Goal: Task Accomplishment & Management: Manage account settings

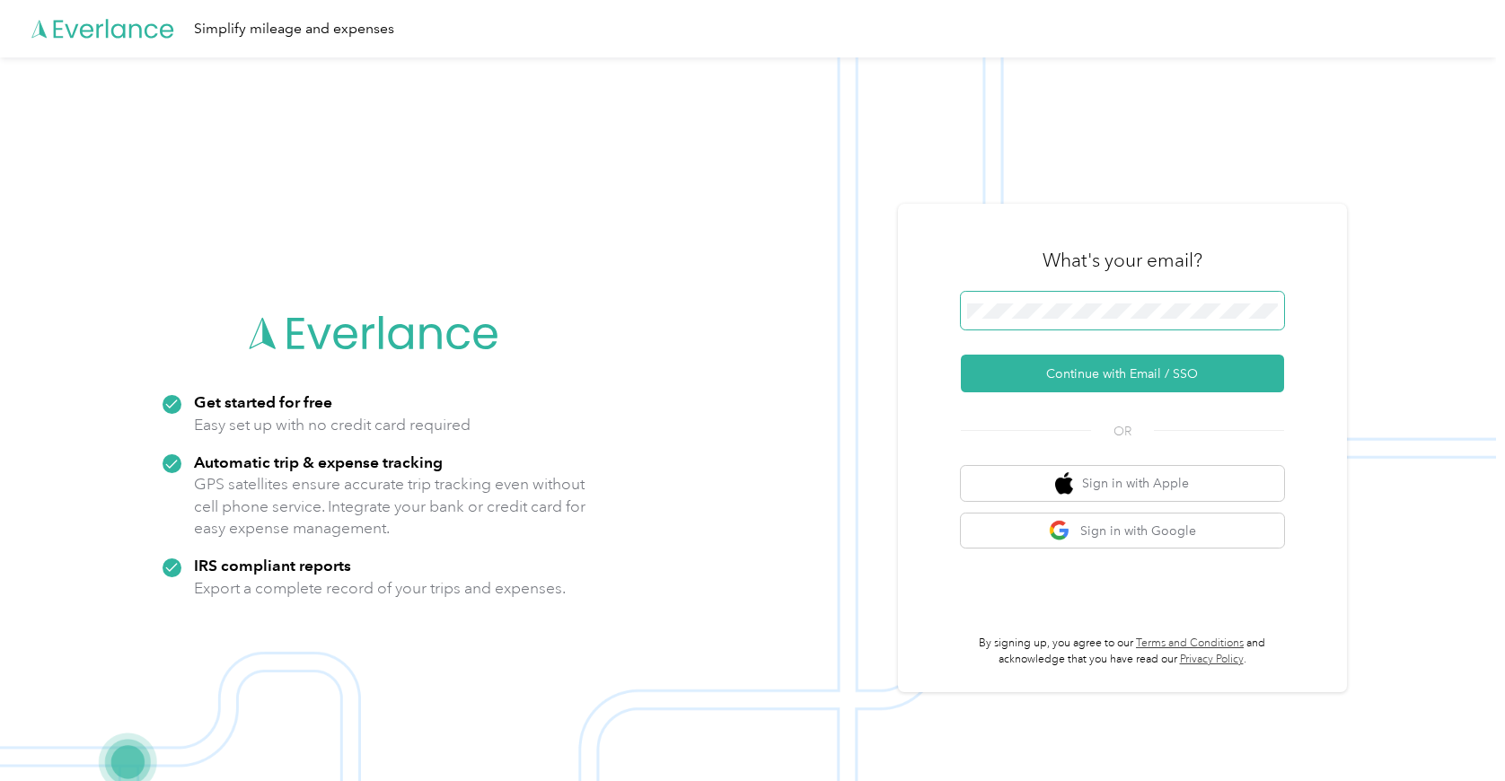
click at [1048, 326] on span at bounding box center [1122, 311] width 323 height 38
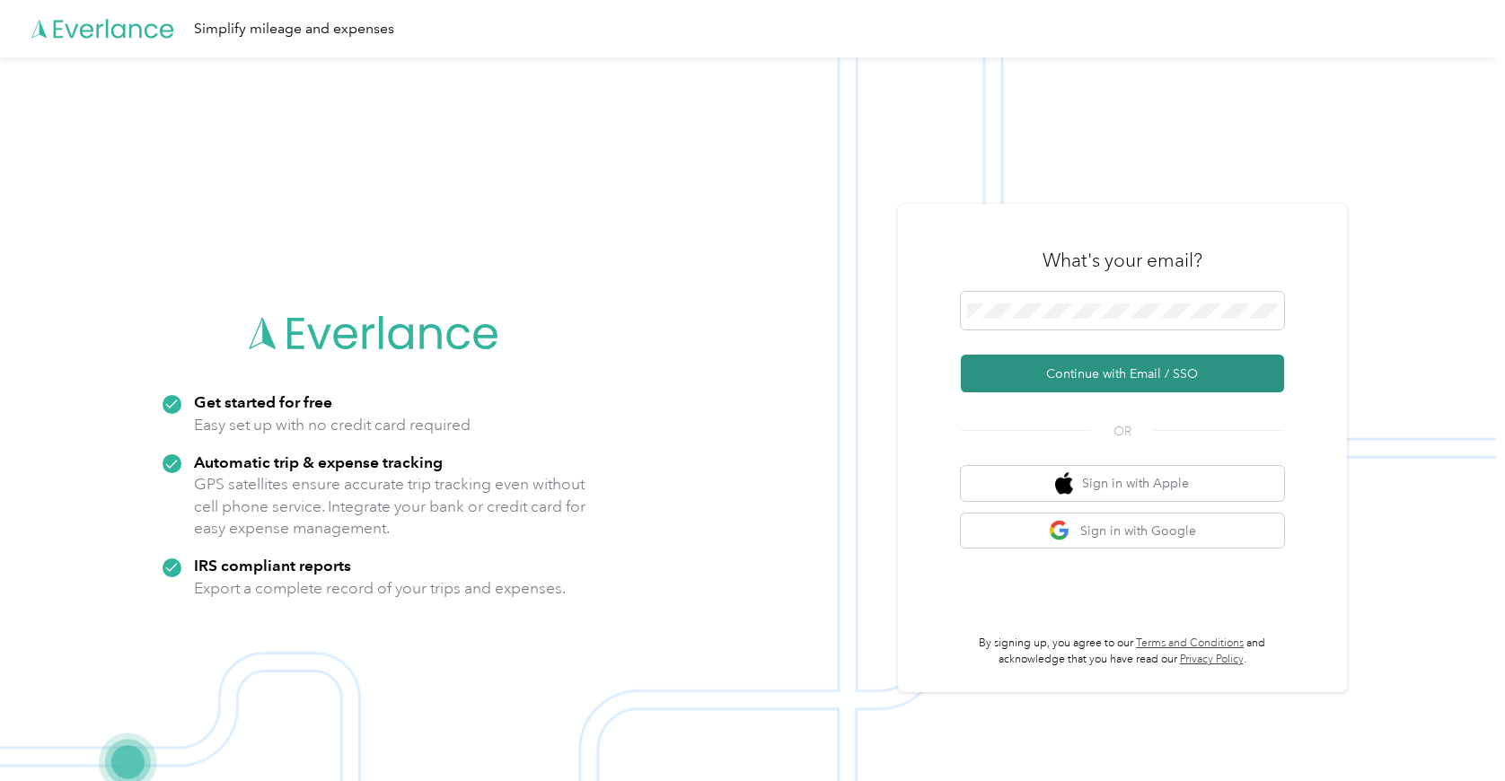
click at [1101, 367] on button "Continue with Email / SSO" at bounding box center [1122, 374] width 323 height 38
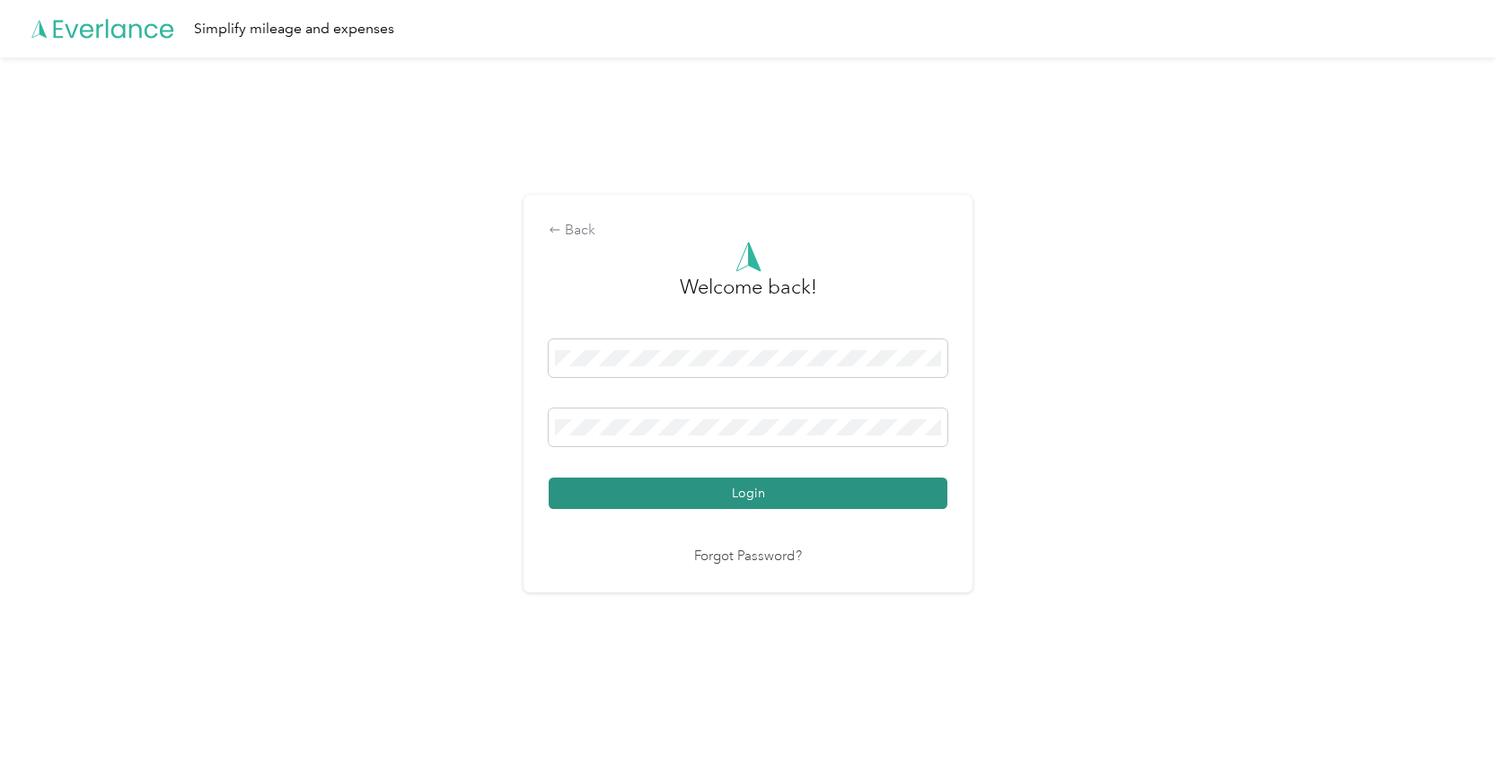
click at [645, 493] on button "Login" at bounding box center [748, 493] width 399 height 31
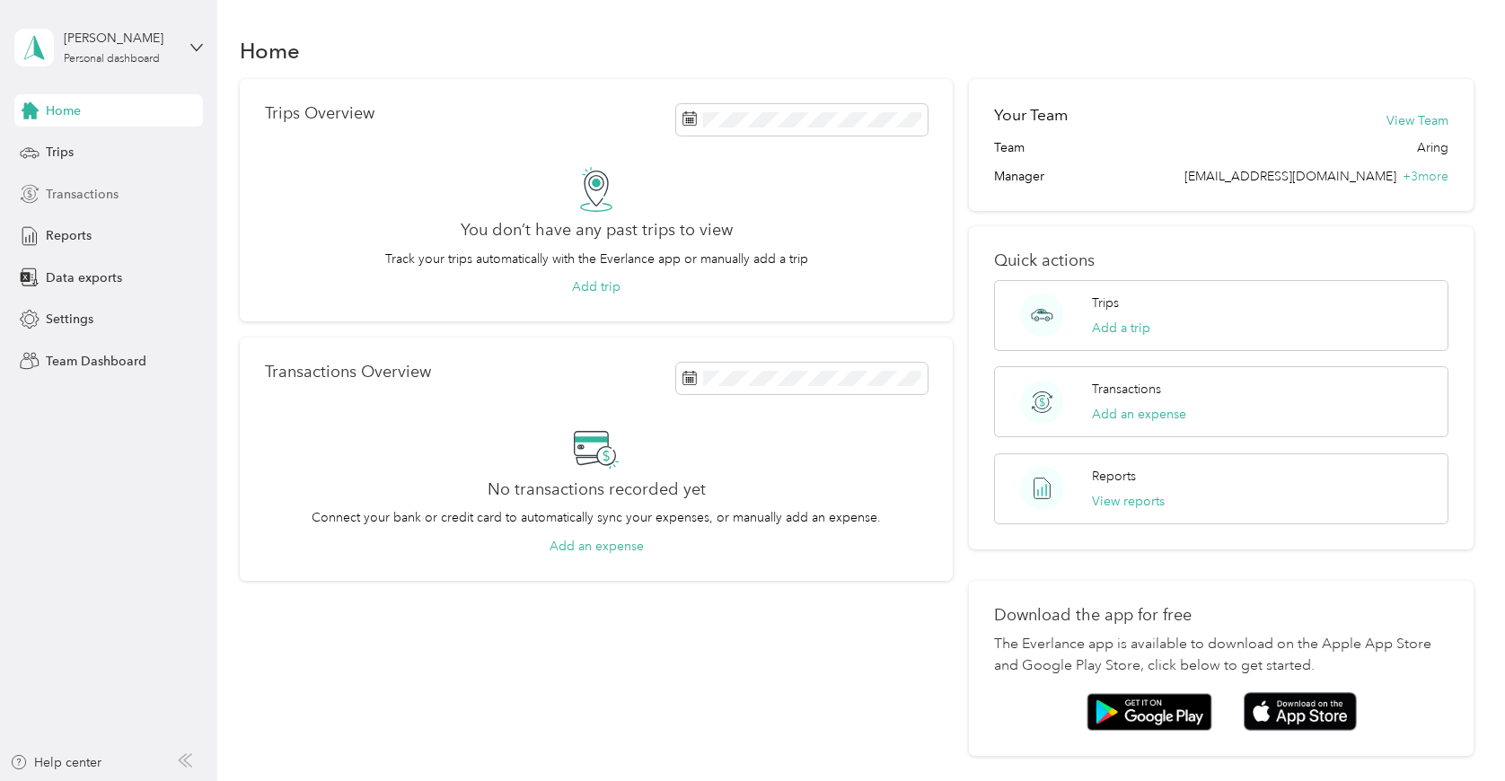
click at [131, 202] on div "Transactions" at bounding box center [108, 194] width 189 height 32
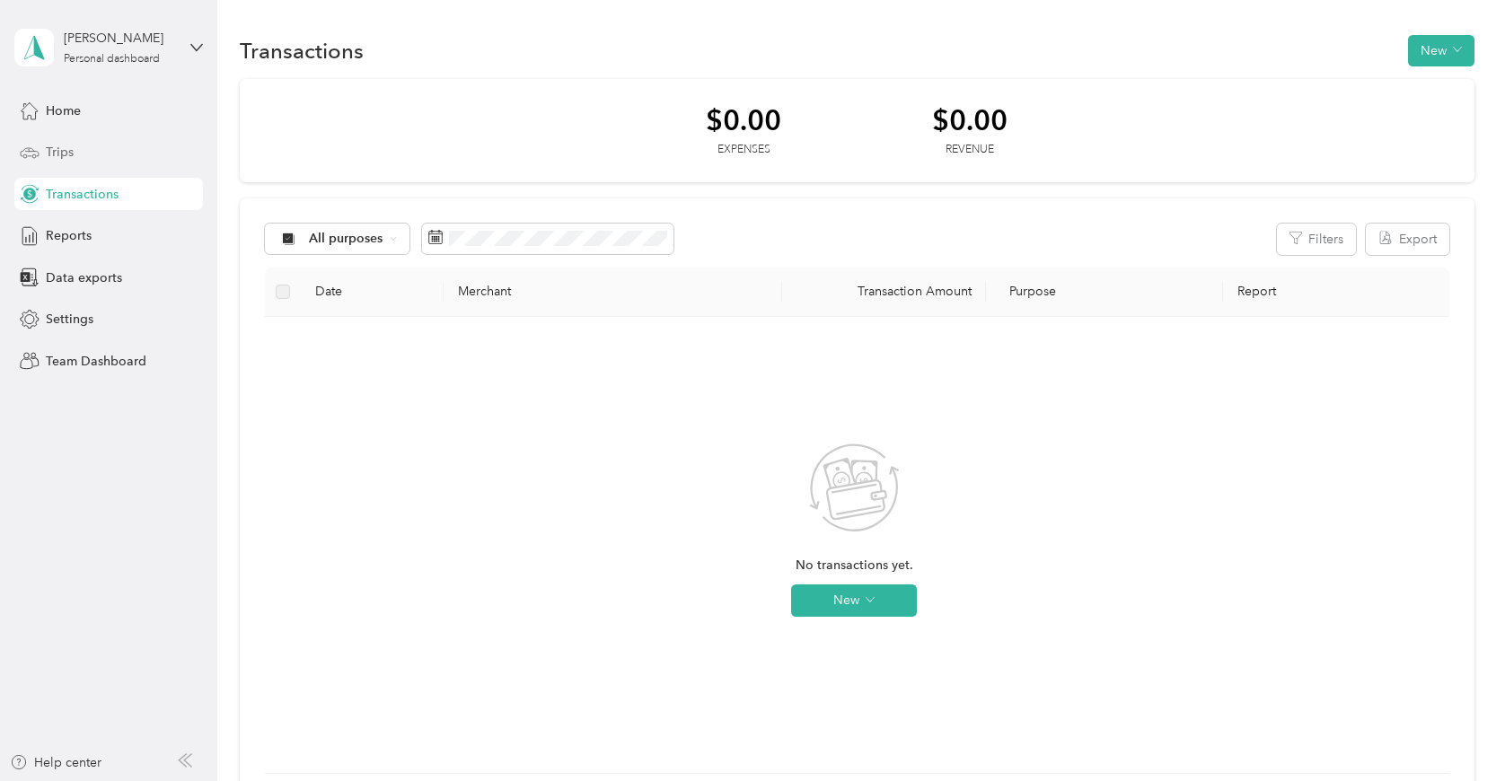
click at [80, 159] on div "Trips" at bounding box center [108, 152] width 189 height 32
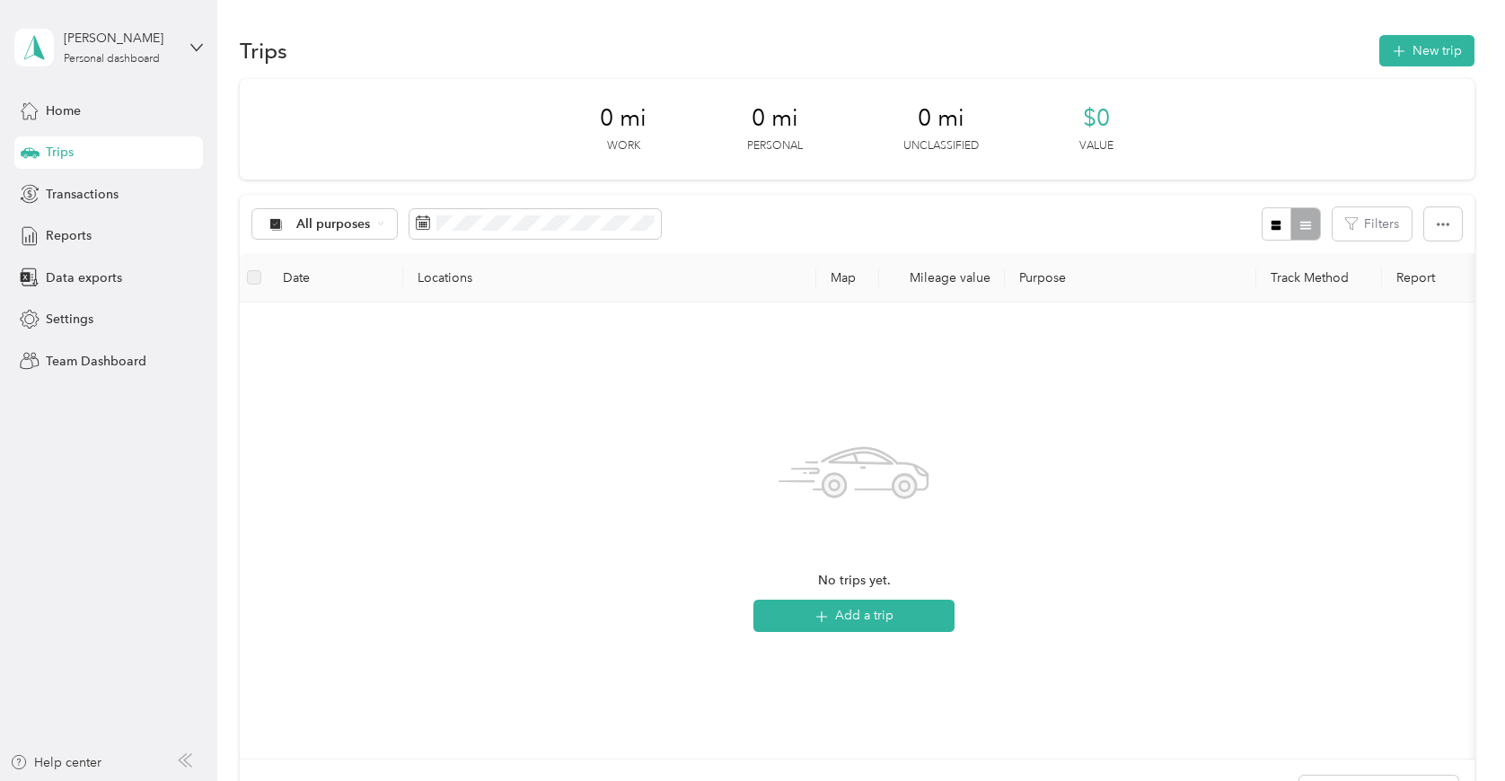
click at [119, 17] on div "[PERSON_NAME] Personal dashboard" at bounding box center [108, 47] width 189 height 63
click at [97, 159] on div "Team dashboard Personal dashboard Log out" at bounding box center [203, 188] width 353 height 113
click at [100, 48] on div "[PERSON_NAME] Personal dashboard" at bounding box center [120, 47] width 112 height 36
click at [99, 90] on span "You’re signed in as [EMAIL_ADDRESS][DOMAIN_NAME]" at bounding box center [203, 93] width 353 height 19
click at [106, 54] on div "Personal dashboard" at bounding box center [112, 59] width 96 height 11
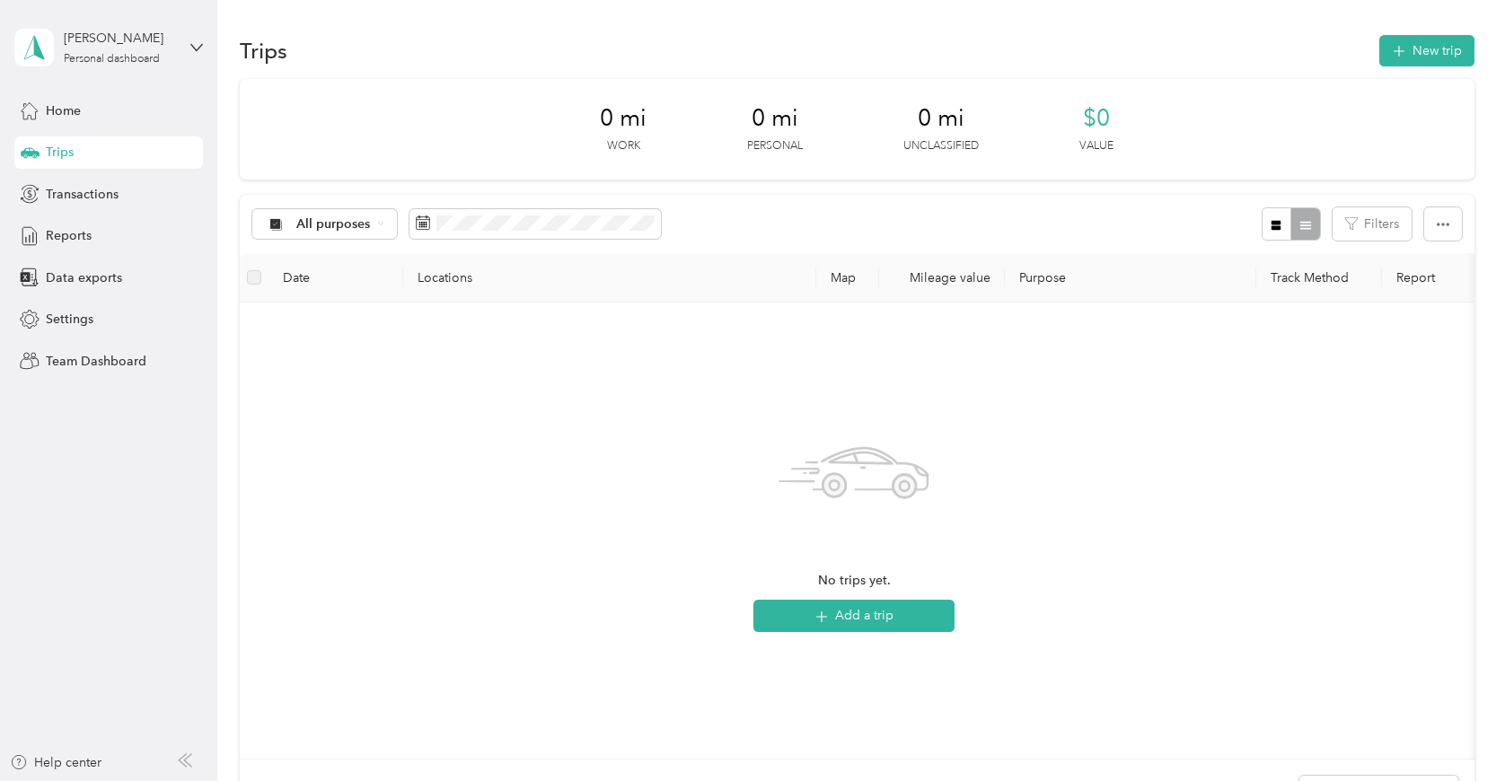
click at [84, 135] on div "Team dashboard" at bounding box center [203, 147] width 353 height 31
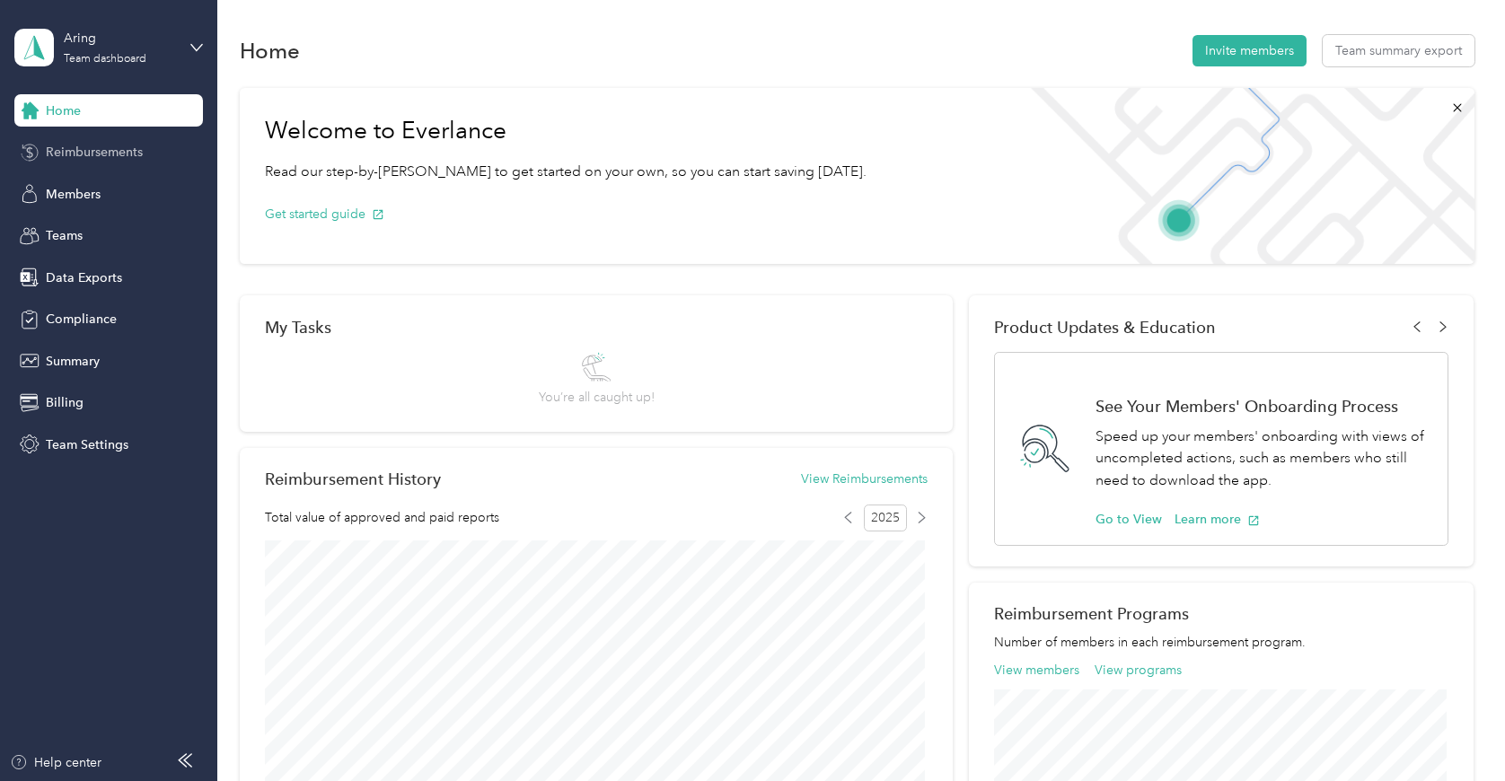
click at [112, 154] on span "Reimbursements" at bounding box center [94, 152] width 97 height 19
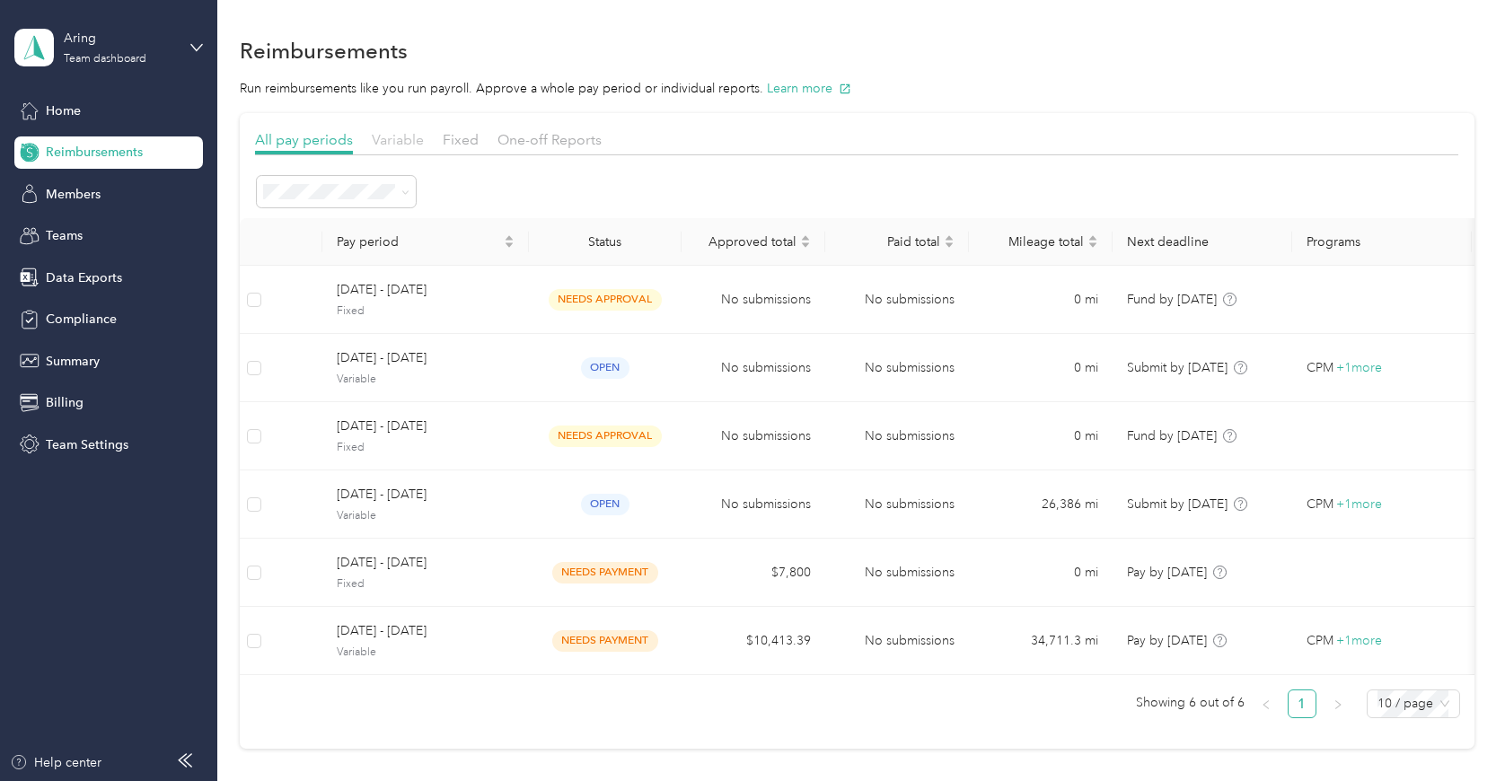
click at [384, 136] on span "Variable" at bounding box center [398, 139] width 52 height 17
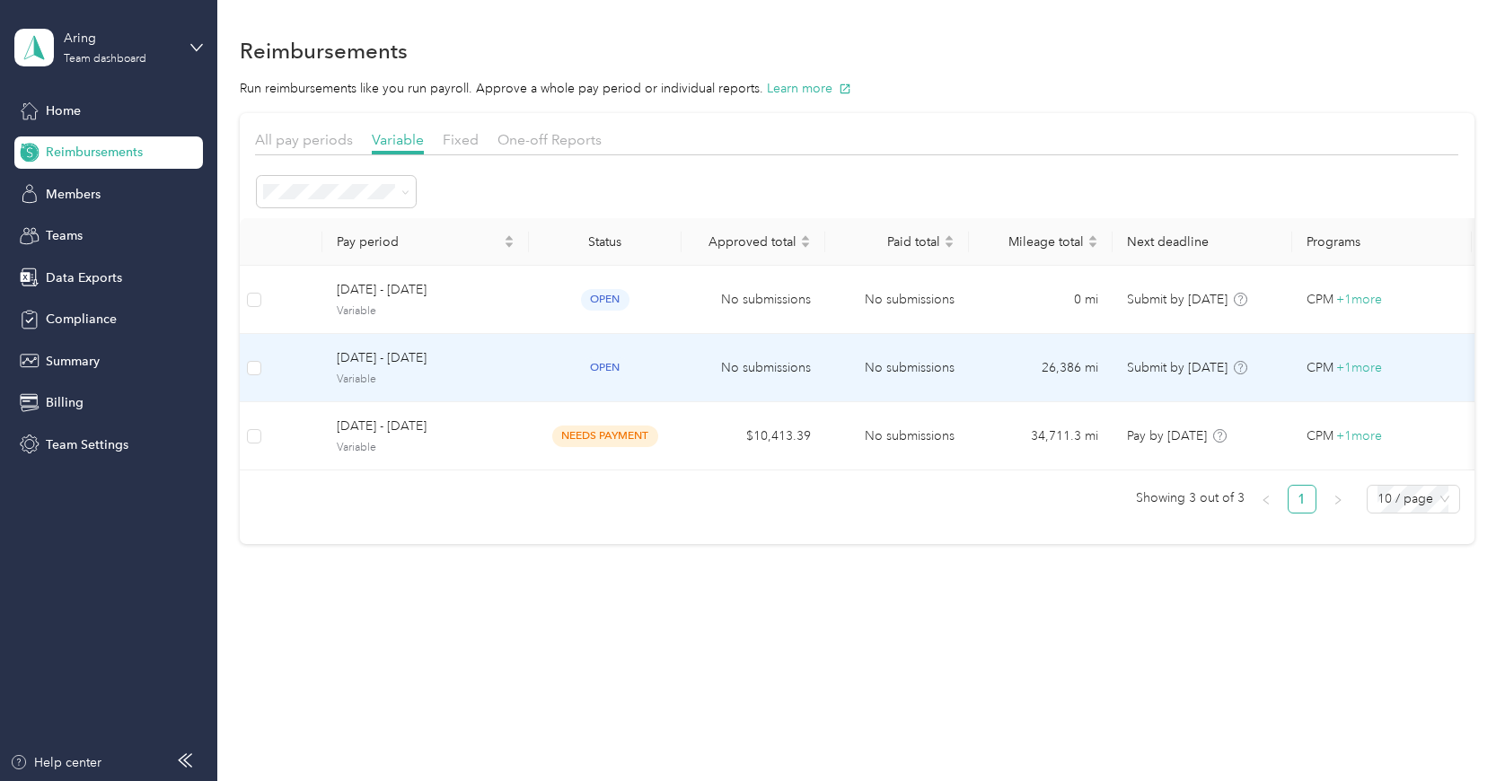
click at [478, 373] on span "Variable" at bounding box center [426, 380] width 178 height 16
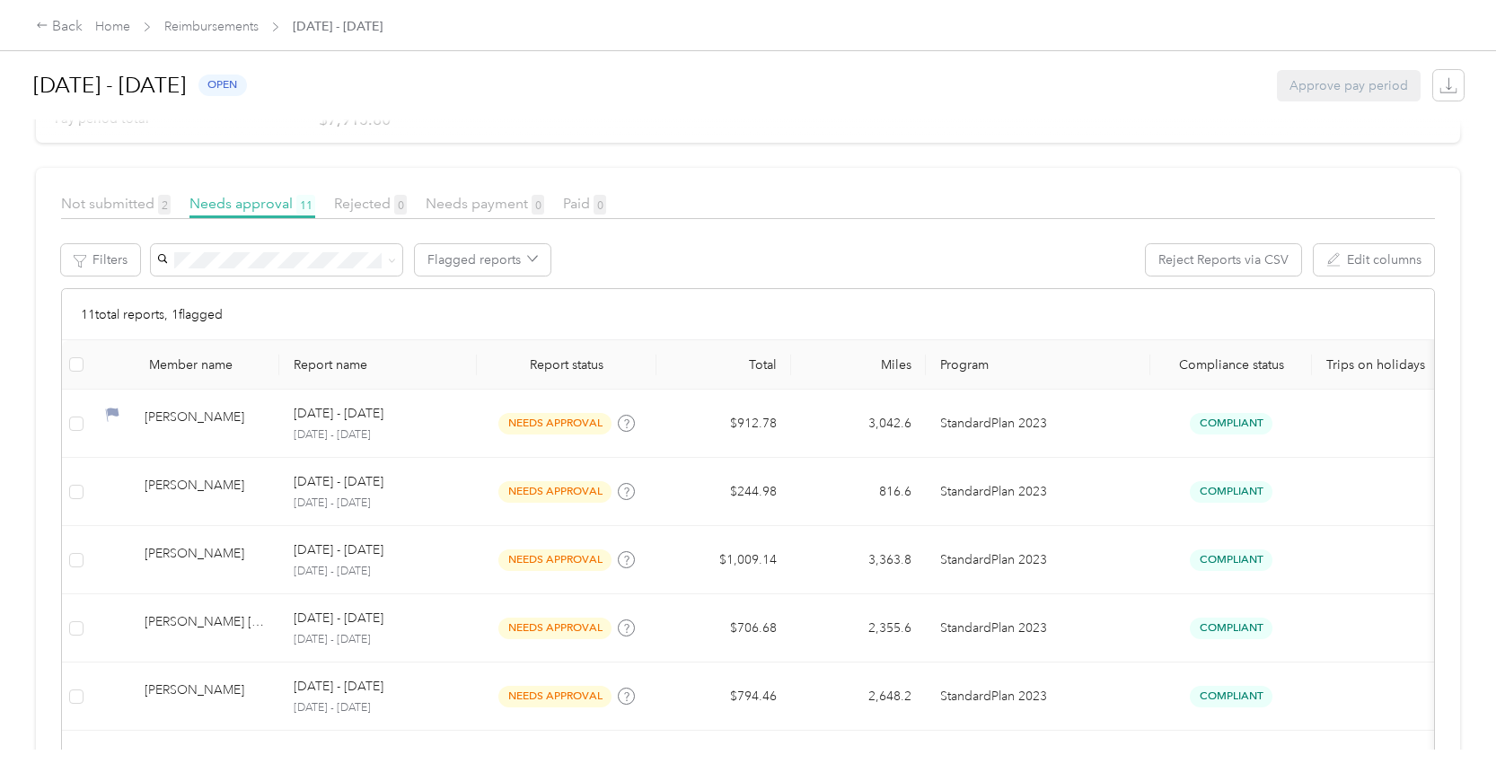
scroll to position [269, 0]
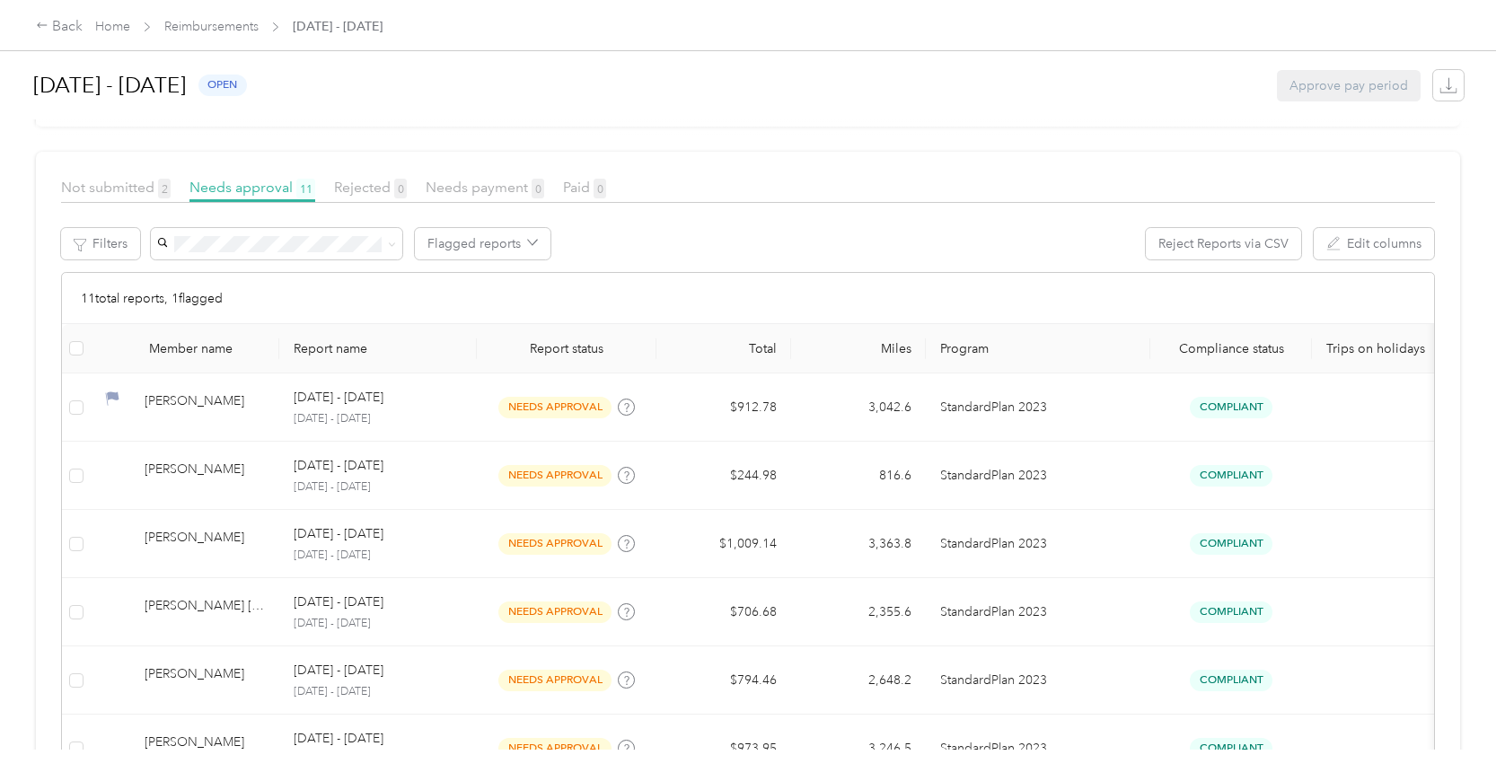
click at [92, 175] on article "Not submitted 2 Needs approval 11 Rejected 0 Needs payment 0 Paid 0 Filters Fla…" at bounding box center [748, 680] width 1424 height 1056
click at [92, 181] on span "Not submitted 2" at bounding box center [116, 187] width 110 height 17
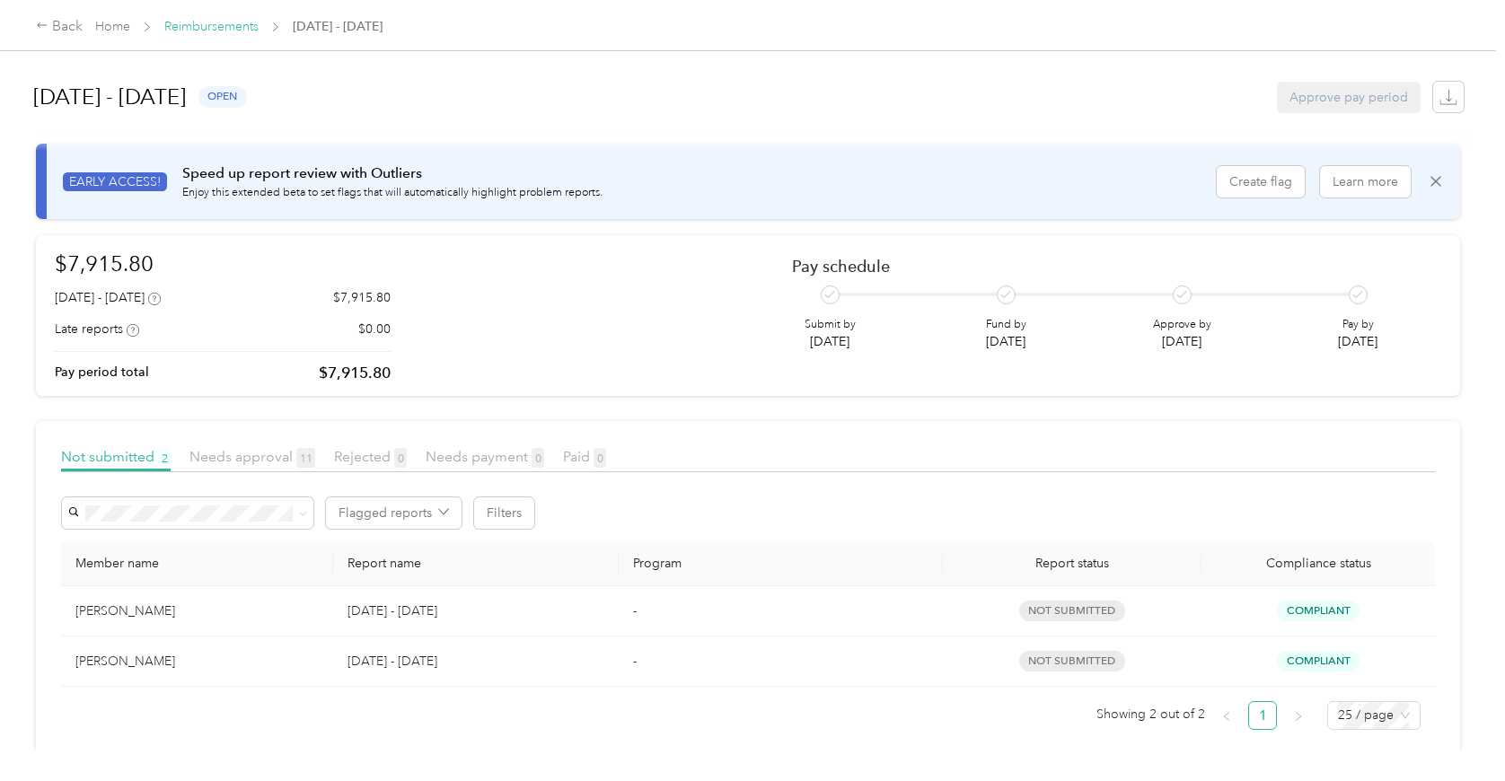
click at [224, 22] on link "Reimbursements" at bounding box center [211, 26] width 94 height 15
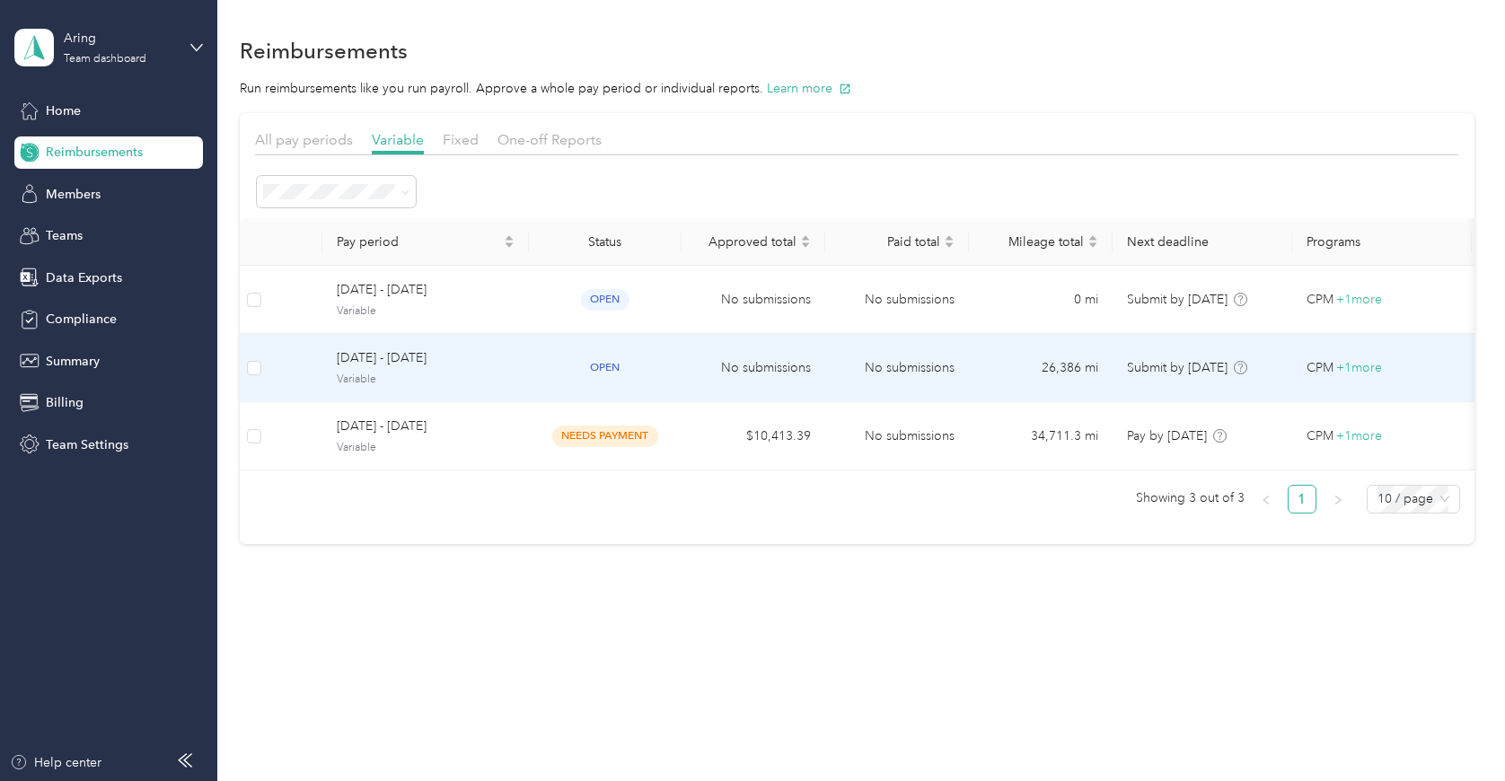
click at [662, 387] on td "open" at bounding box center [605, 368] width 153 height 68
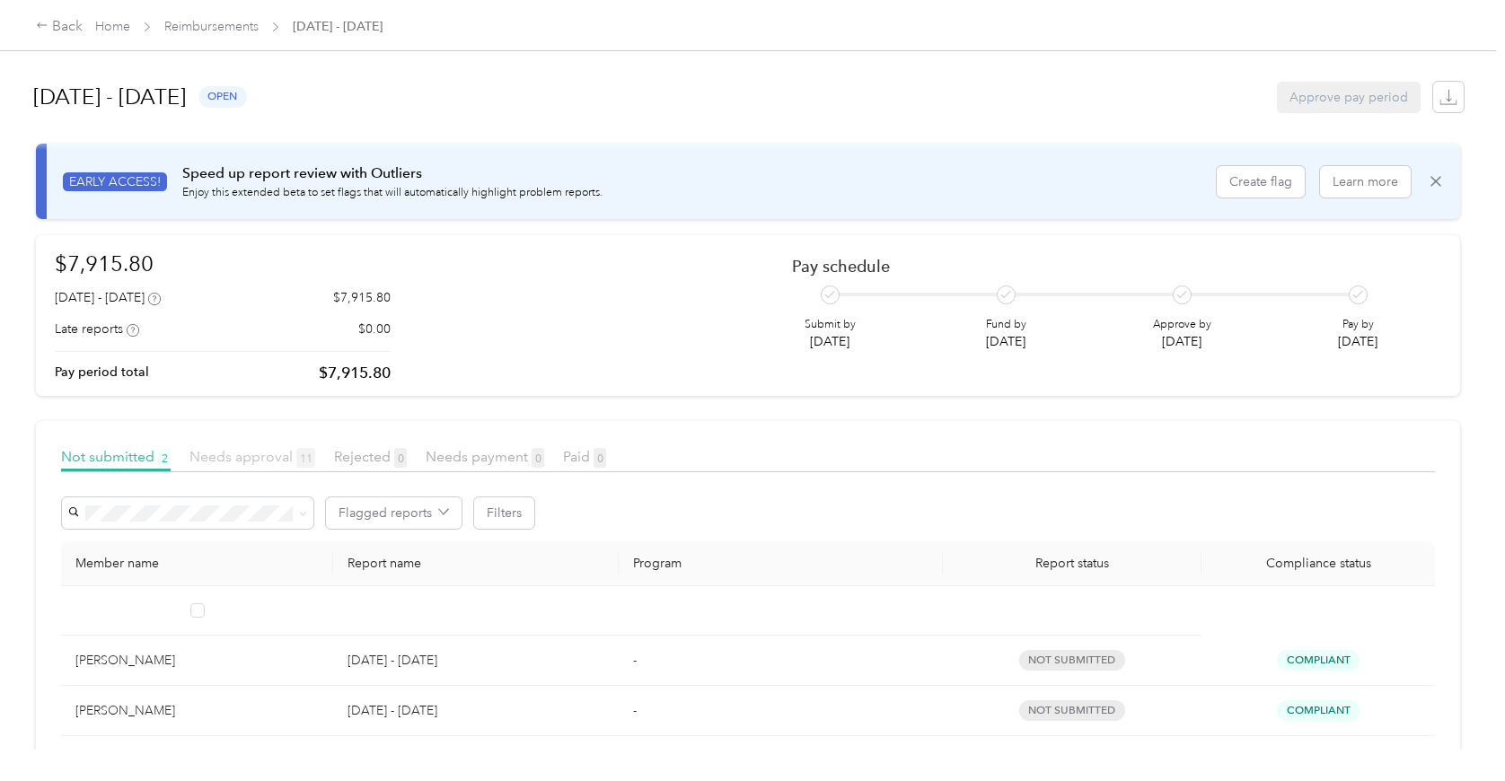
click at [267, 452] on span "Needs approval 11" at bounding box center [252, 456] width 126 height 17
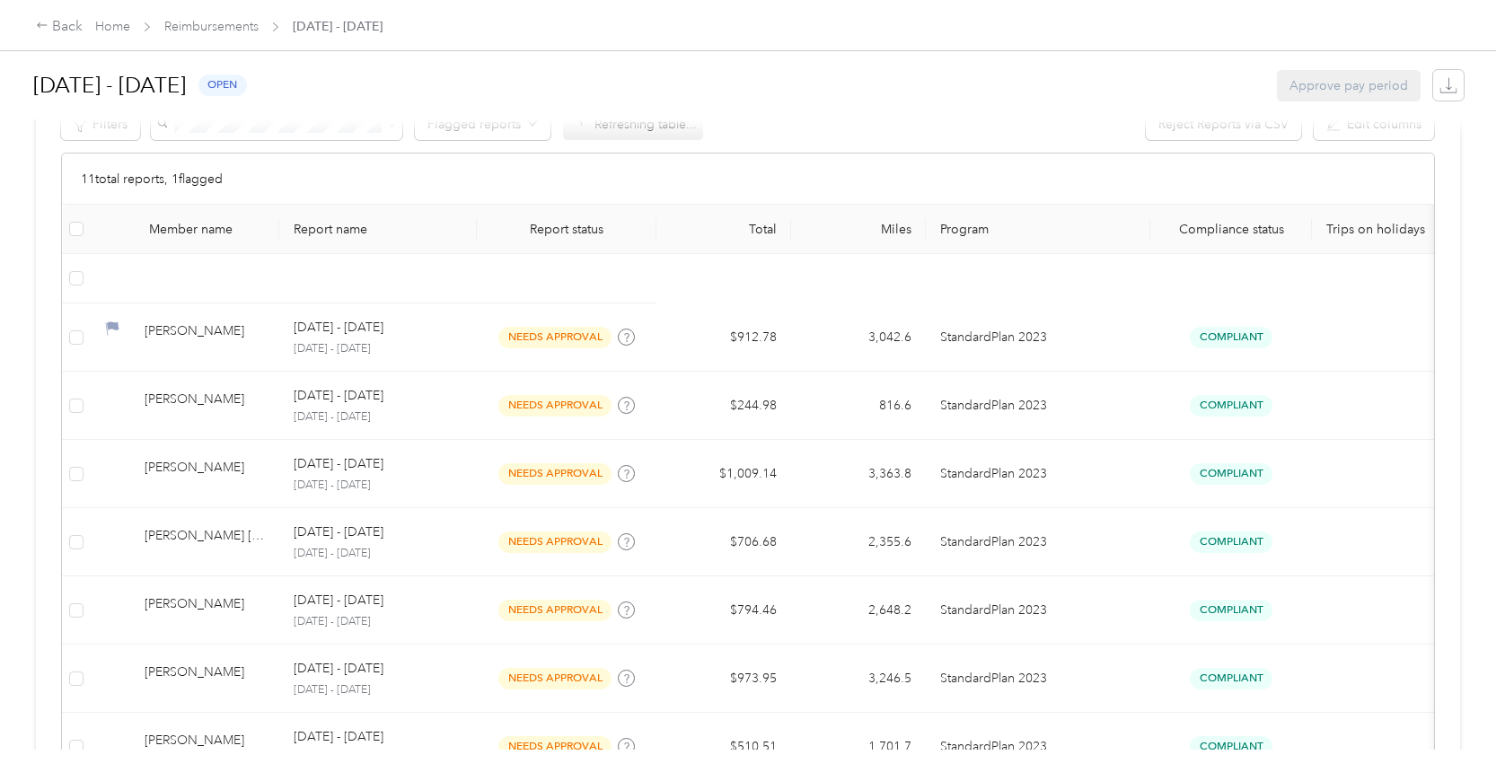
scroll to position [449, 0]
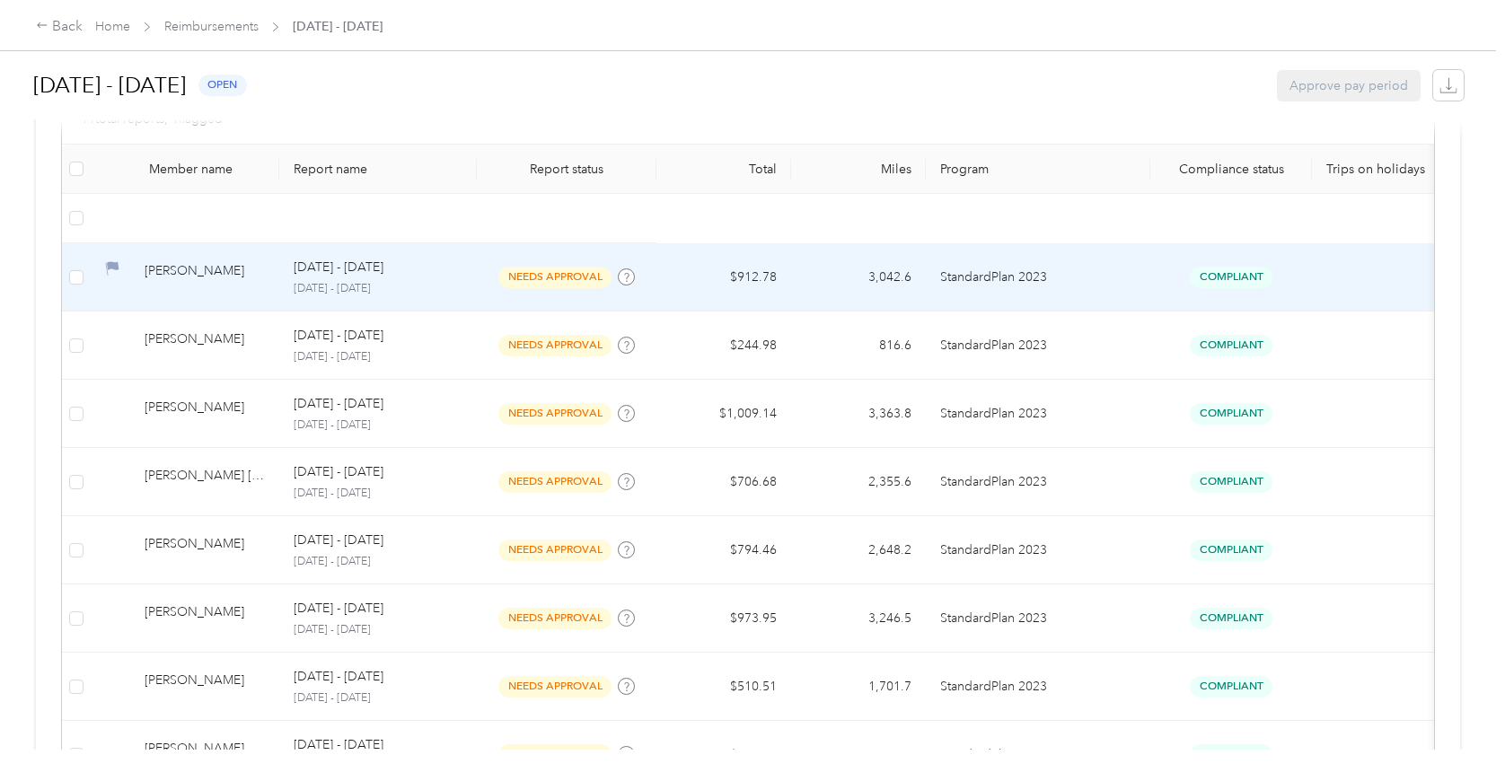
click at [200, 292] on div "[PERSON_NAME]" at bounding box center [205, 276] width 120 height 31
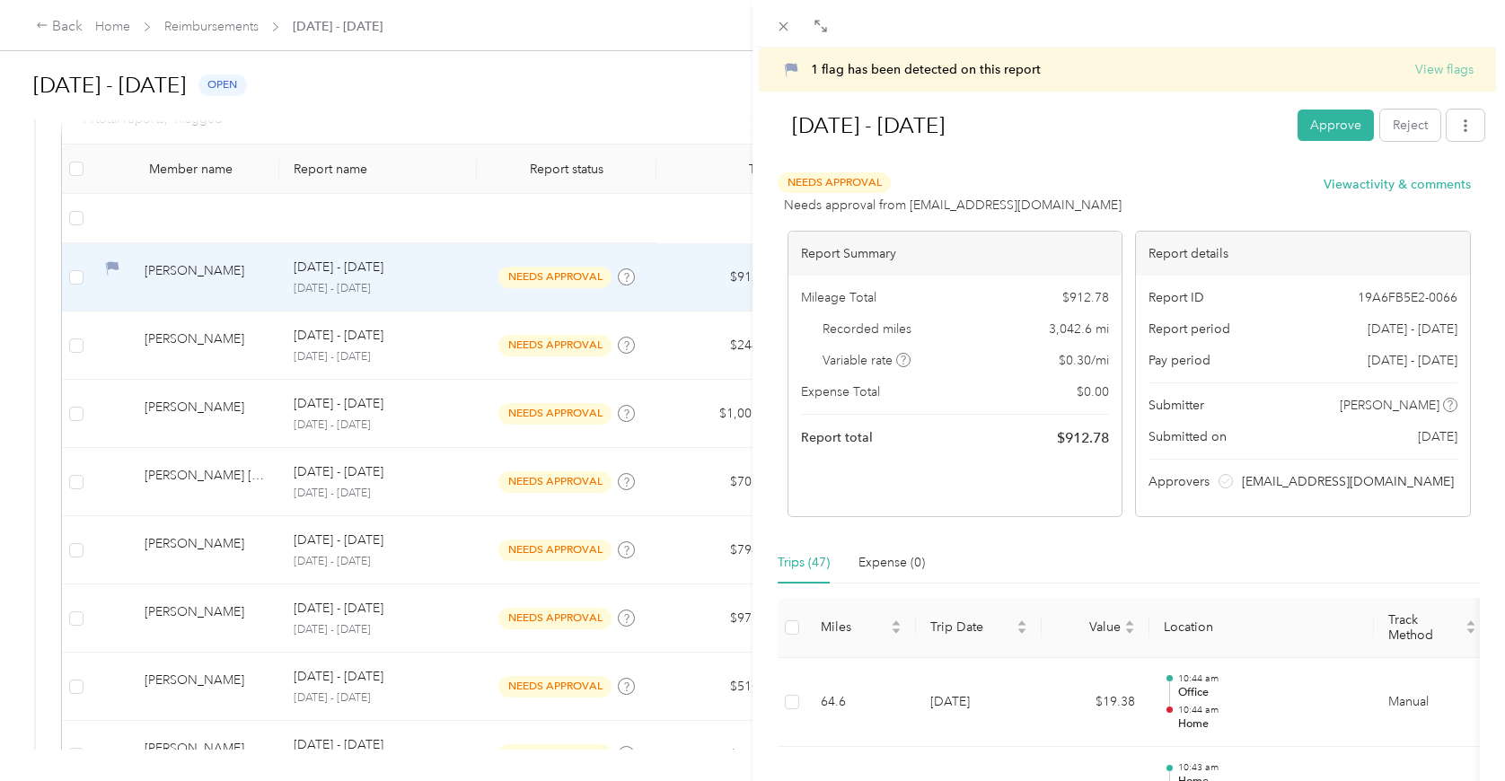
click at [1418, 61] on button "View flags" at bounding box center [1444, 69] width 58 height 19
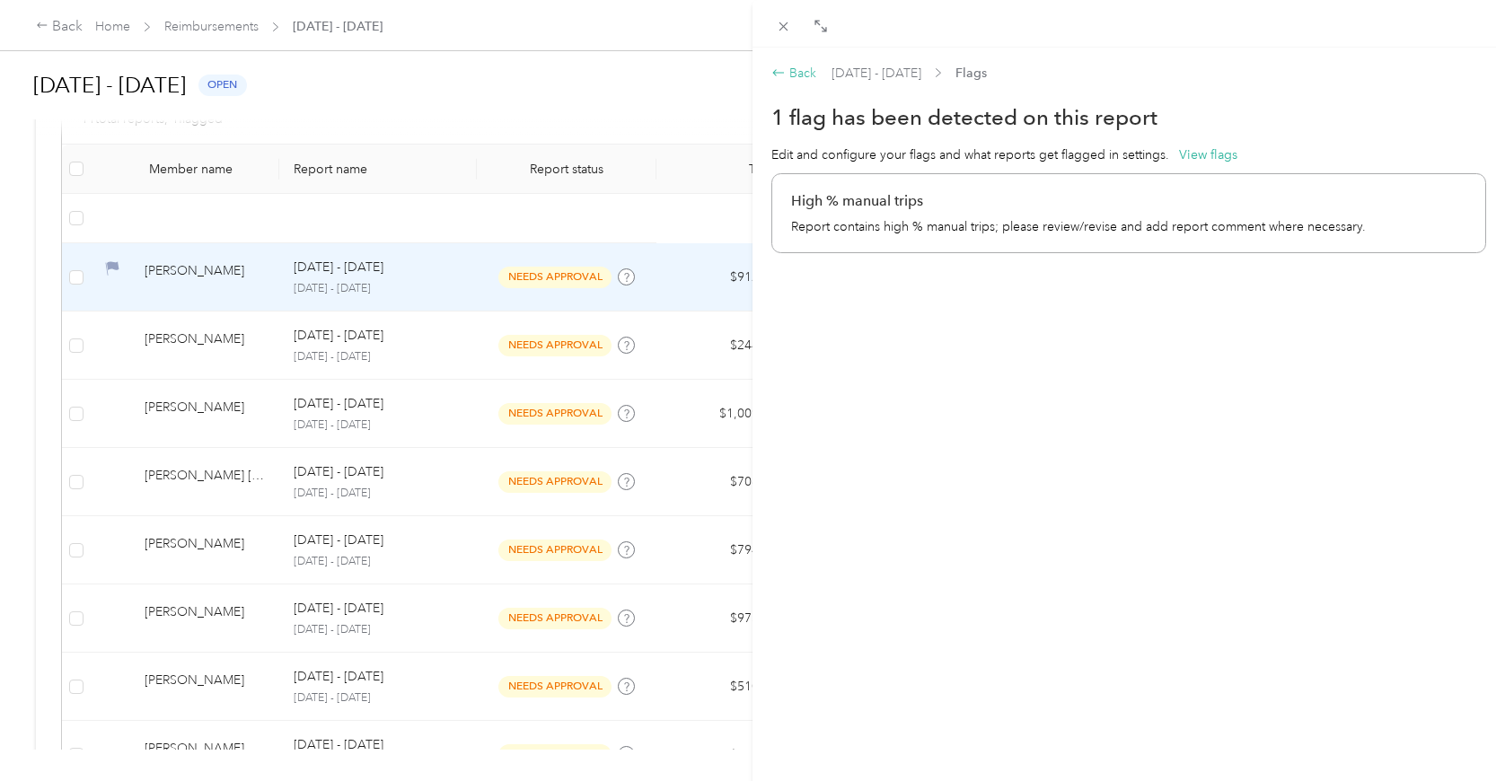
click at [779, 72] on icon at bounding box center [778, 73] width 14 height 14
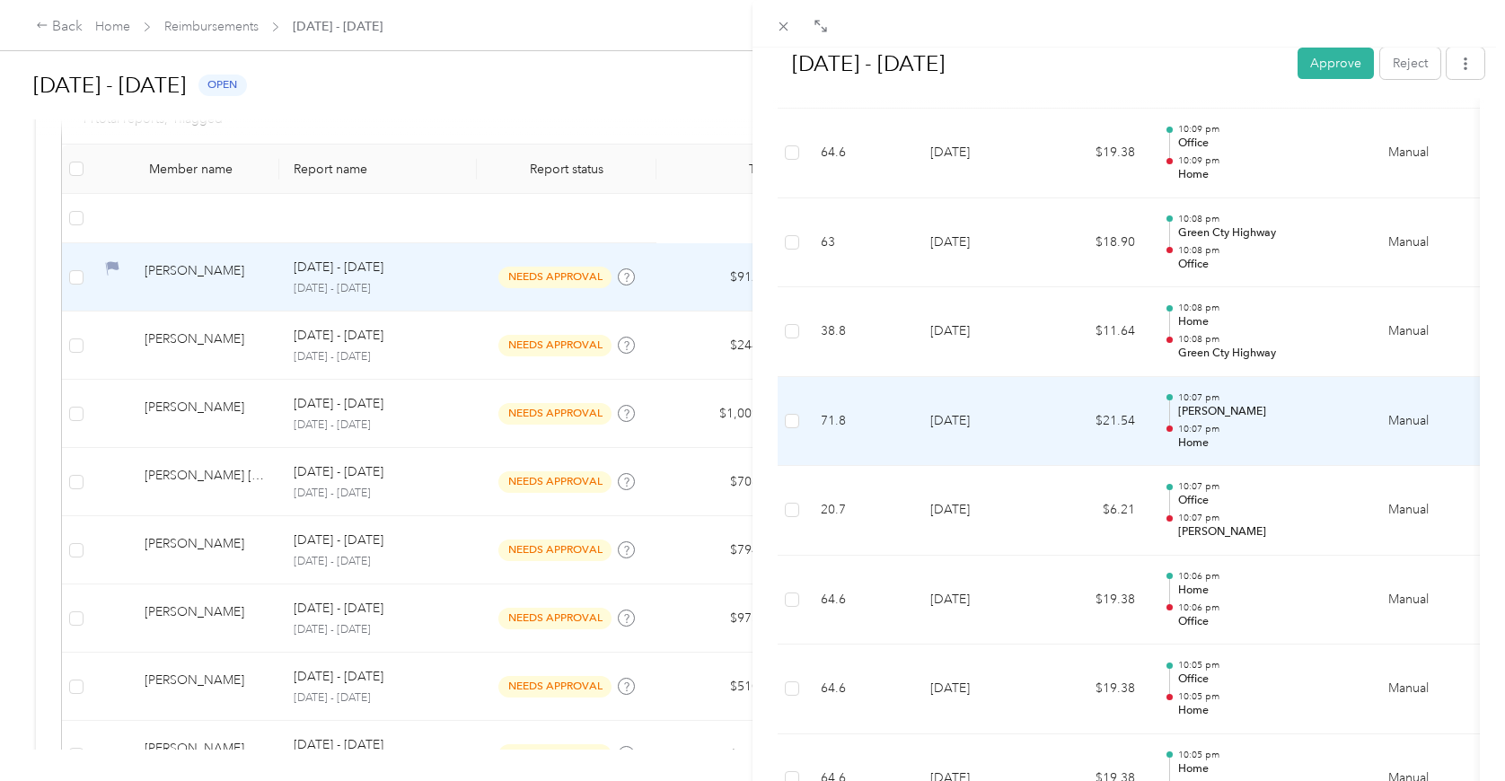
scroll to position [4212, 0]
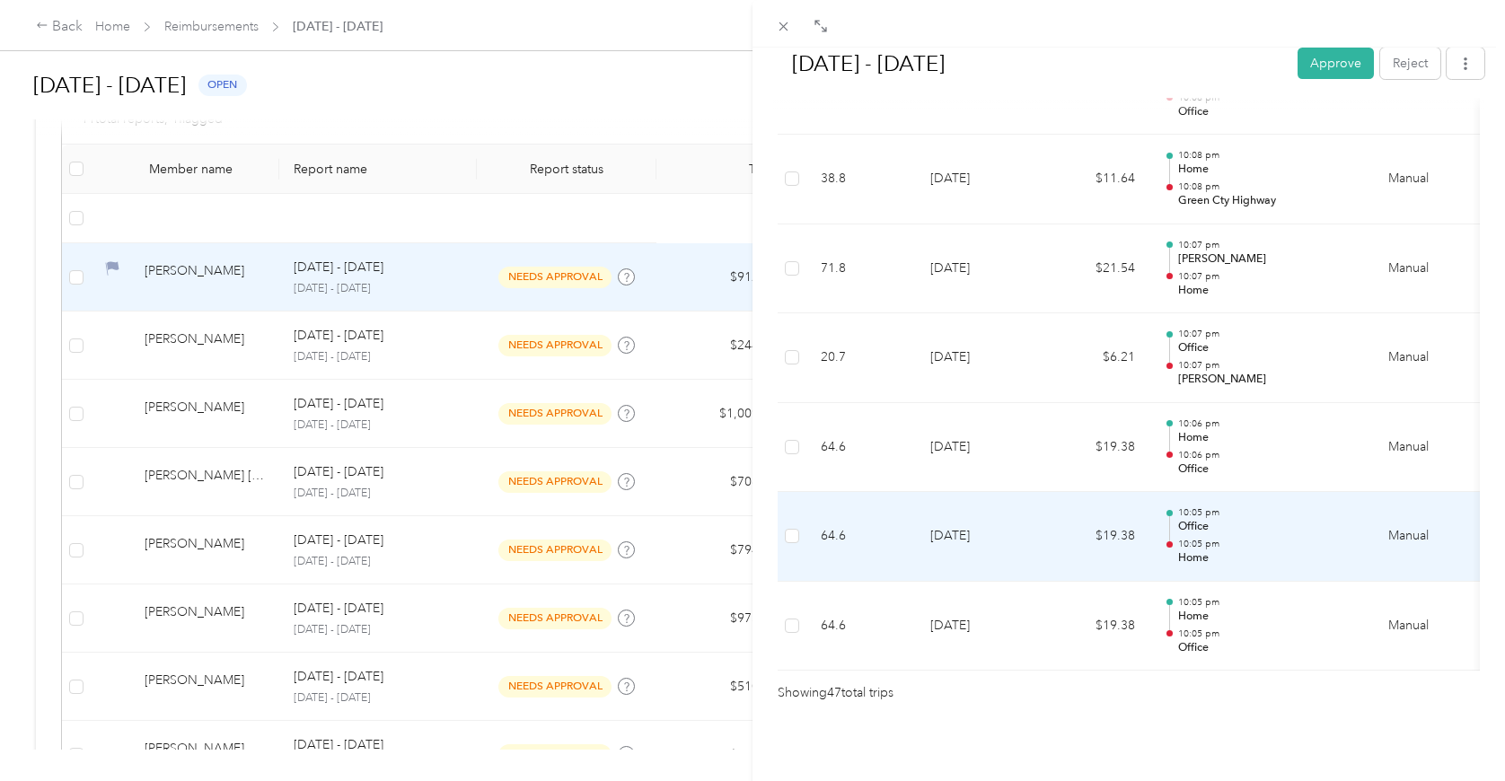
click at [1236, 512] on div "10:05 pm Office 10:05 pm Home" at bounding box center [1268, 536] width 181 height 60
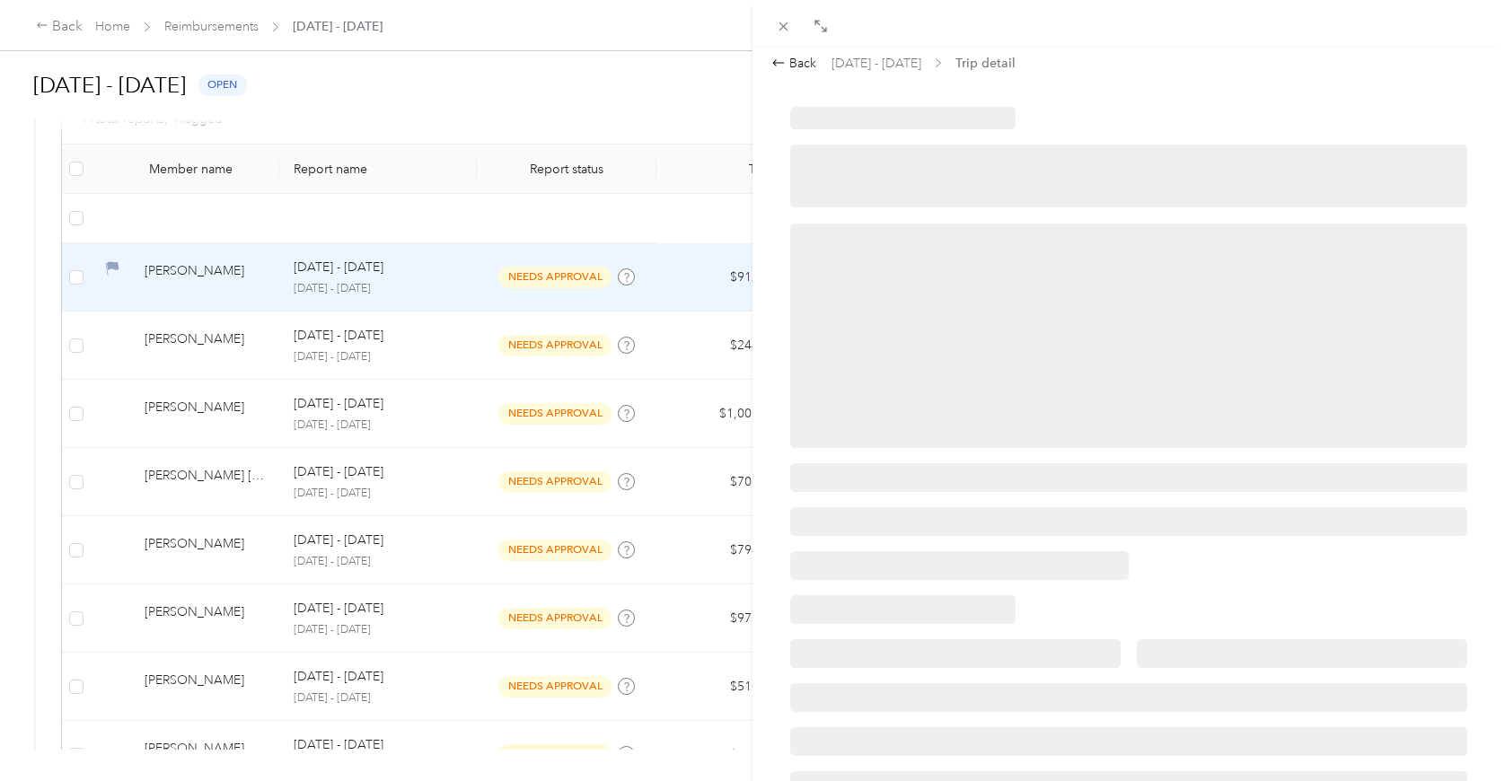
scroll to position [0, 0]
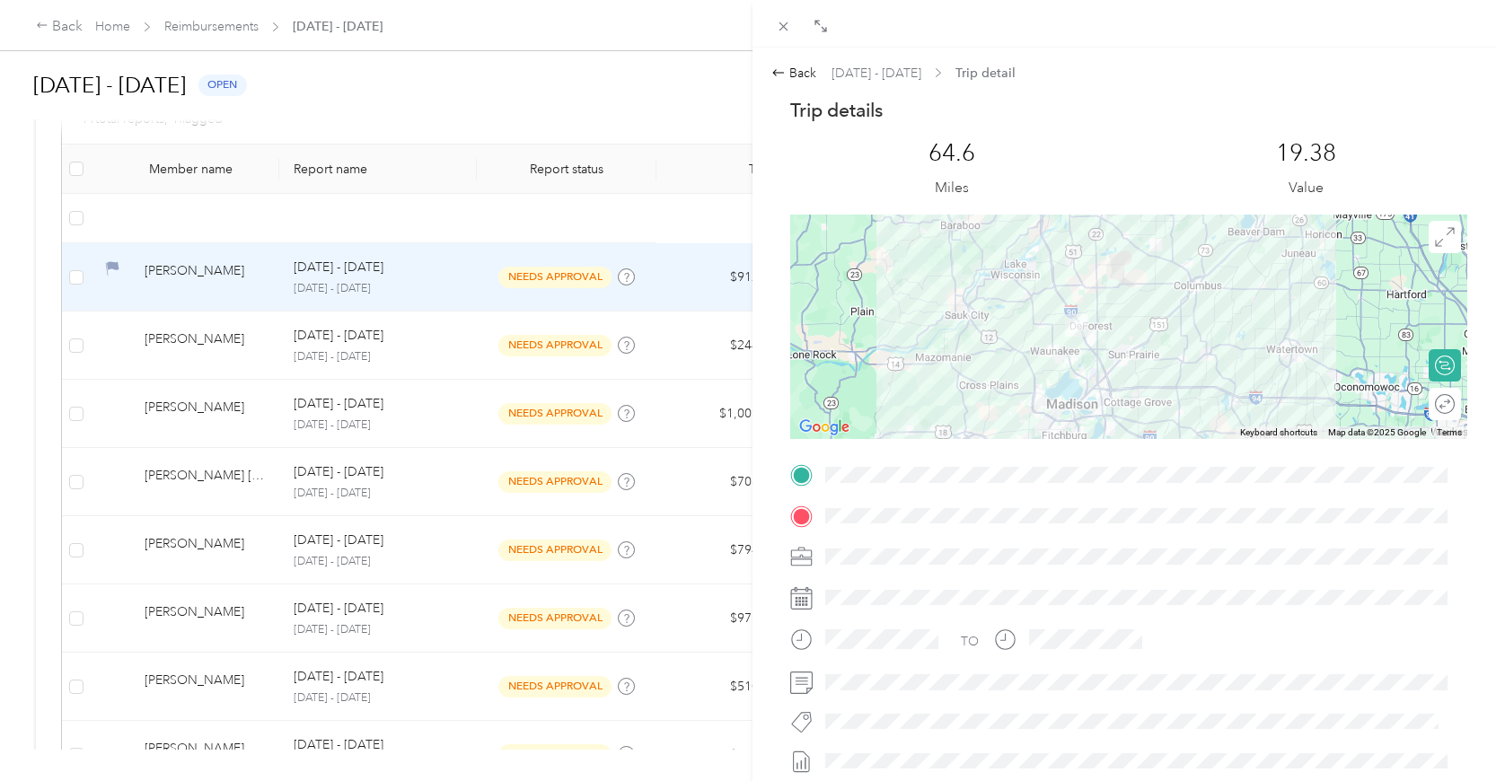
drag, startPoint x: 1137, startPoint y: 329, endPoint x: 1168, endPoint y: 435, distance: 110.5
click at [1168, 435] on div at bounding box center [1128, 327] width 677 height 224
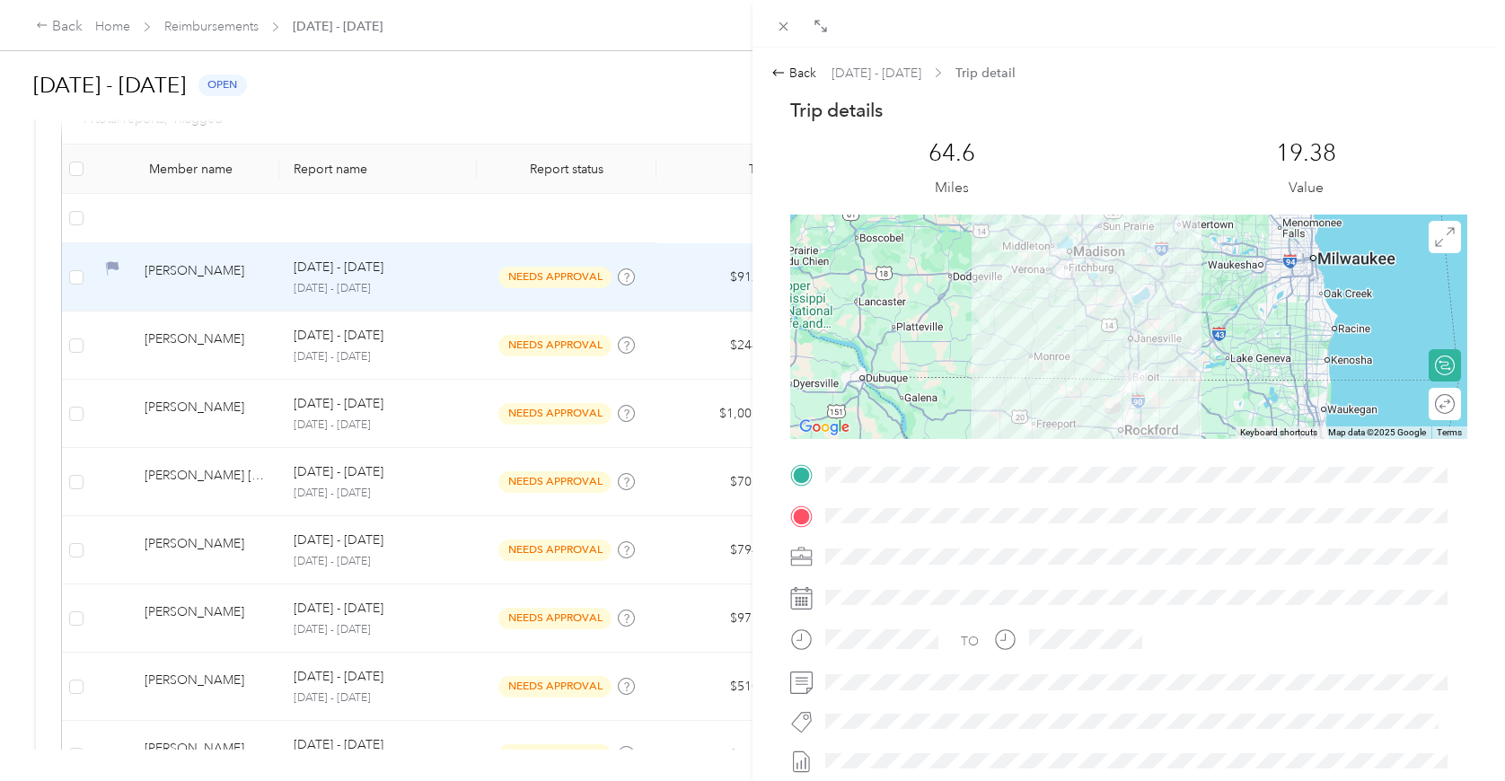
drag, startPoint x: 1185, startPoint y: 424, endPoint x: 1126, endPoint y: 266, distance: 168.8
click at [1126, 277] on div at bounding box center [1128, 327] width 677 height 224
click at [789, 77] on div "Back" at bounding box center [793, 73] width 45 height 19
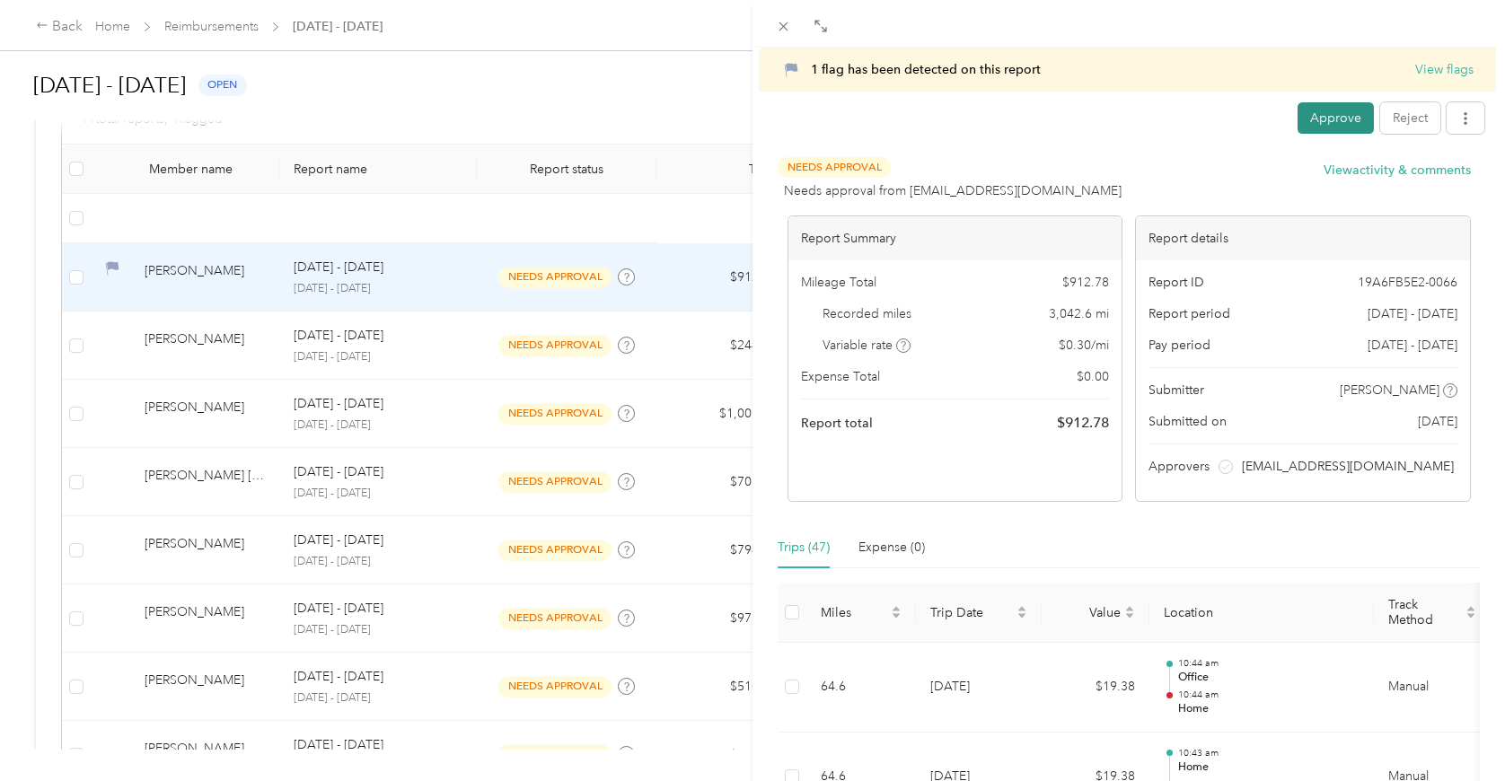
click at [1302, 110] on button "Approve" at bounding box center [1335, 117] width 76 height 31
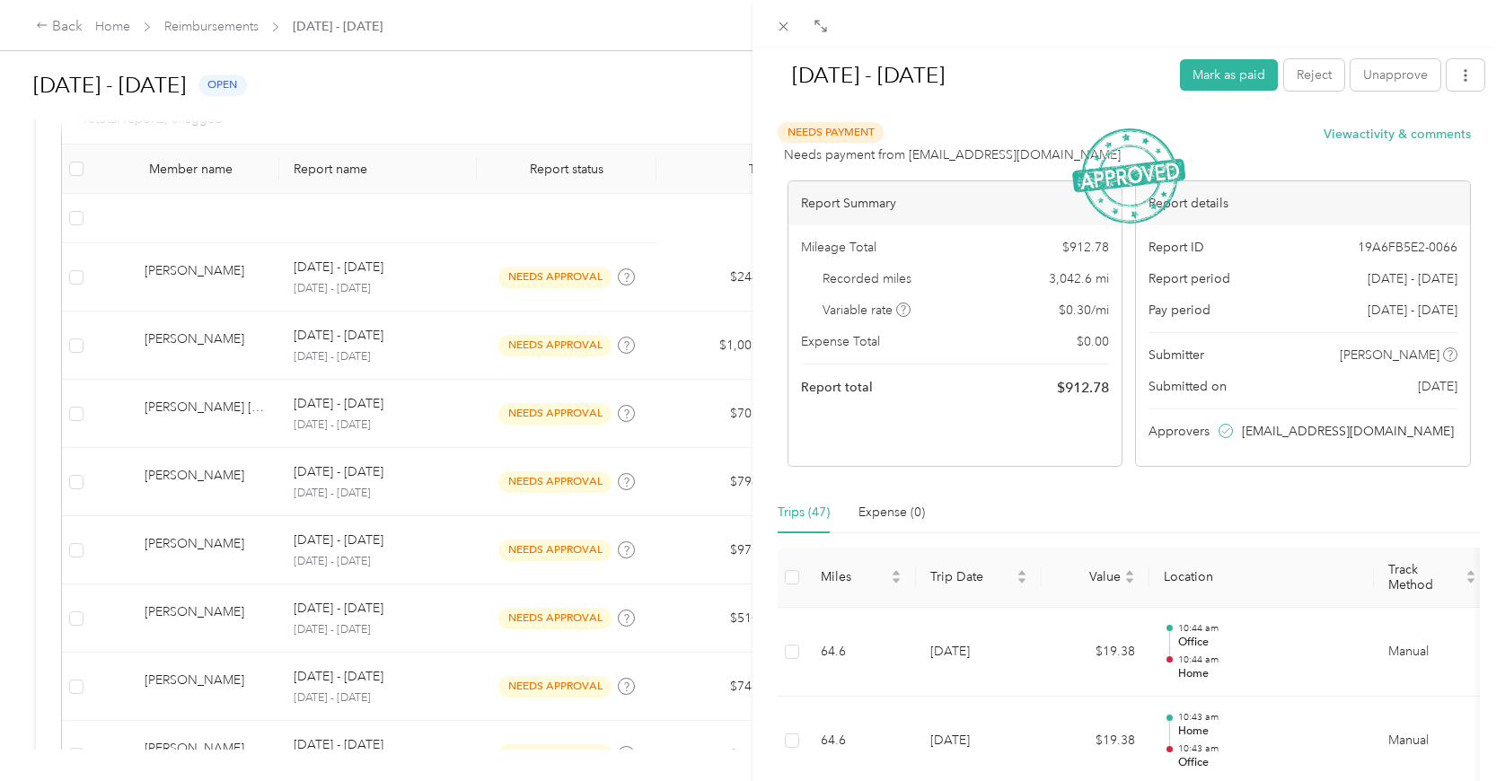
click at [572, 202] on div "[DATE] - [DATE] Mark as paid Reject Unapprove Needs Payment Needs payment from …" at bounding box center [752, 390] width 1505 height 781
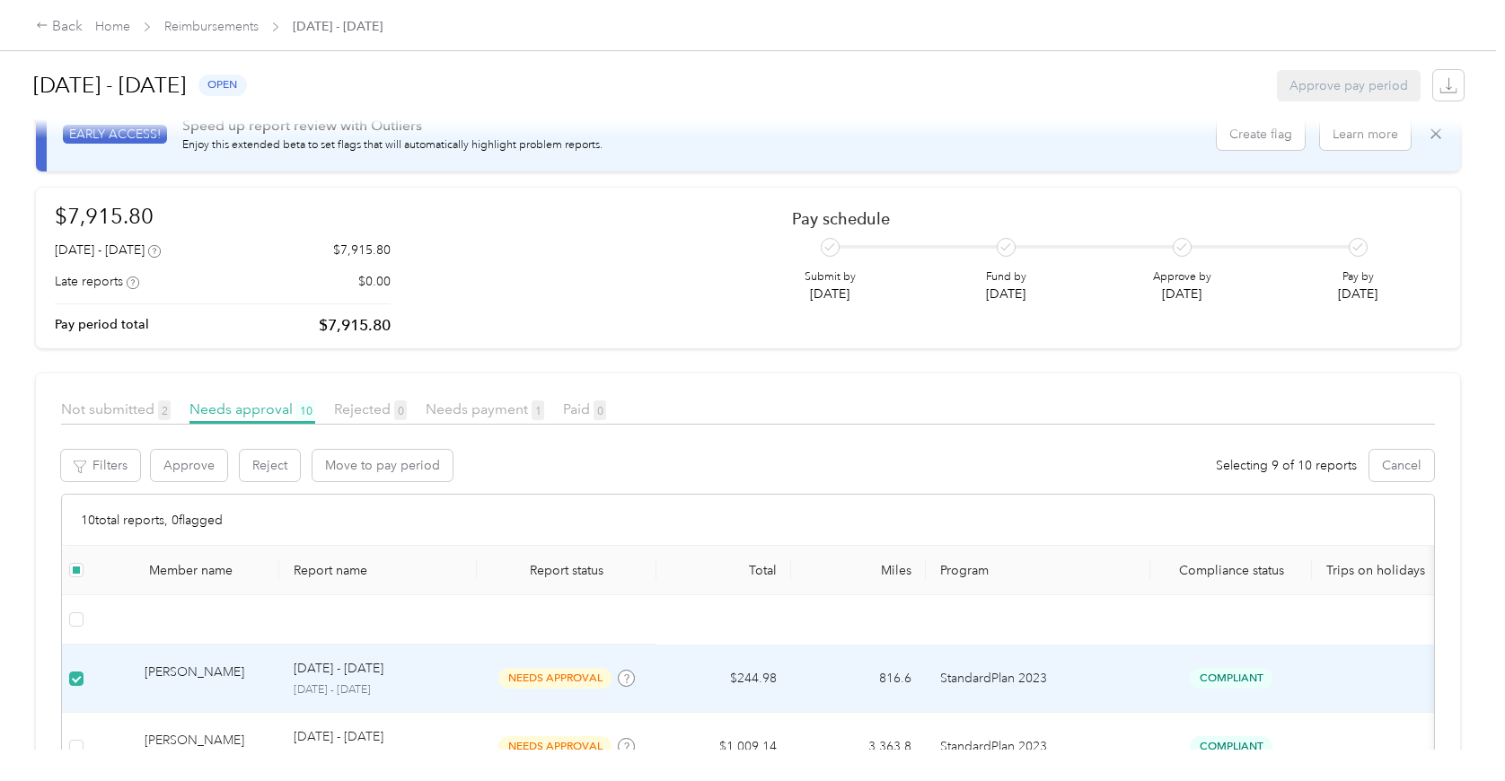
scroll to position [90, 0]
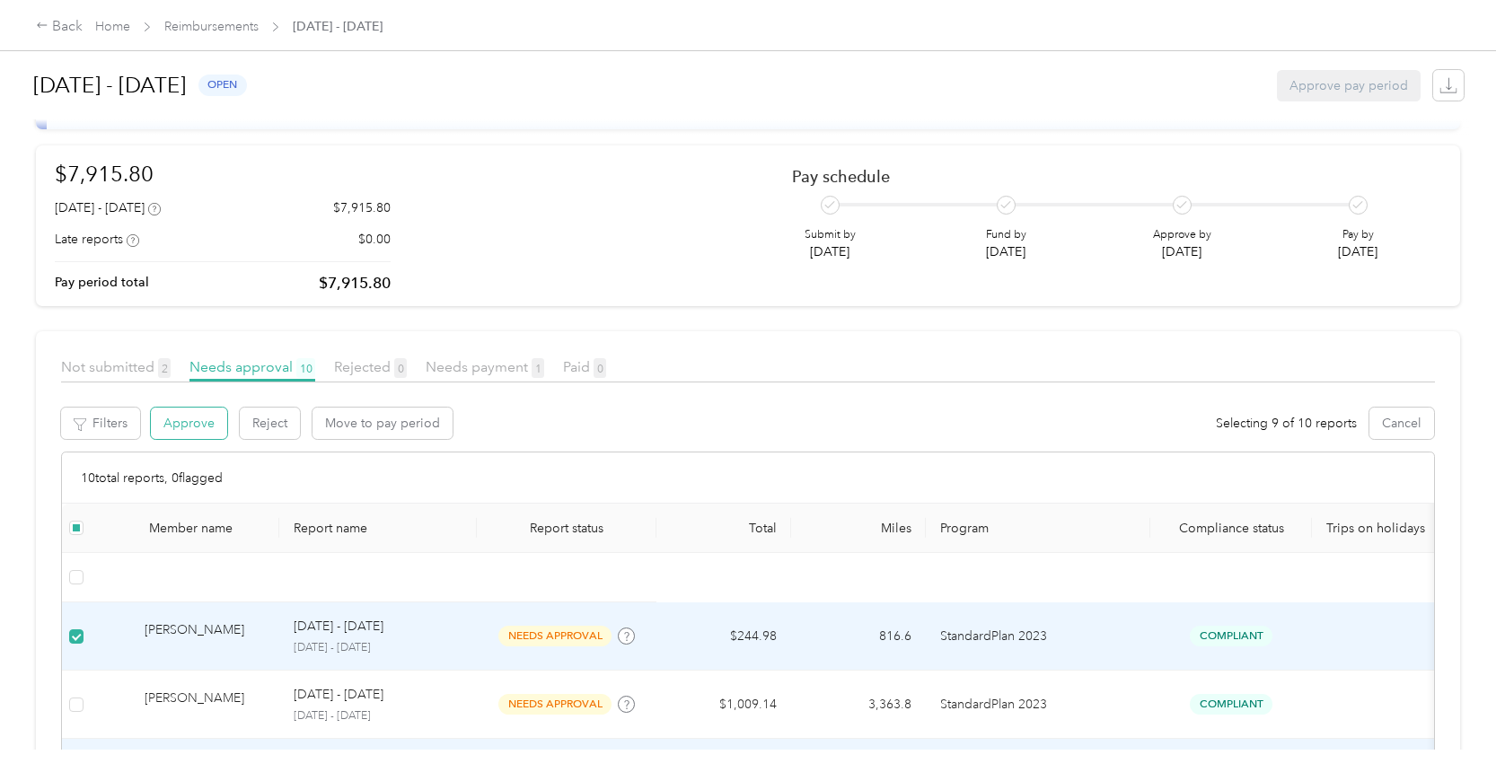
click at [209, 417] on button "Approve" at bounding box center [189, 423] width 76 height 31
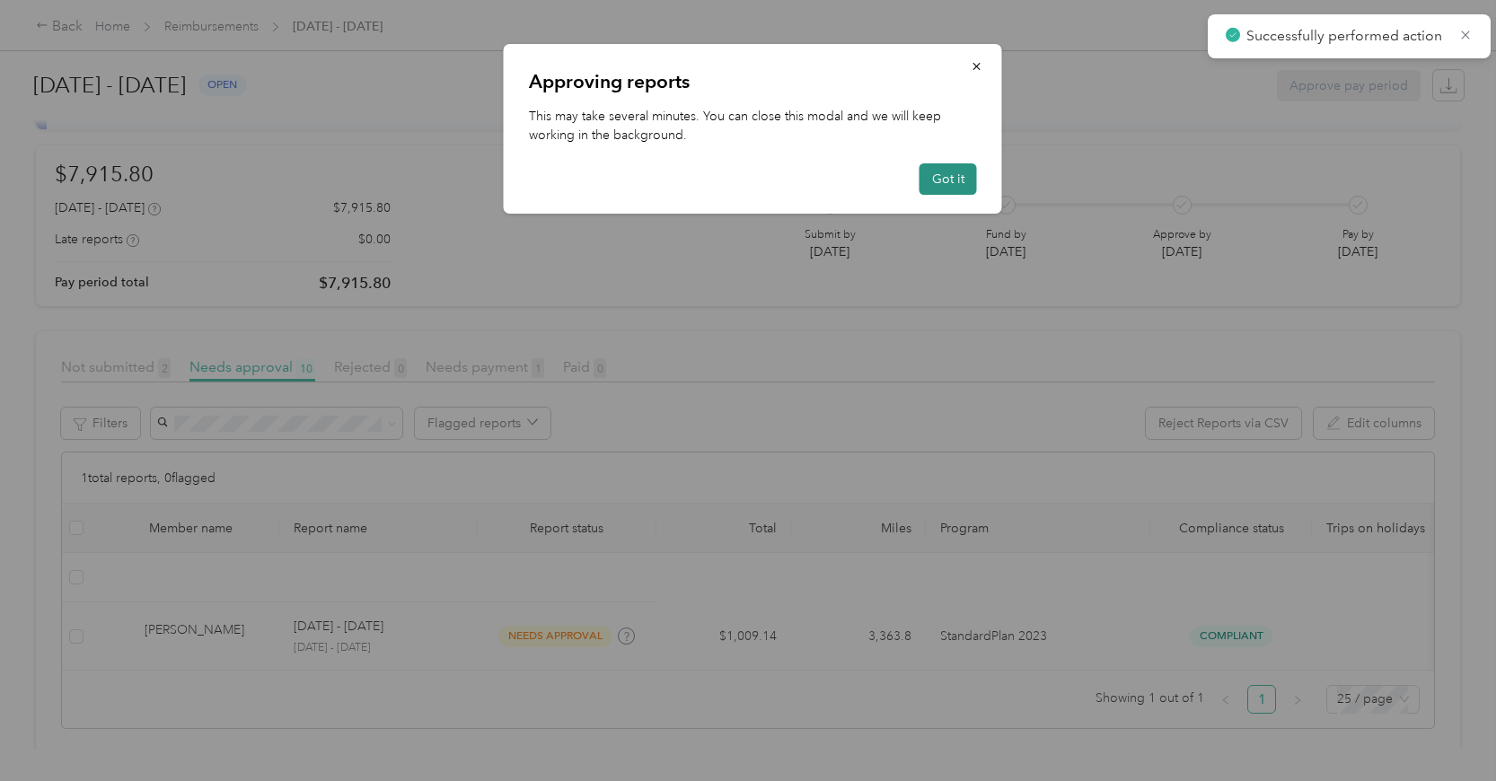
click at [931, 183] on button "Got it" at bounding box center [947, 178] width 57 height 31
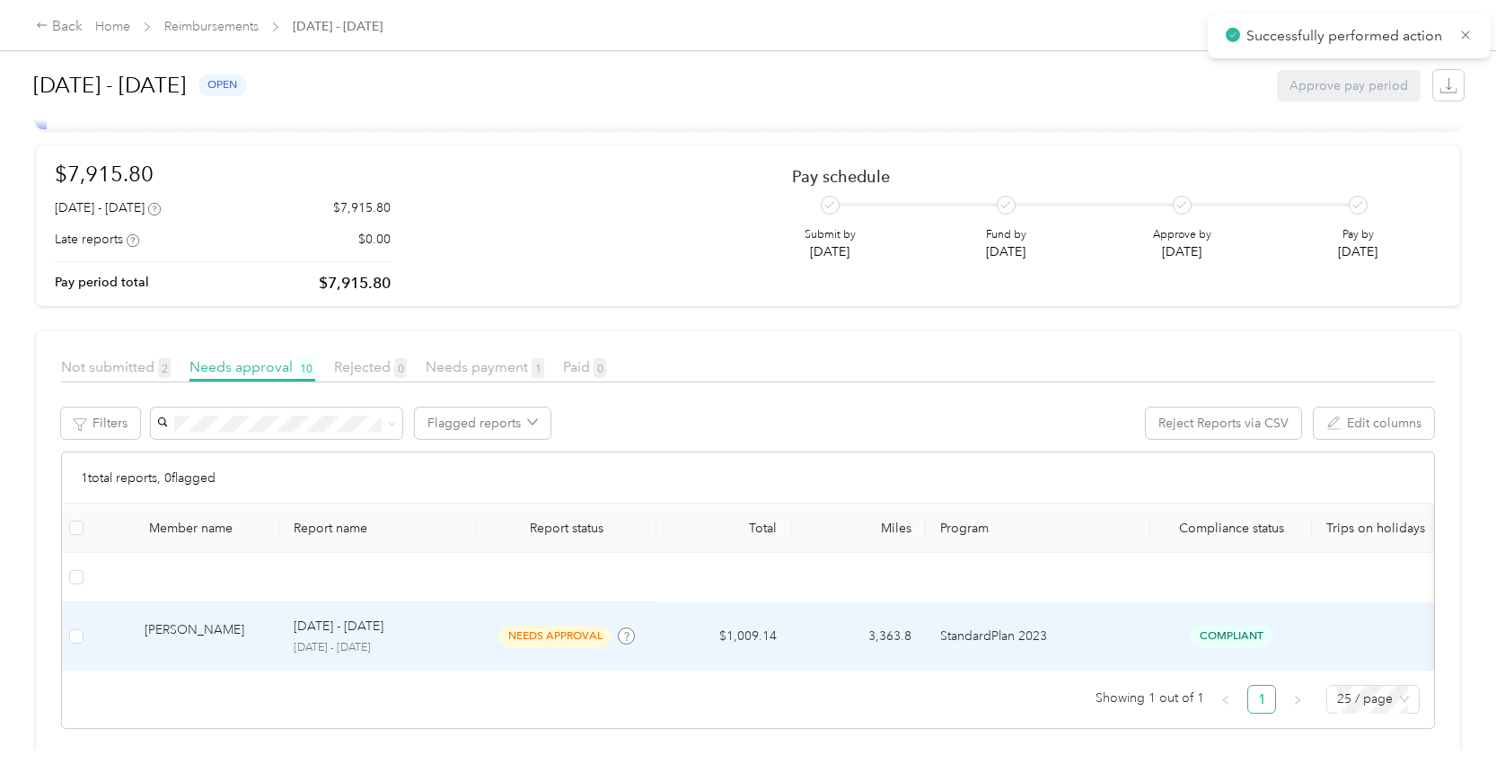
click at [223, 617] on td "[PERSON_NAME]" at bounding box center [185, 636] width 189 height 68
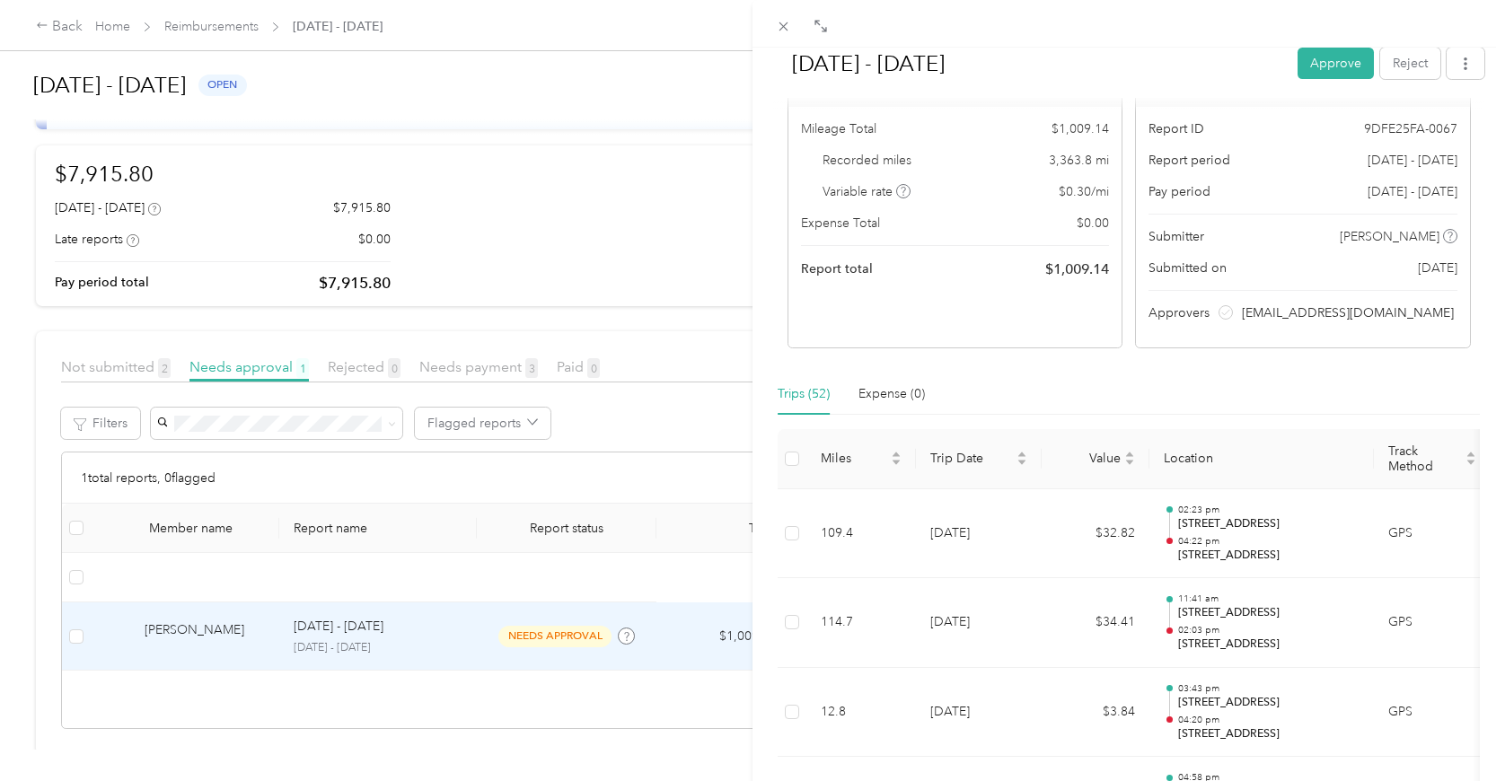
scroll to position [359, 0]
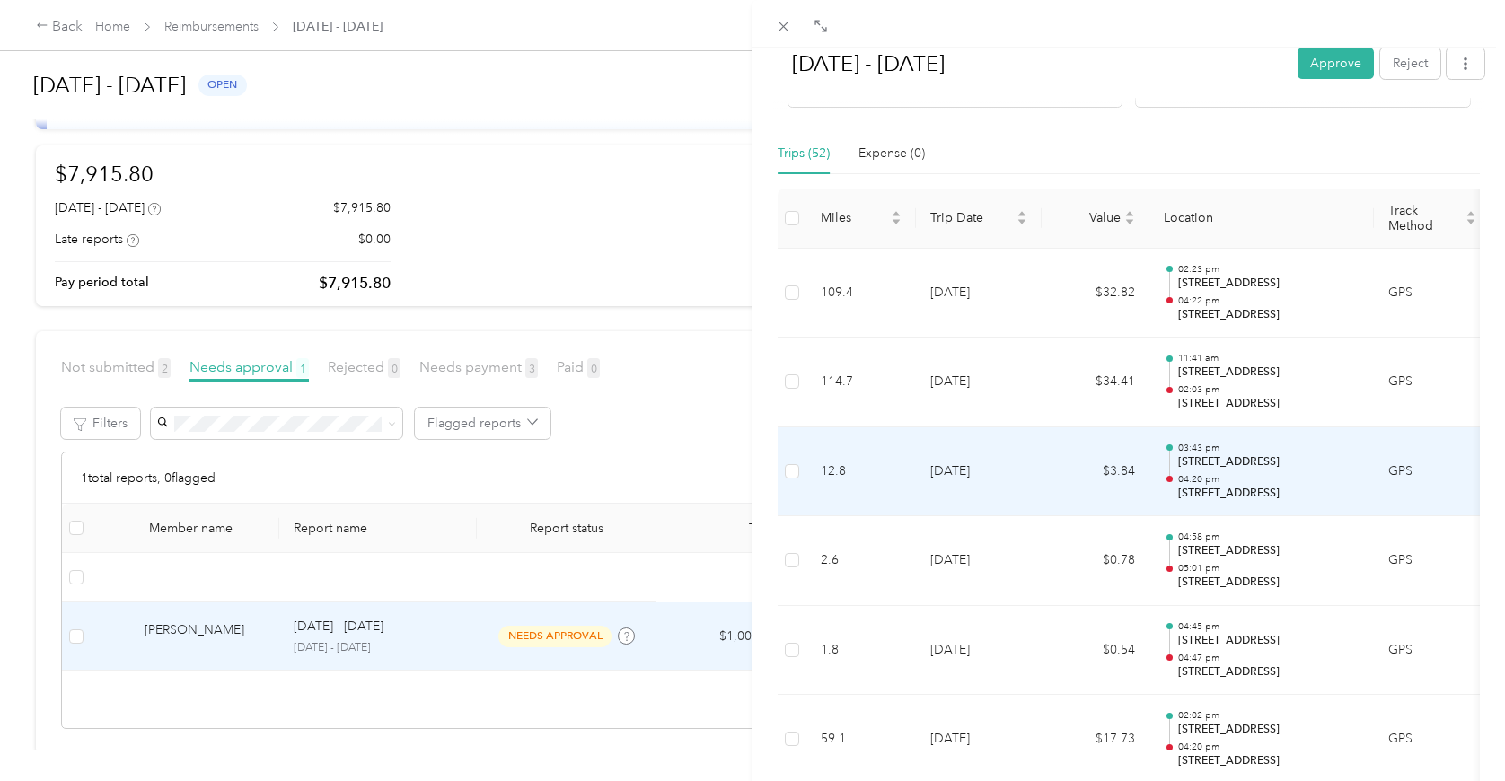
click at [1030, 470] on td "[DATE]" at bounding box center [979, 472] width 126 height 90
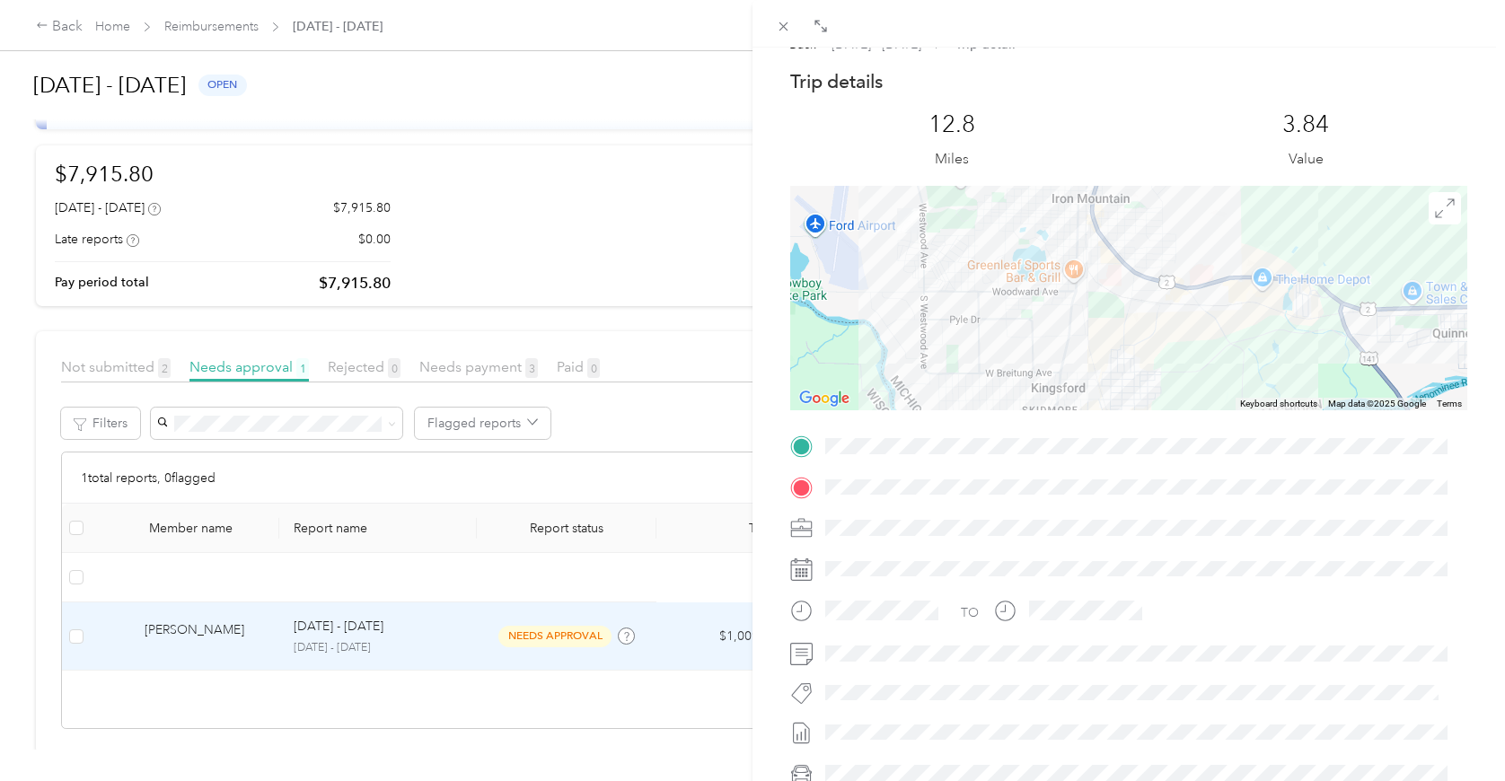
scroll to position [0, 0]
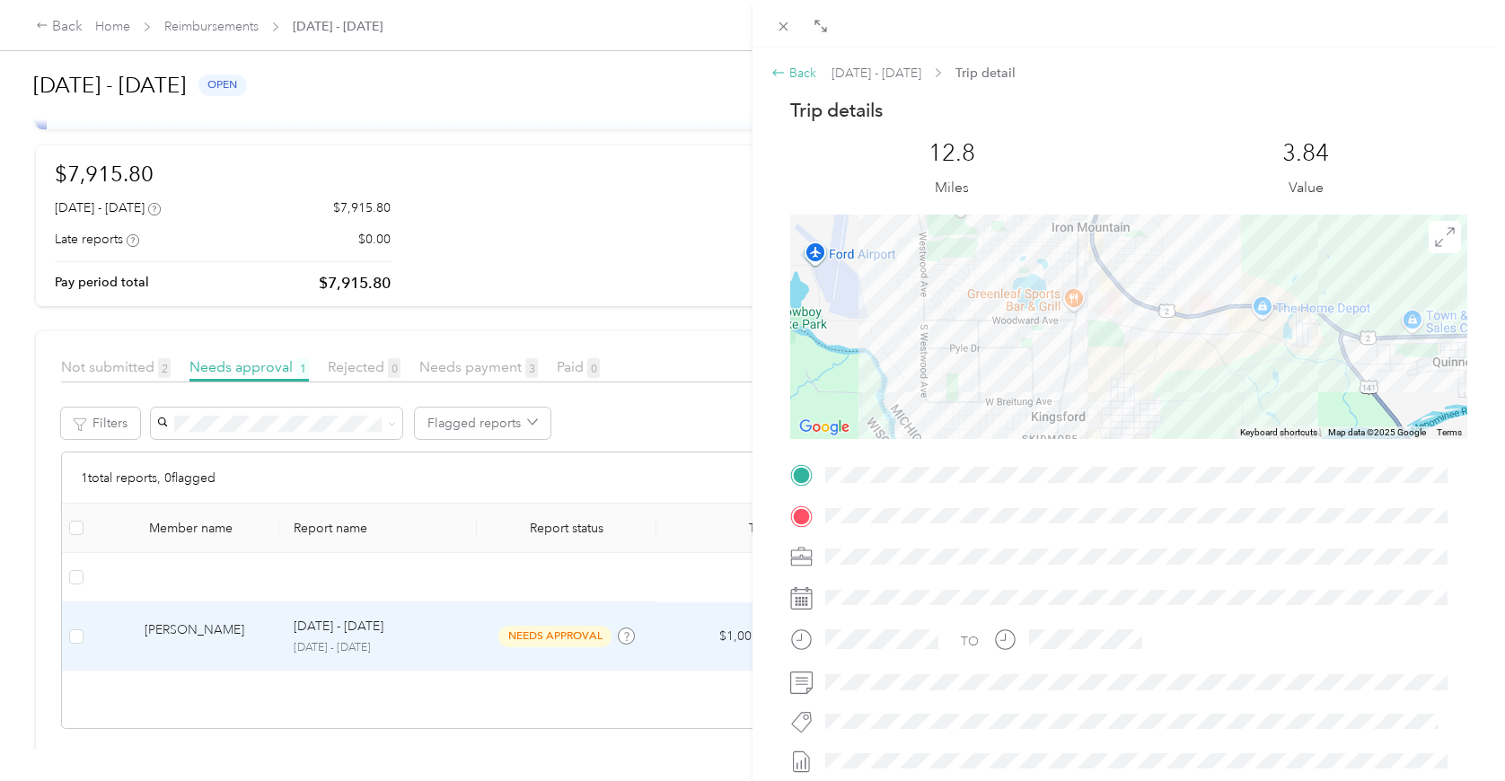
click at [790, 76] on div "Back" at bounding box center [793, 73] width 45 height 19
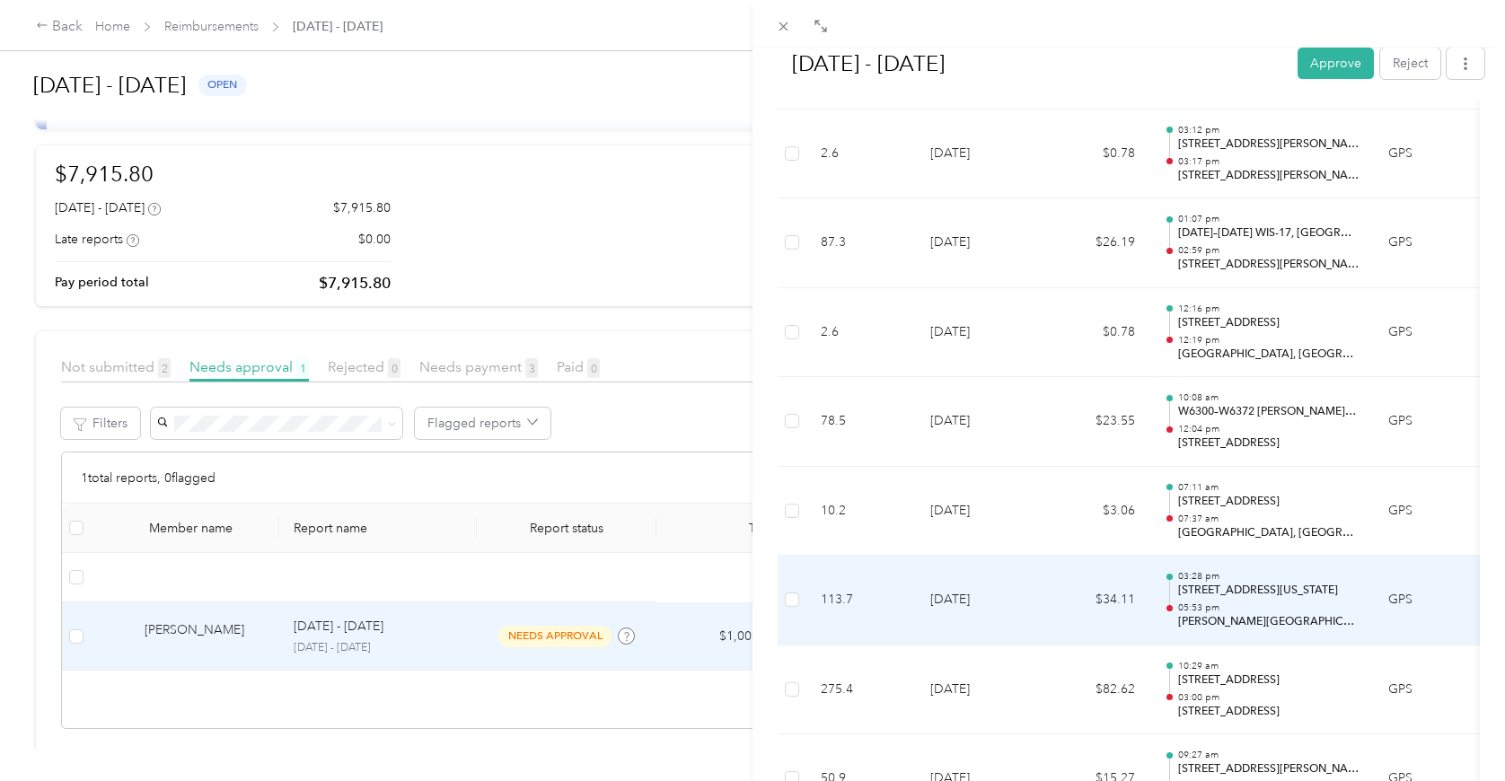
scroll to position [3891, 0]
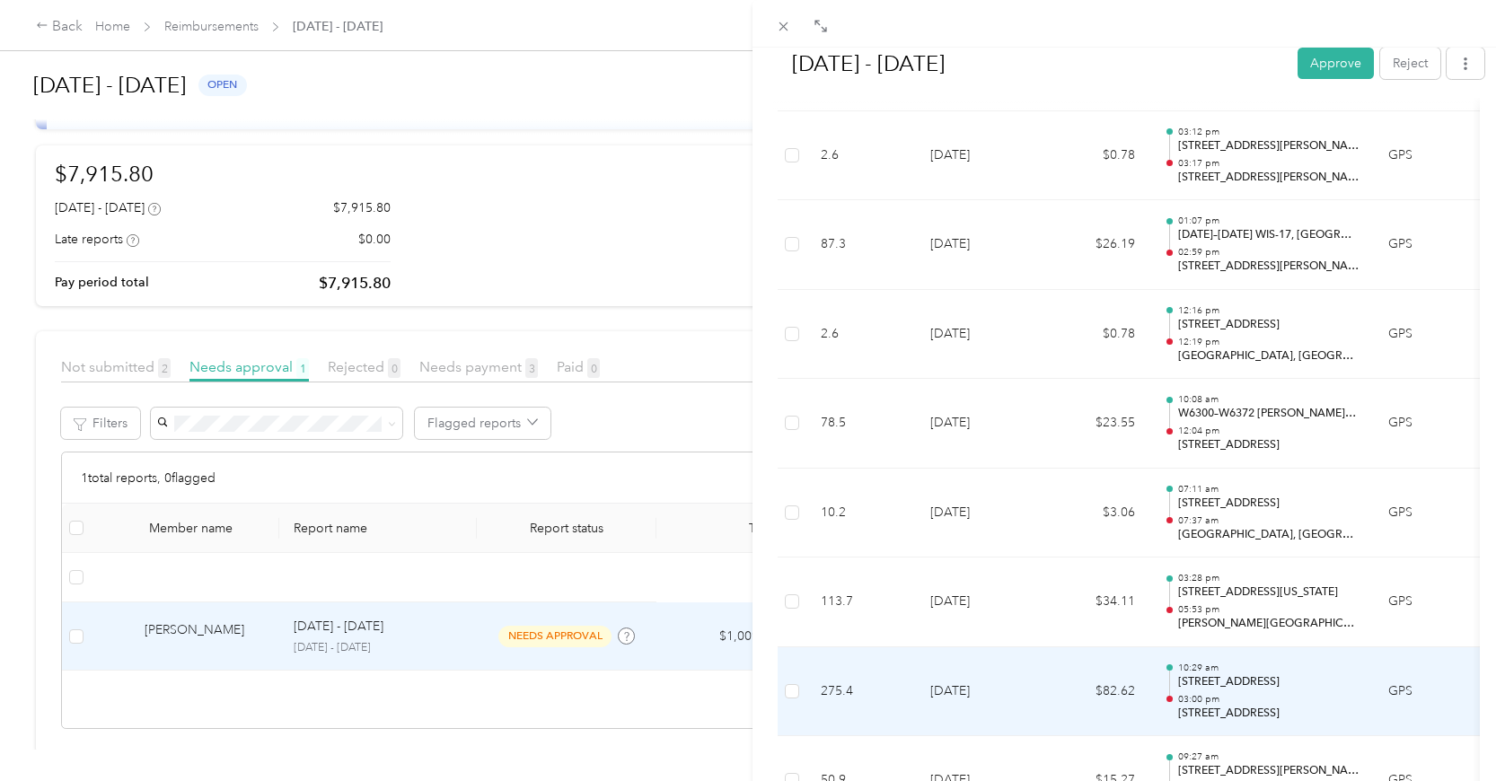
click at [1058, 700] on td "$82.62" at bounding box center [1095, 692] width 108 height 90
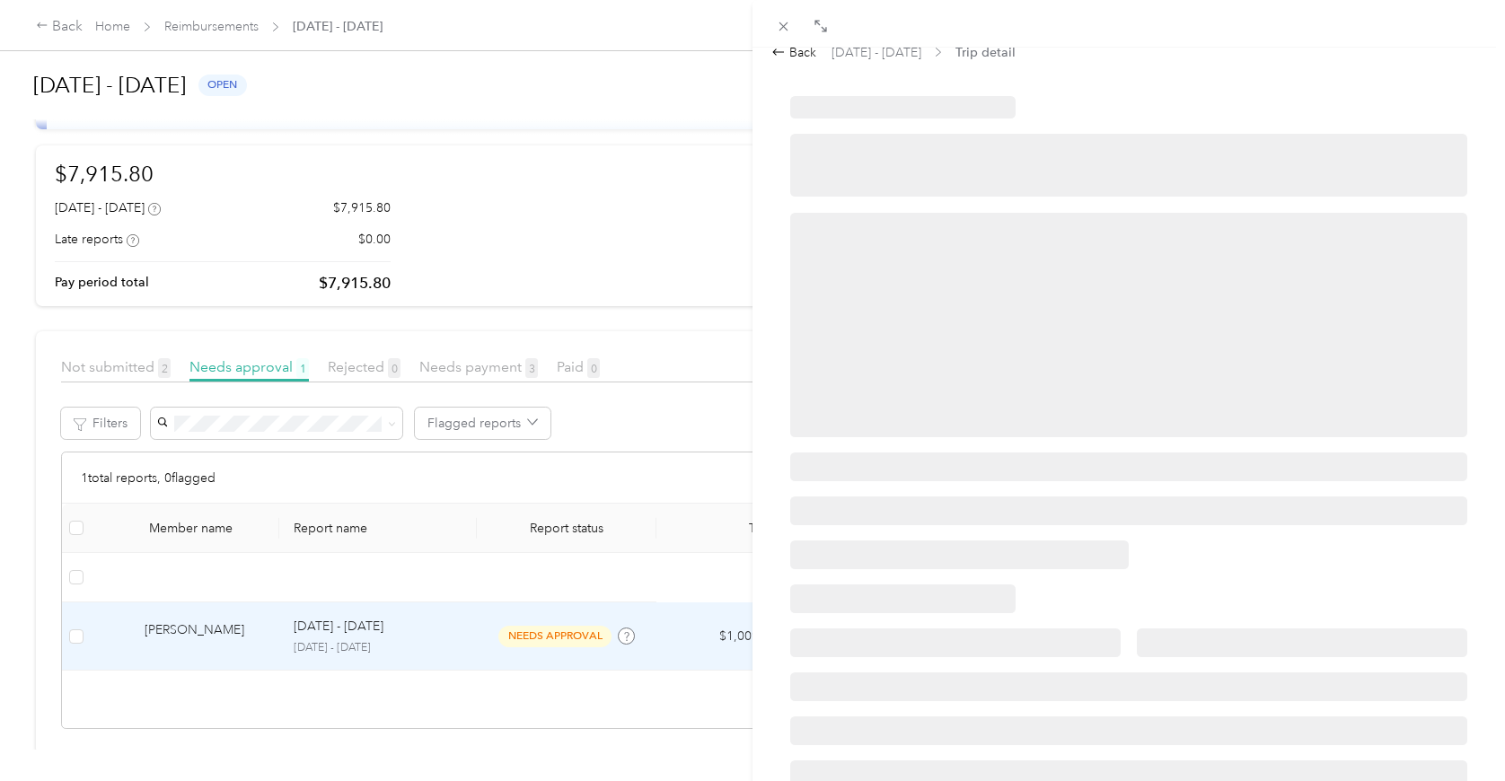
scroll to position [0, 0]
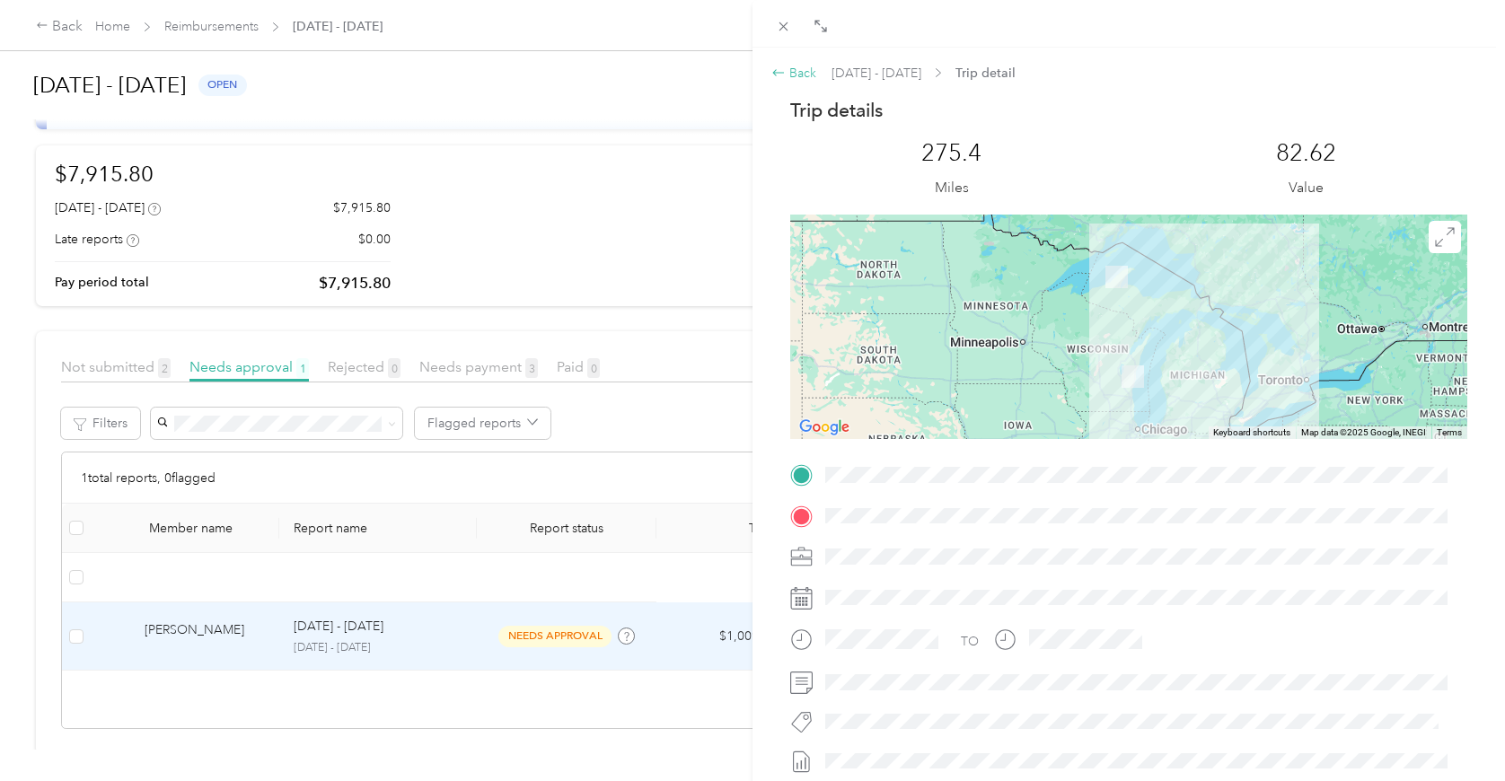
click at [795, 71] on div "Back" at bounding box center [793, 73] width 45 height 19
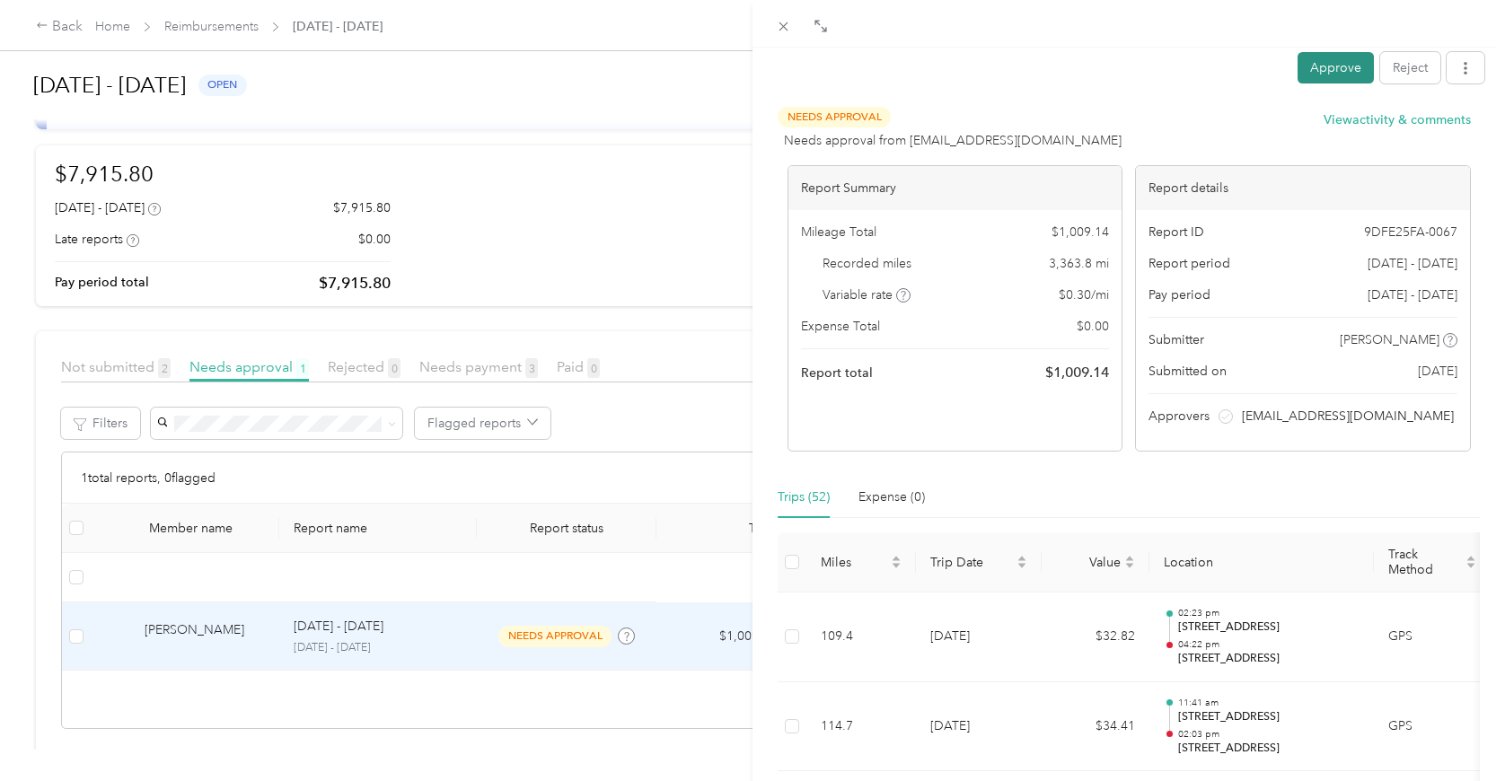
click at [1304, 52] on button "Approve" at bounding box center [1335, 67] width 76 height 31
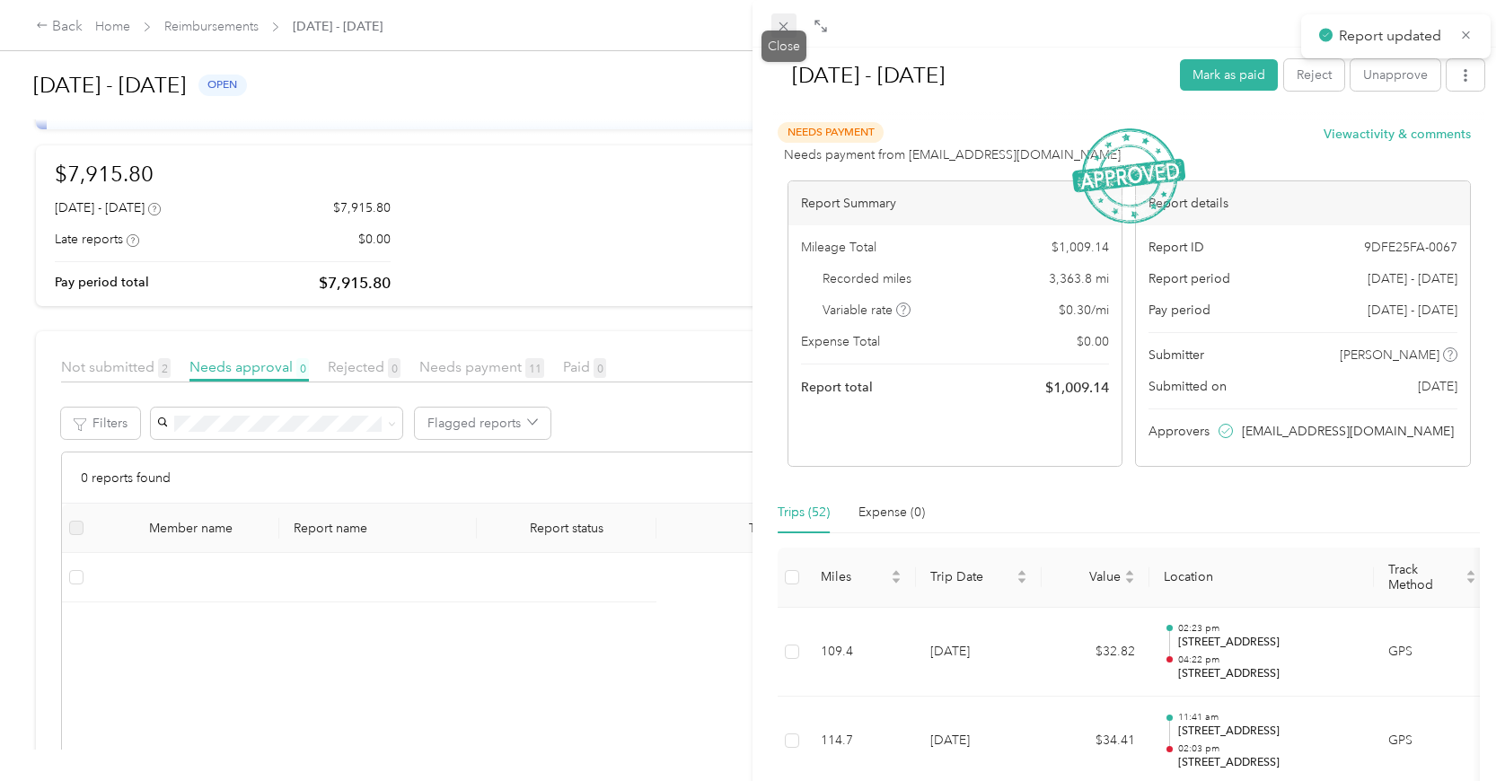
click at [784, 28] on icon at bounding box center [783, 26] width 15 height 15
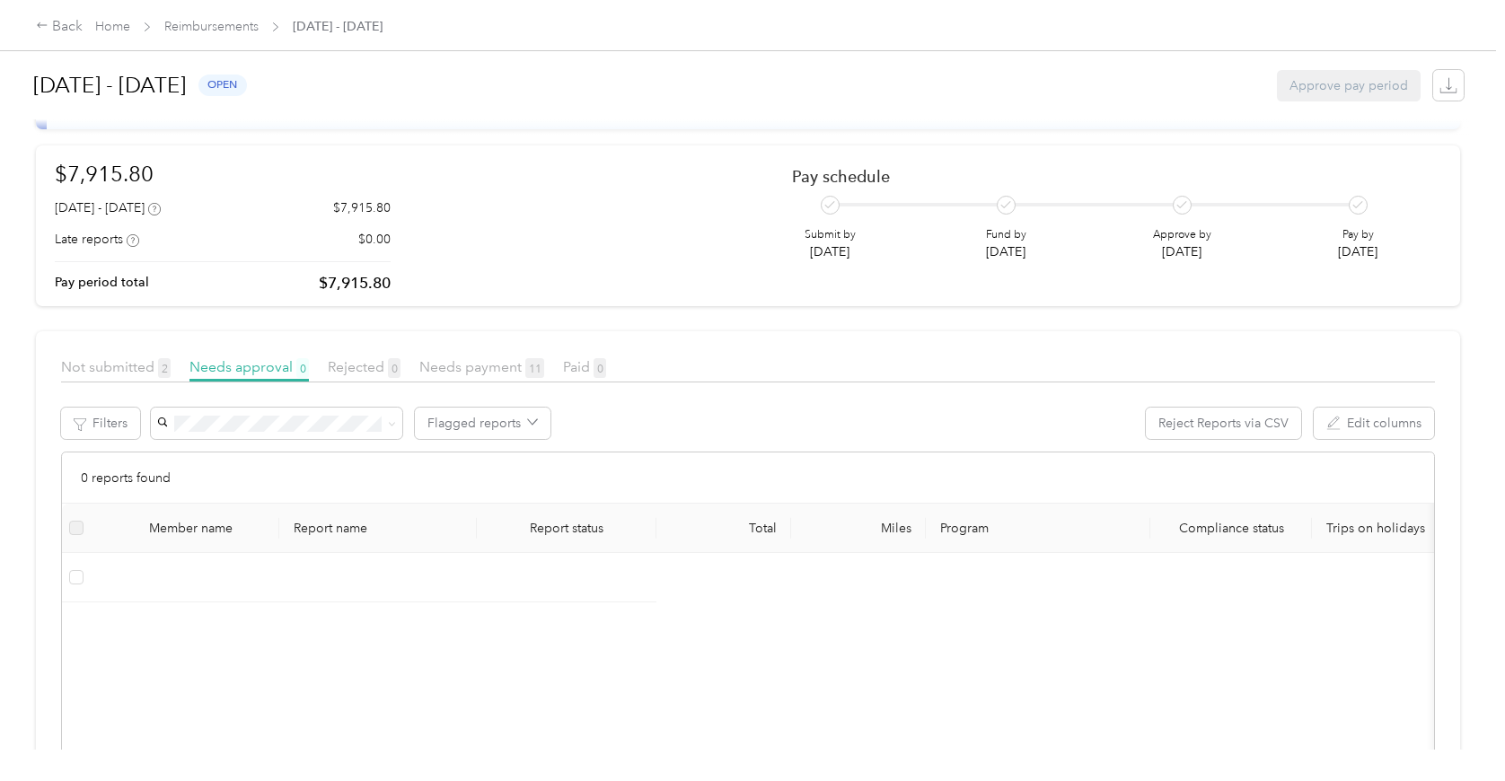
click at [200, 38] on div "Back Home Reimbursements [DATE] - [DATE]" at bounding box center [752, 25] width 1505 height 50
click at [208, 27] on link "Reimbursements" at bounding box center [211, 26] width 94 height 15
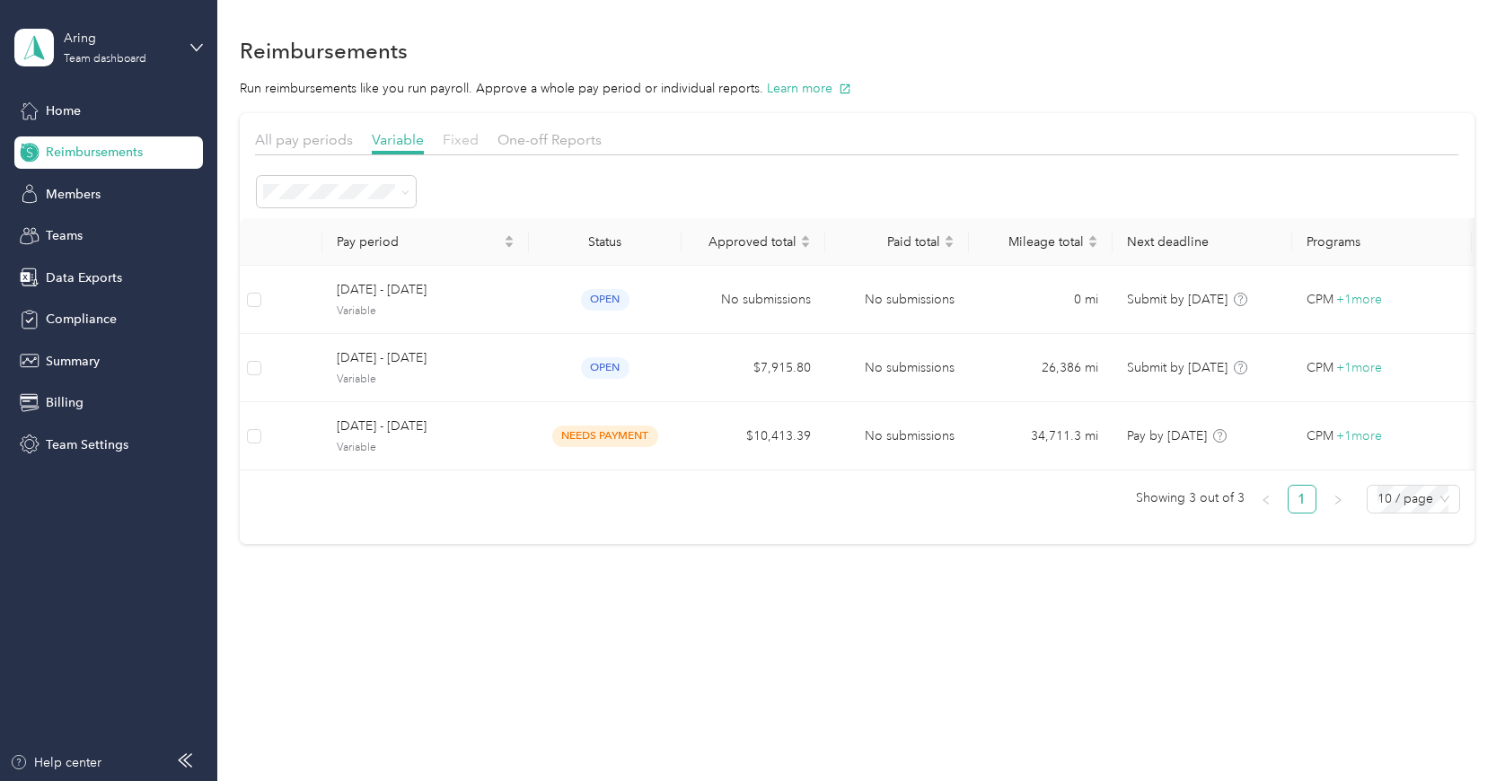
click at [461, 139] on span "Fixed" at bounding box center [461, 139] width 36 height 17
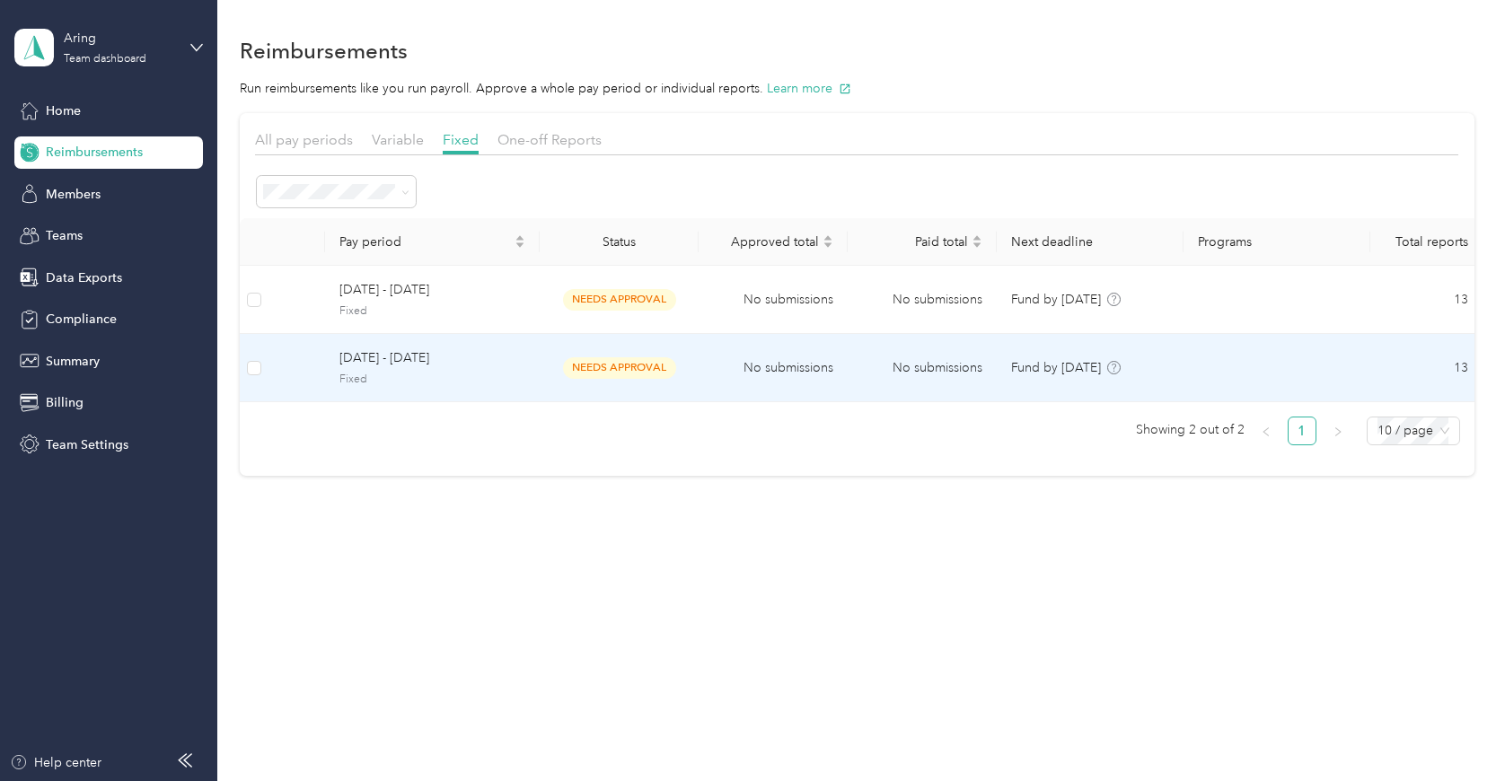
click at [414, 366] on span "[DATE] - [DATE]" at bounding box center [432, 358] width 186 height 20
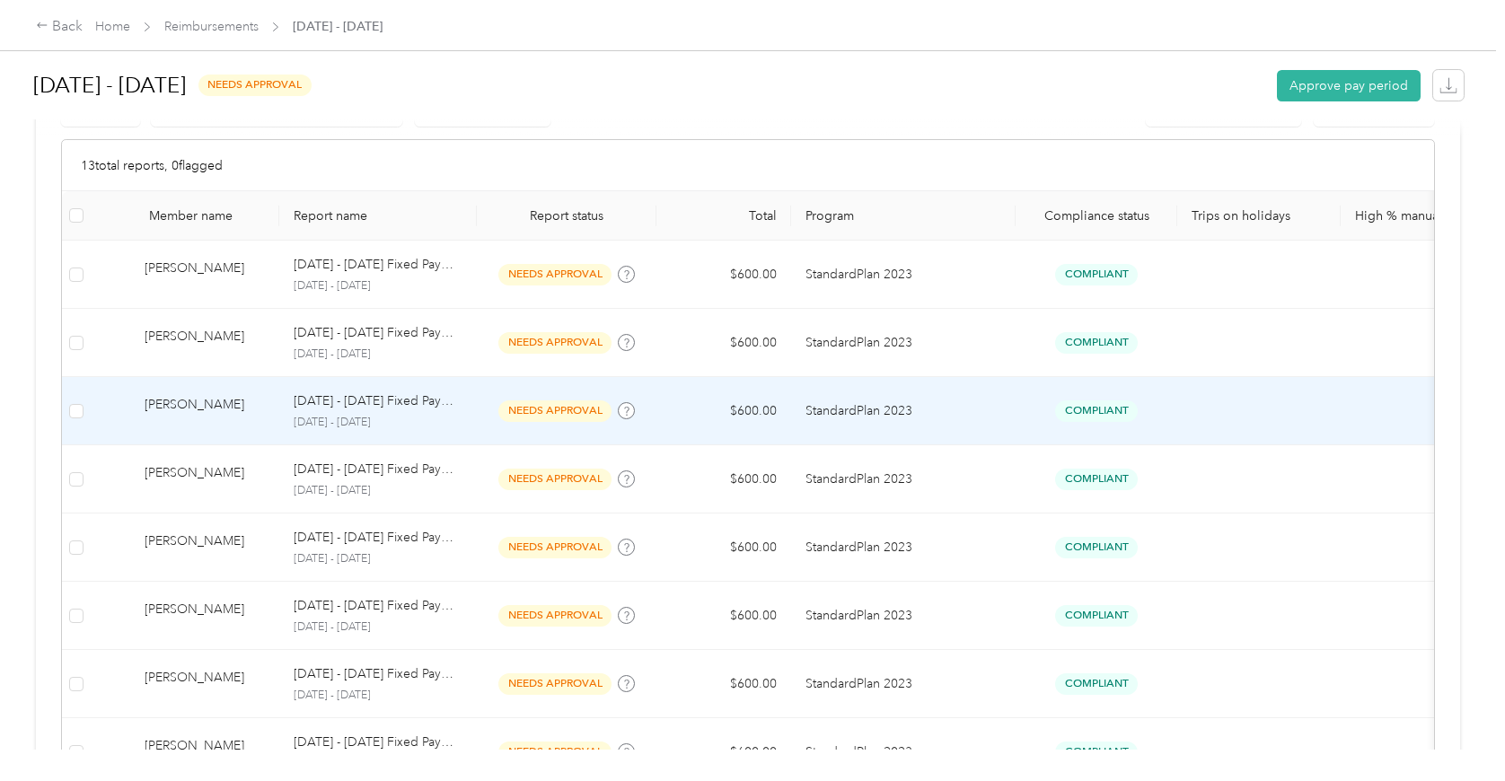
scroll to position [449, 0]
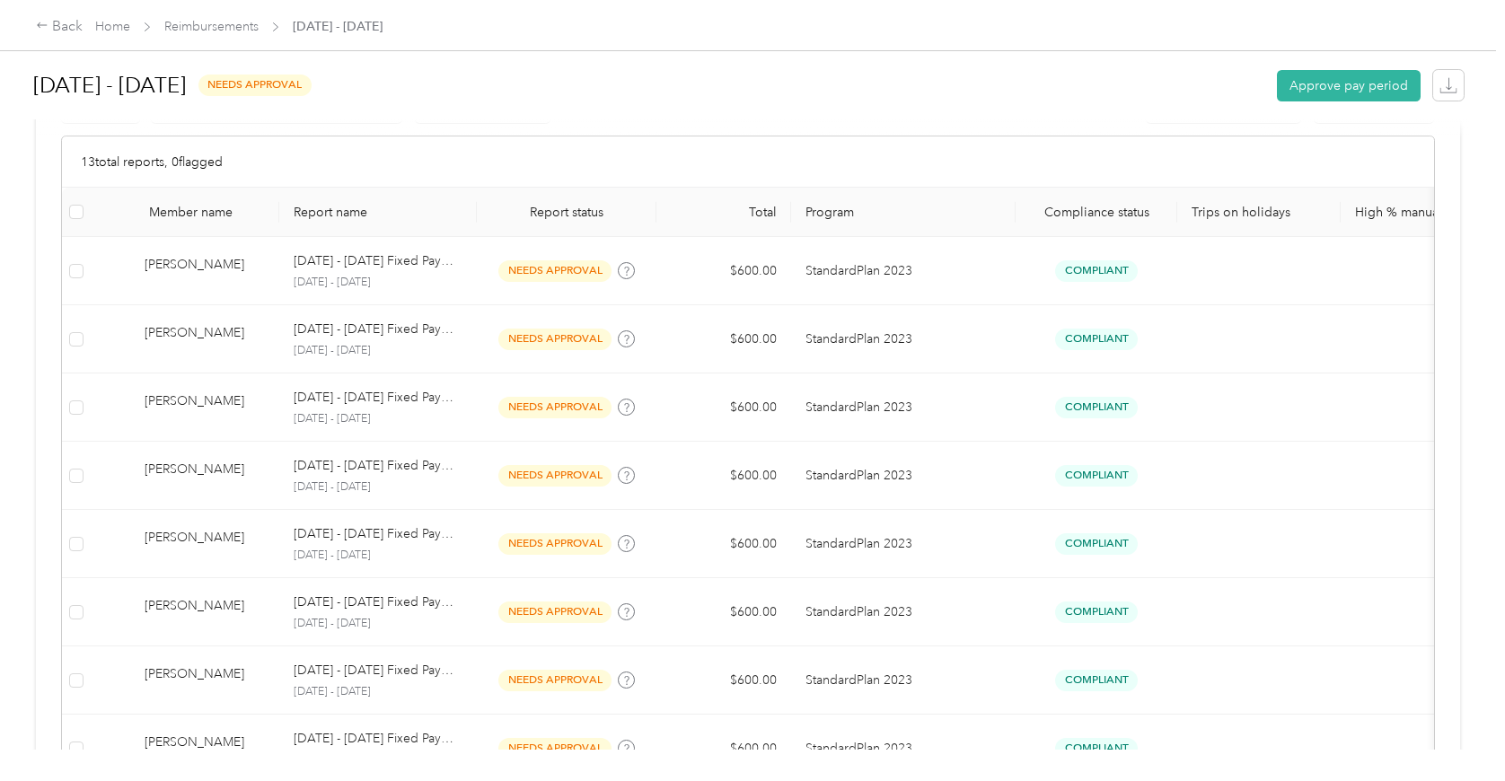
click at [85, 211] on th at bounding box center [76, 212] width 29 height 49
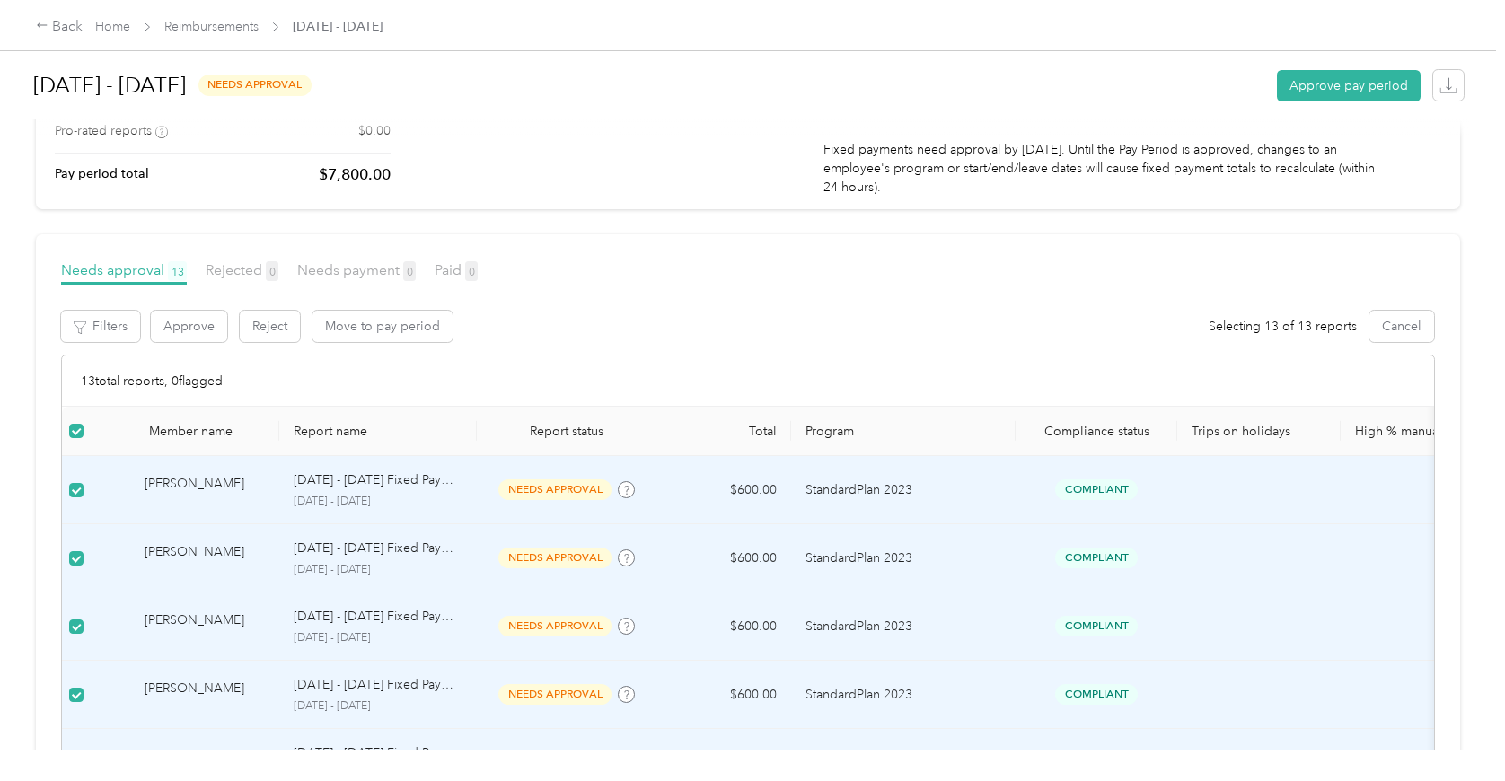
scroll to position [126, 0]
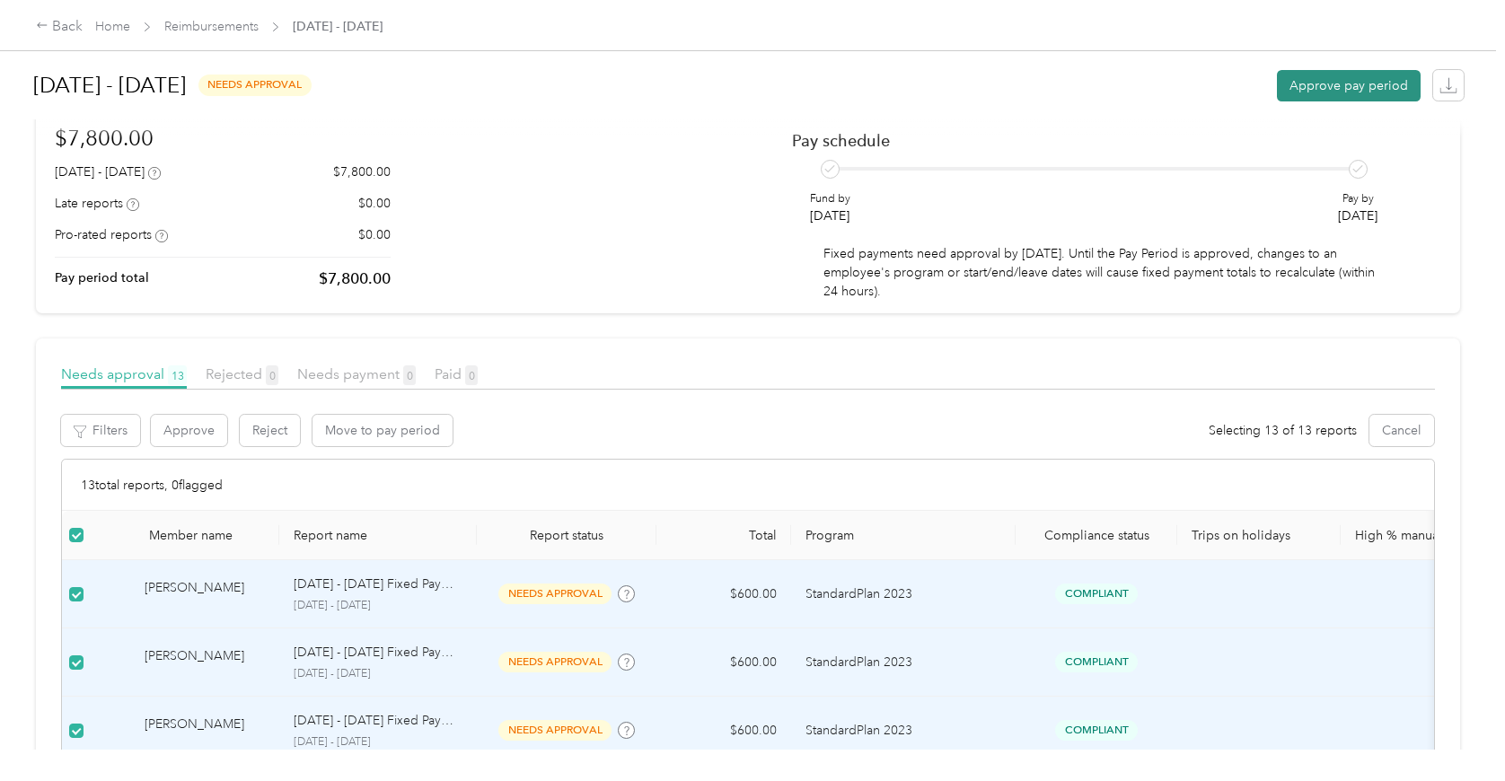
click at [1297, 83] on button "Approve pay period" at bounding box center [1349, 85] width 144 height 31
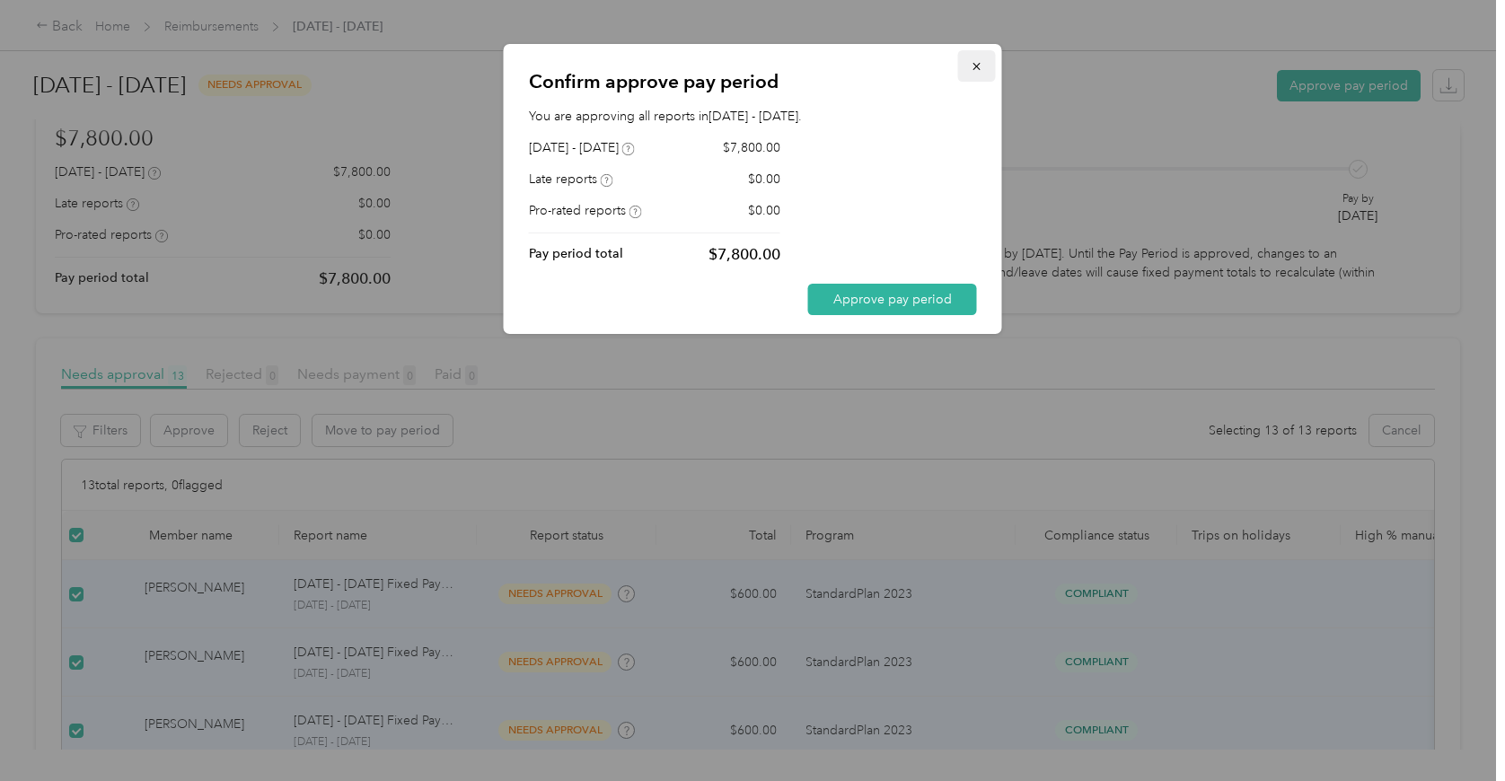
click at [976, 73] on icon "button" at bounding box center [977, 66] width 13 height 13
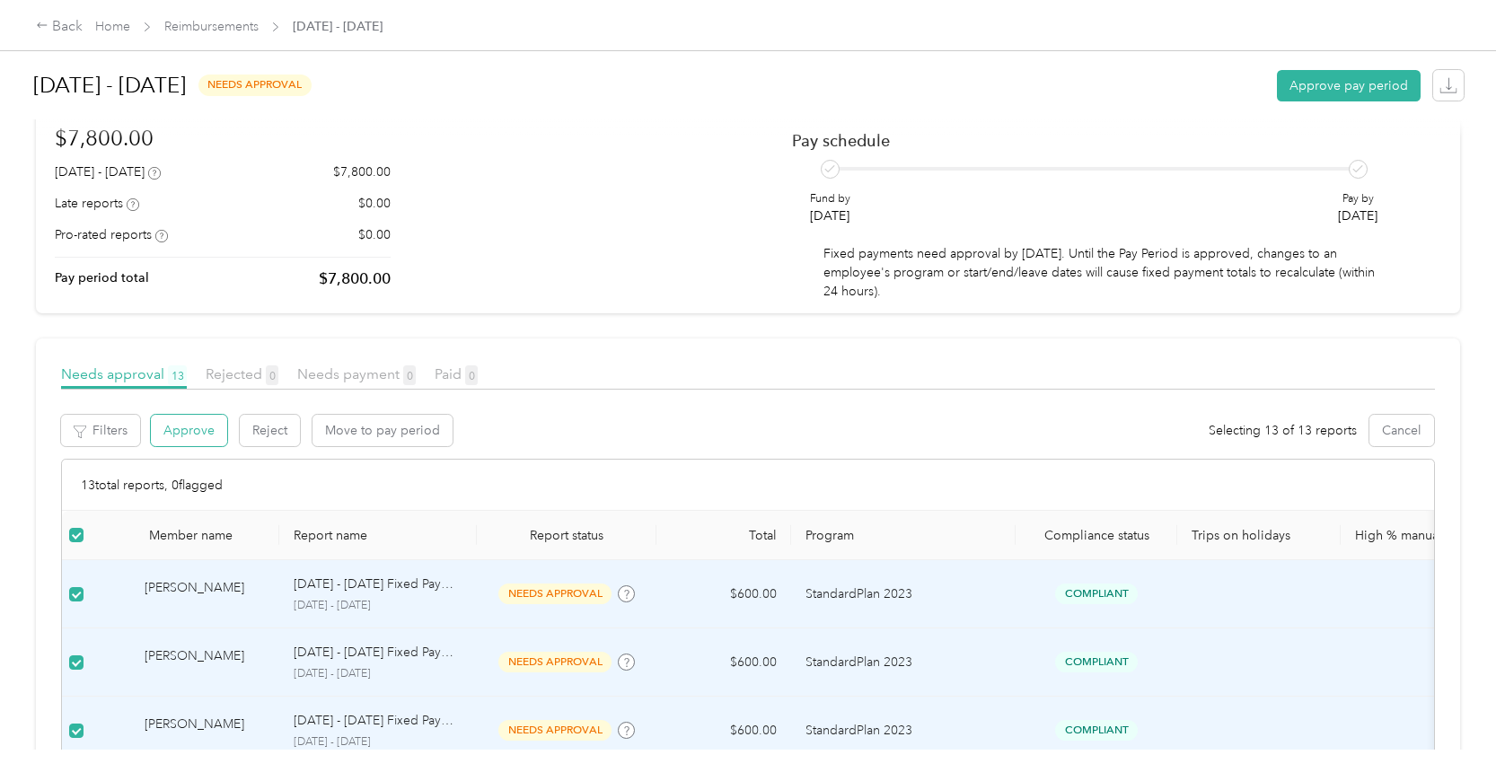
click at [186, 426] on button "Approve" at bounding box center [189, 430] width 76 height 31
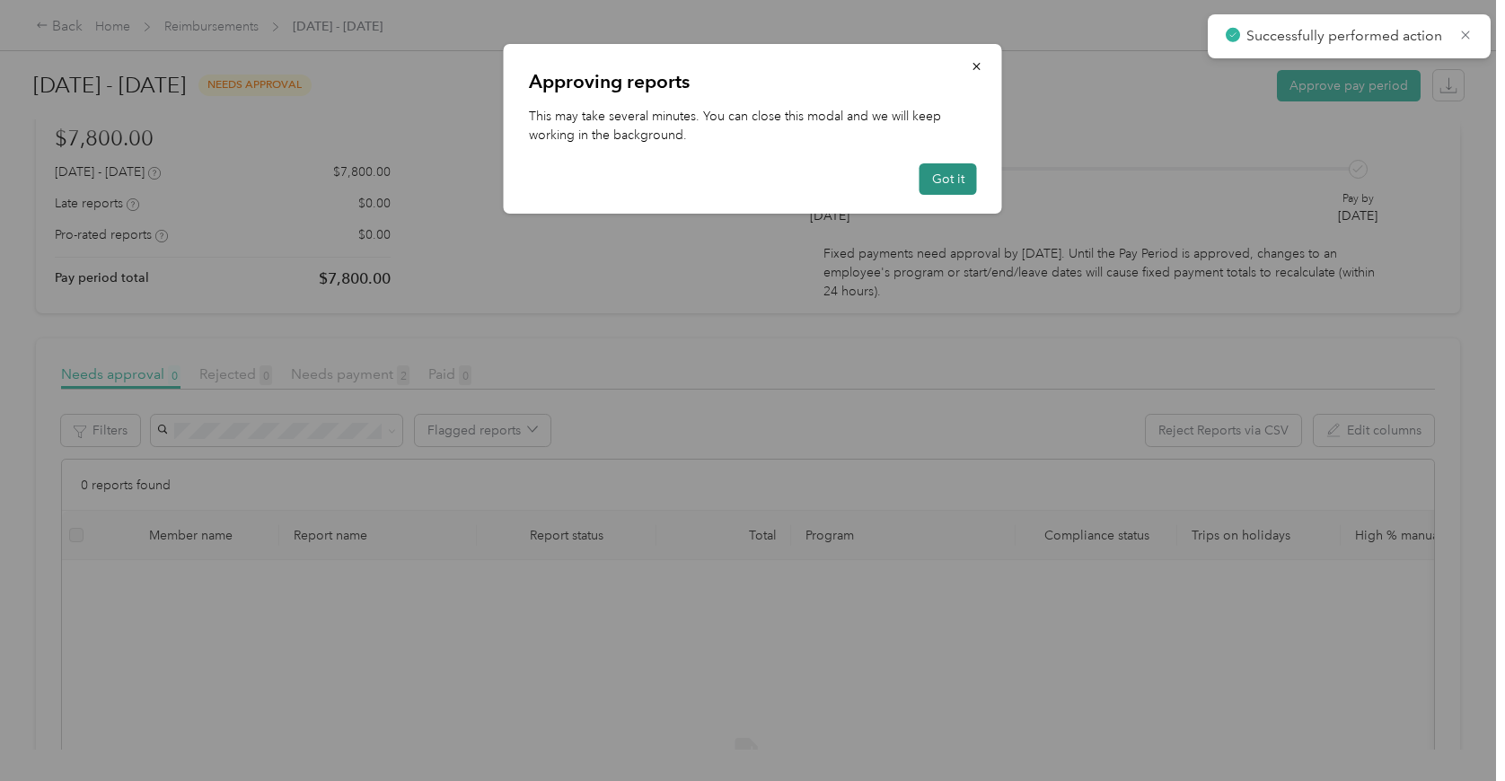
click at [937, 180] on button "Got it" at bounding box center [947, 178] width 57 height 31
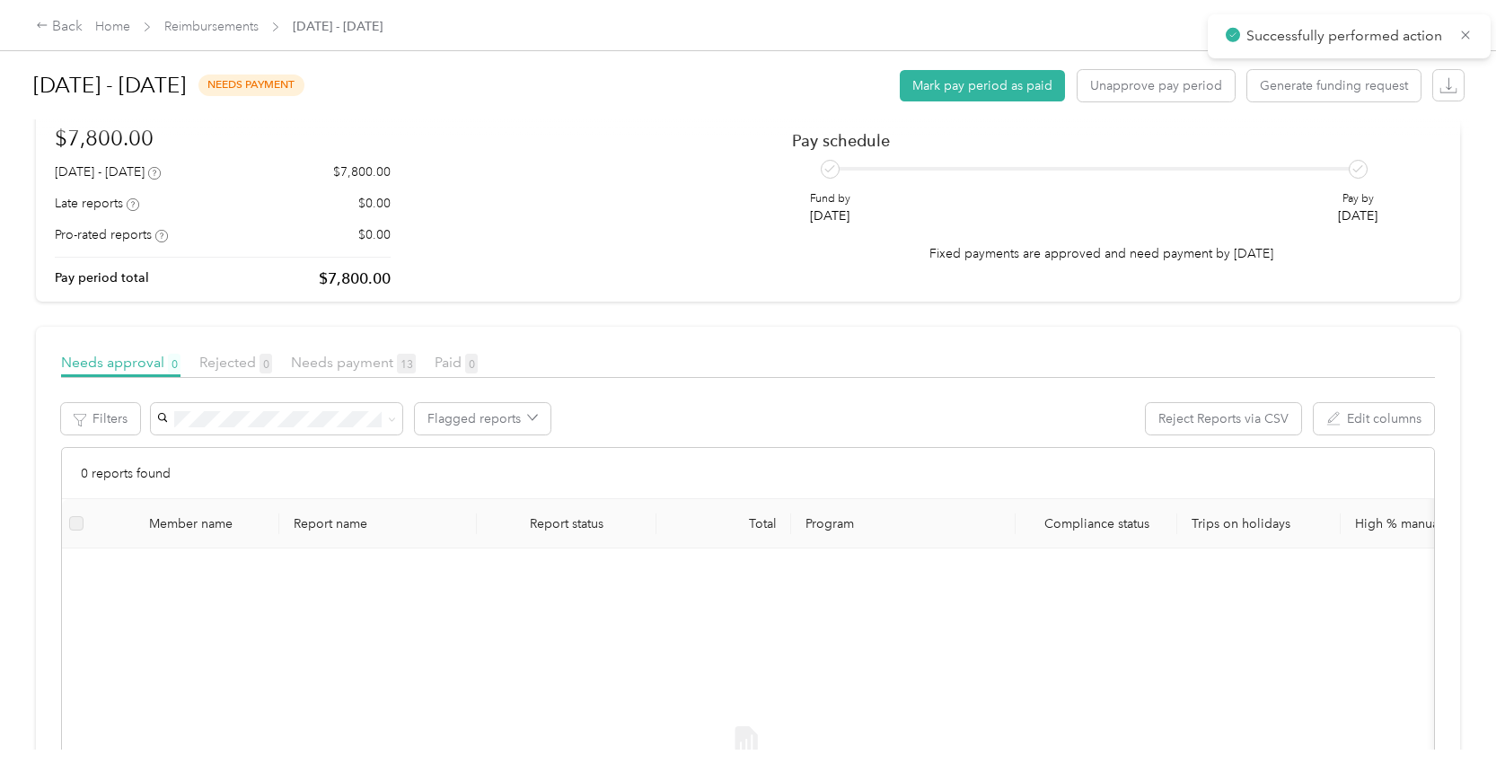
click at [219, 36] on span "Reimbursements" at bounding box center [211, 26] width 94 height 19
click at [219, 34] on span "Reimbursements" at bounding box center [211, 26] width 94 height 19
click at [221, 24] on link "Reimbursements" at bounding box center [211, 26] width 94 height 15
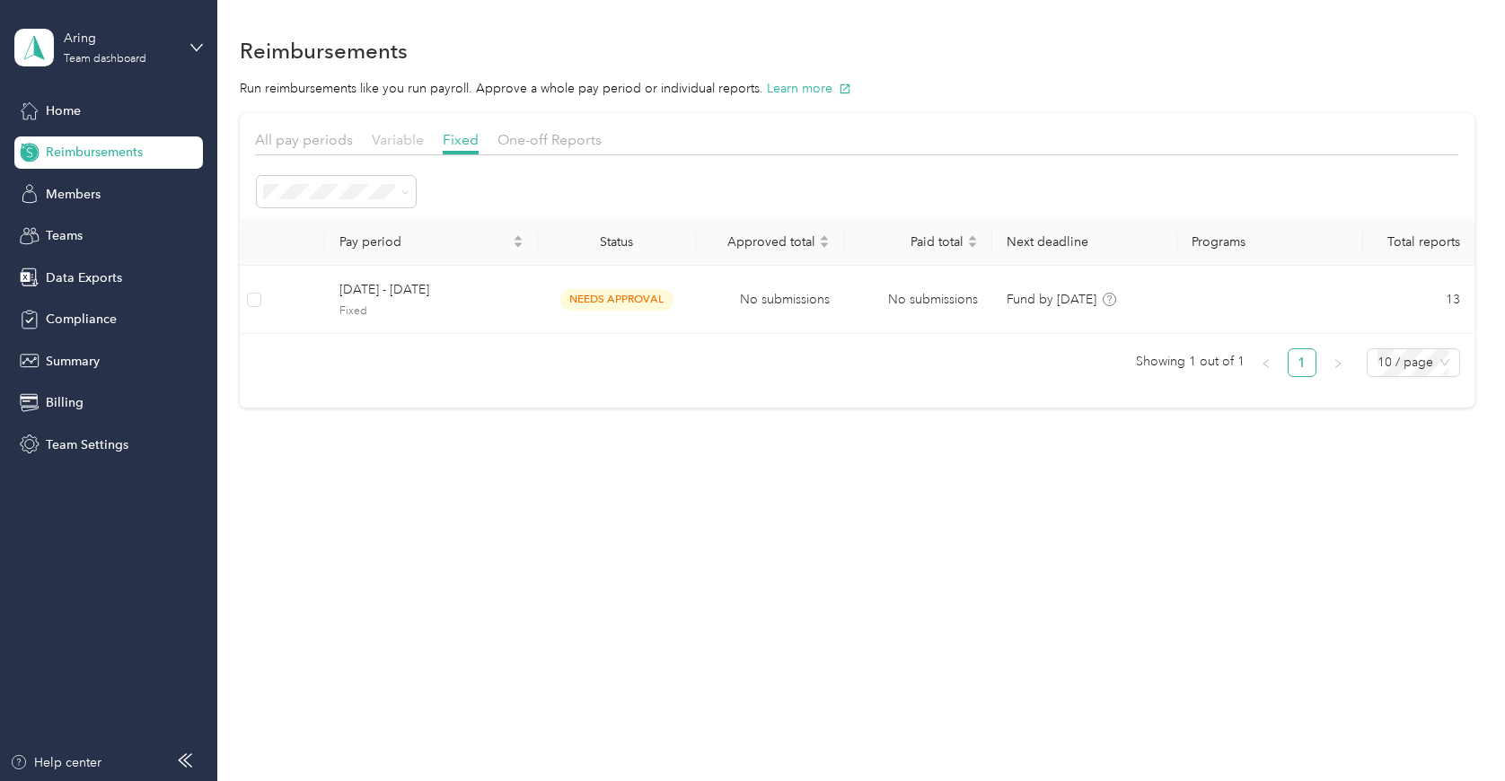
click at [399, 142] on span "Variable" at bounding box center [398, 139] width 52 height 17
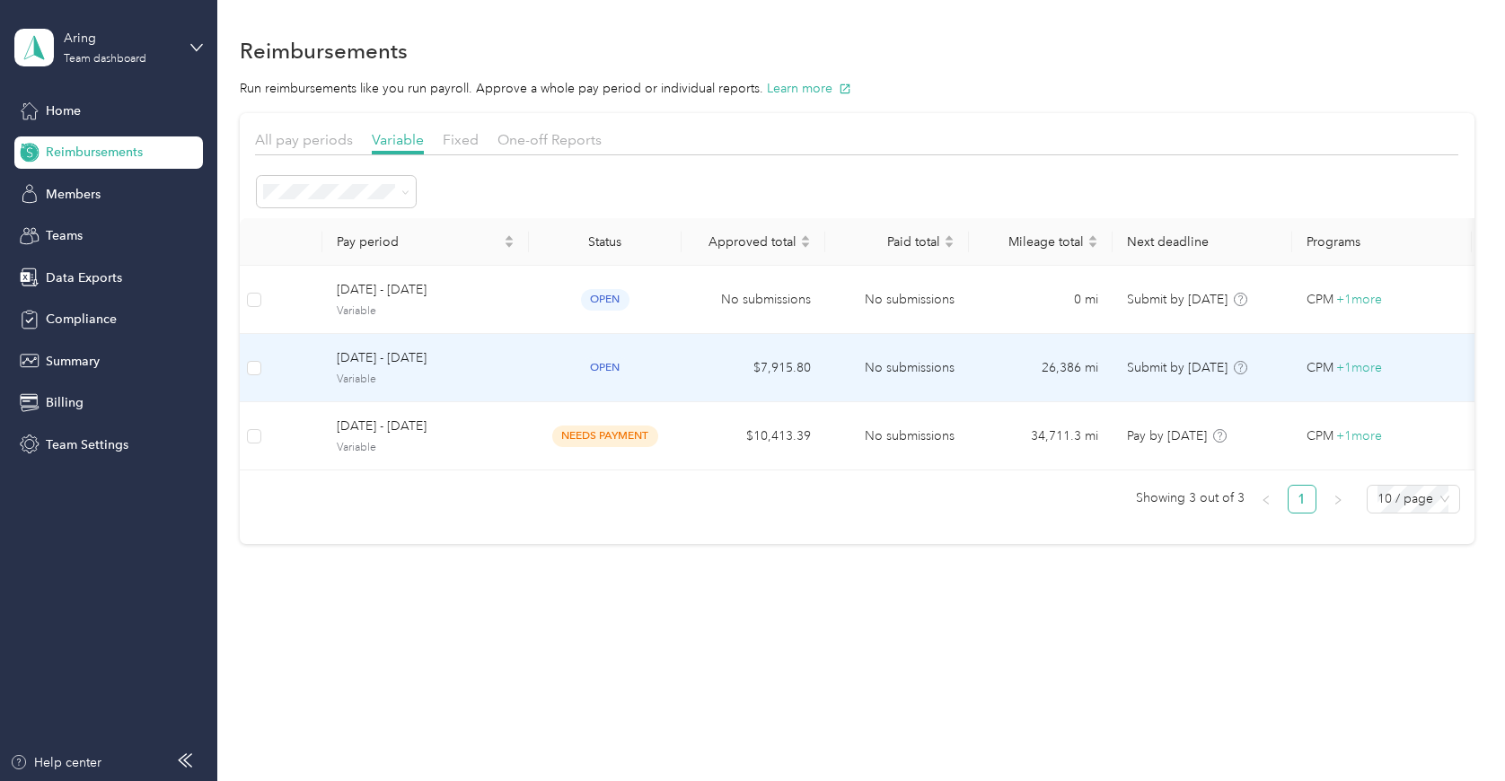
click at [475, 381] on span "Variable" at bounding box center [426, 380] width 178 height 16
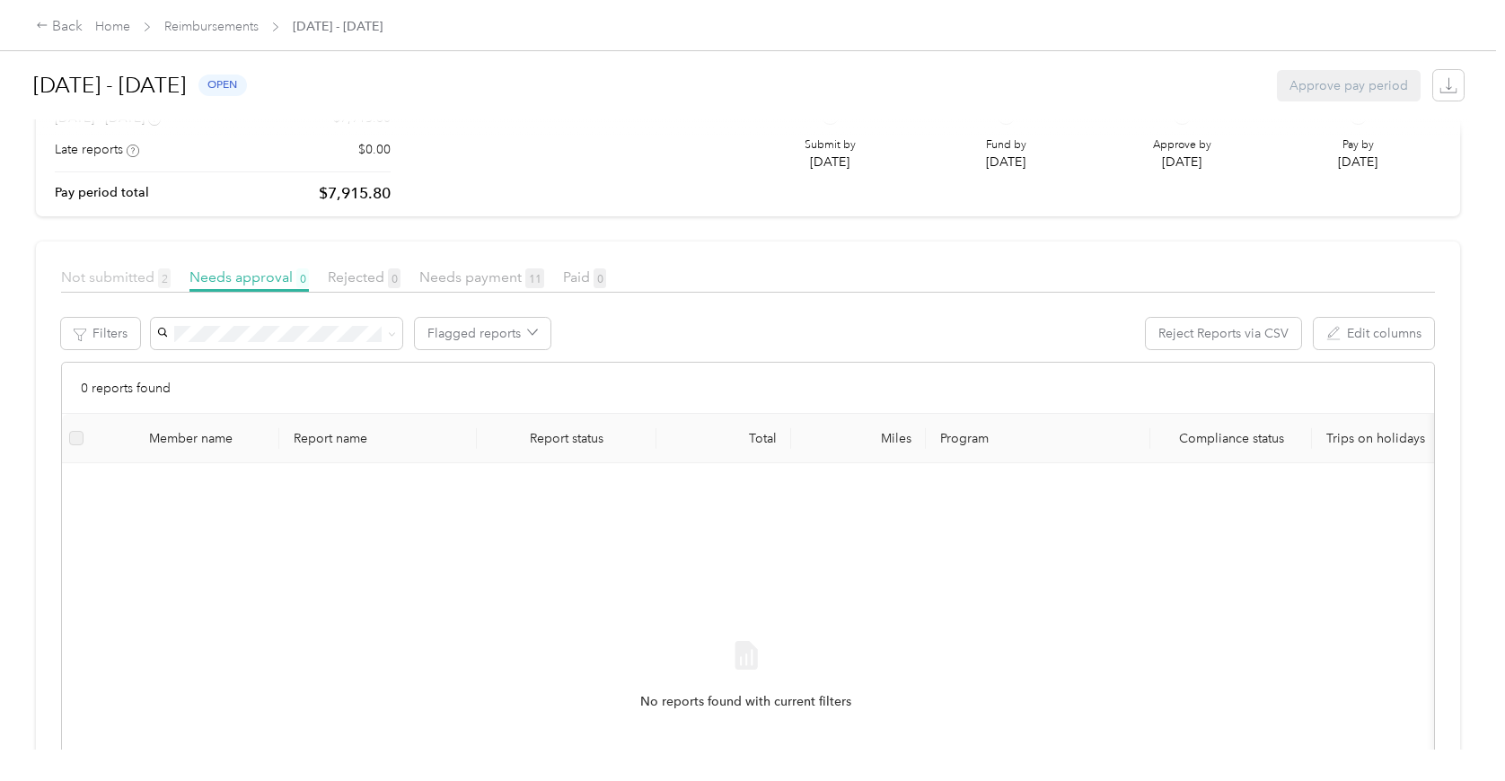
click at [169, 276] on span "2" at bounding box center [164, 278] width 13 height 20
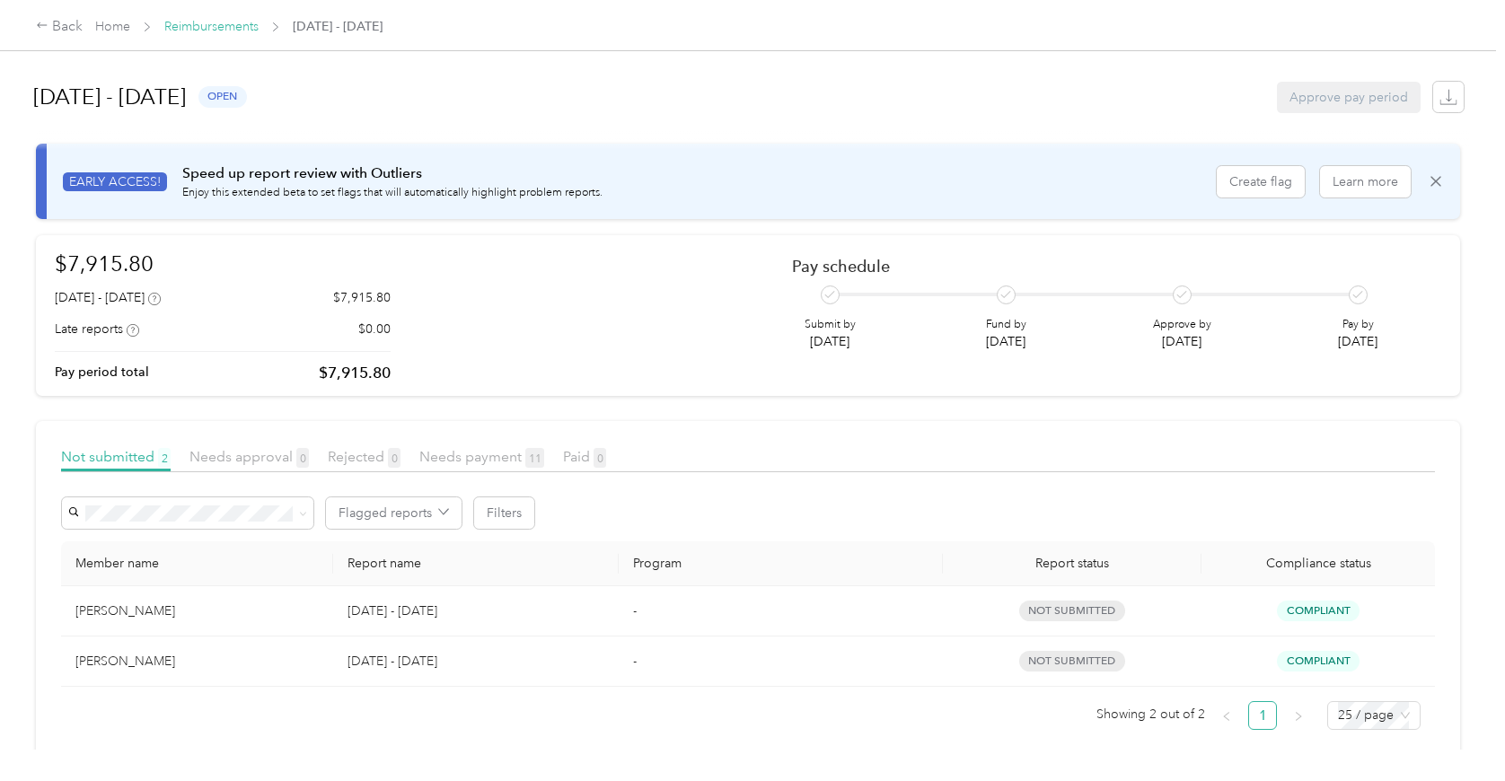
click at [221, 22] on link "Reimbursements" at bounding box center [211, 26] width 94 height 15
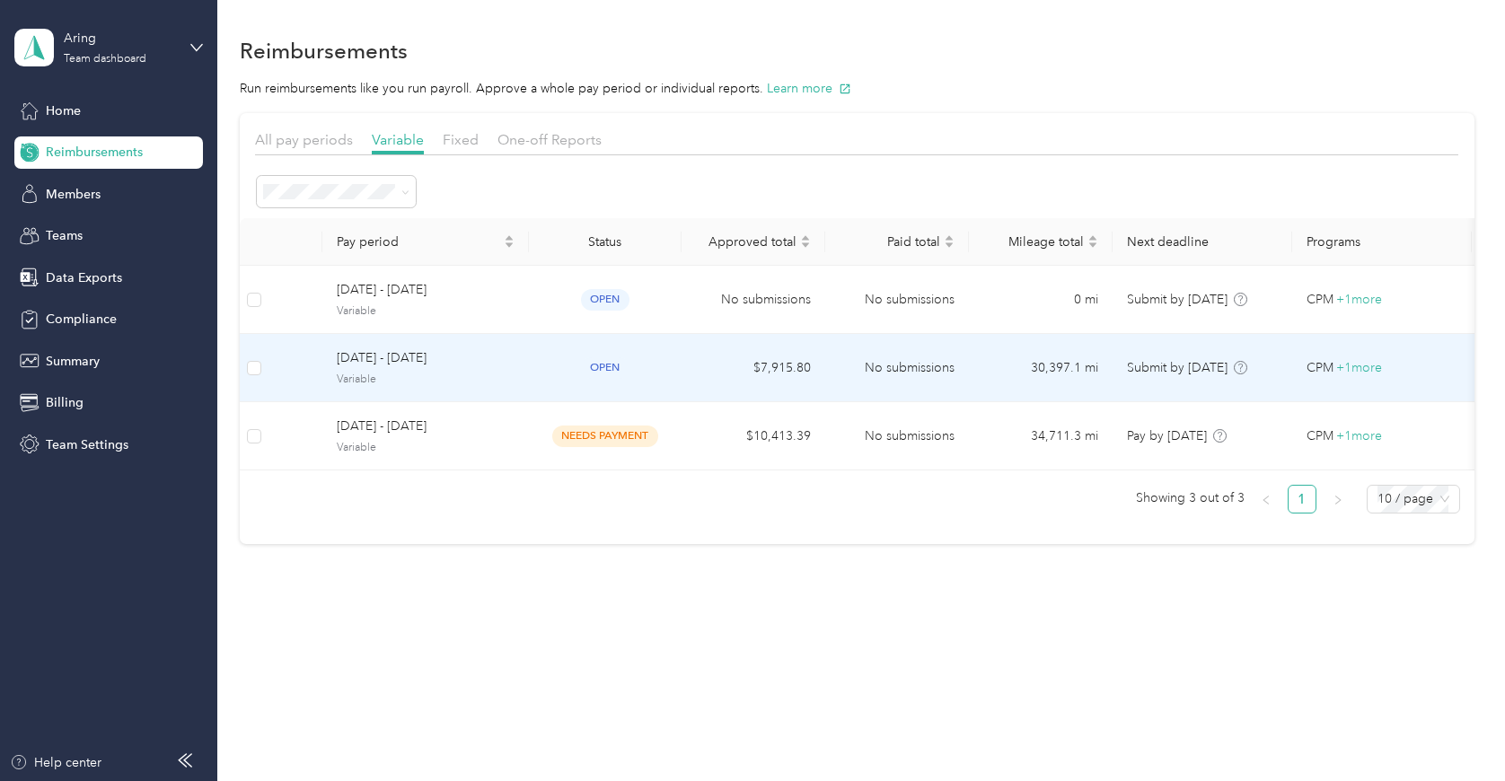
click at [404, 369] on div "[DATE] - [DATE] Variable" at bounding box center [426, 367] width 178 height 39
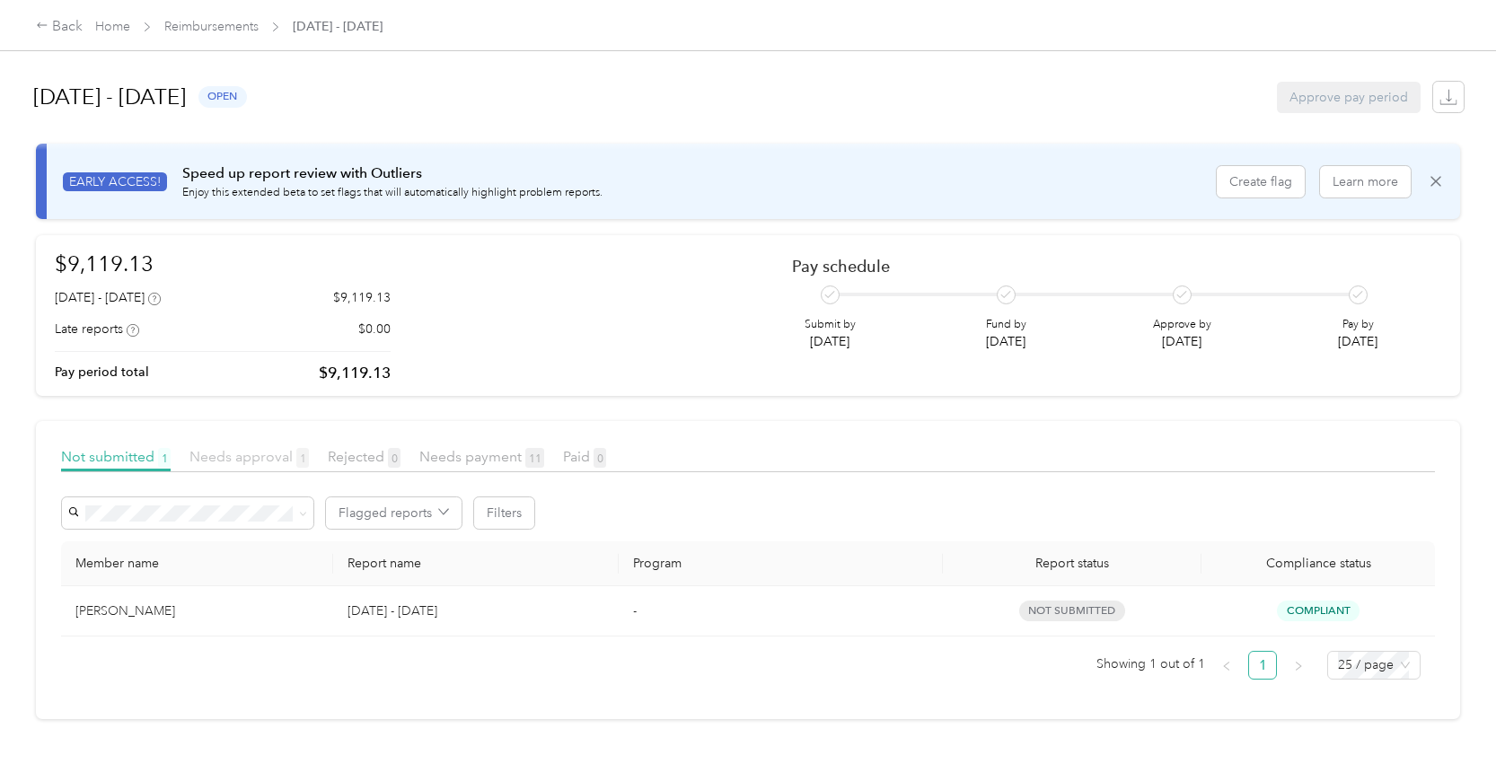
click at [268, 456] on span "Needs approval 1" at bounding box center [248, 456] width 119 height 17
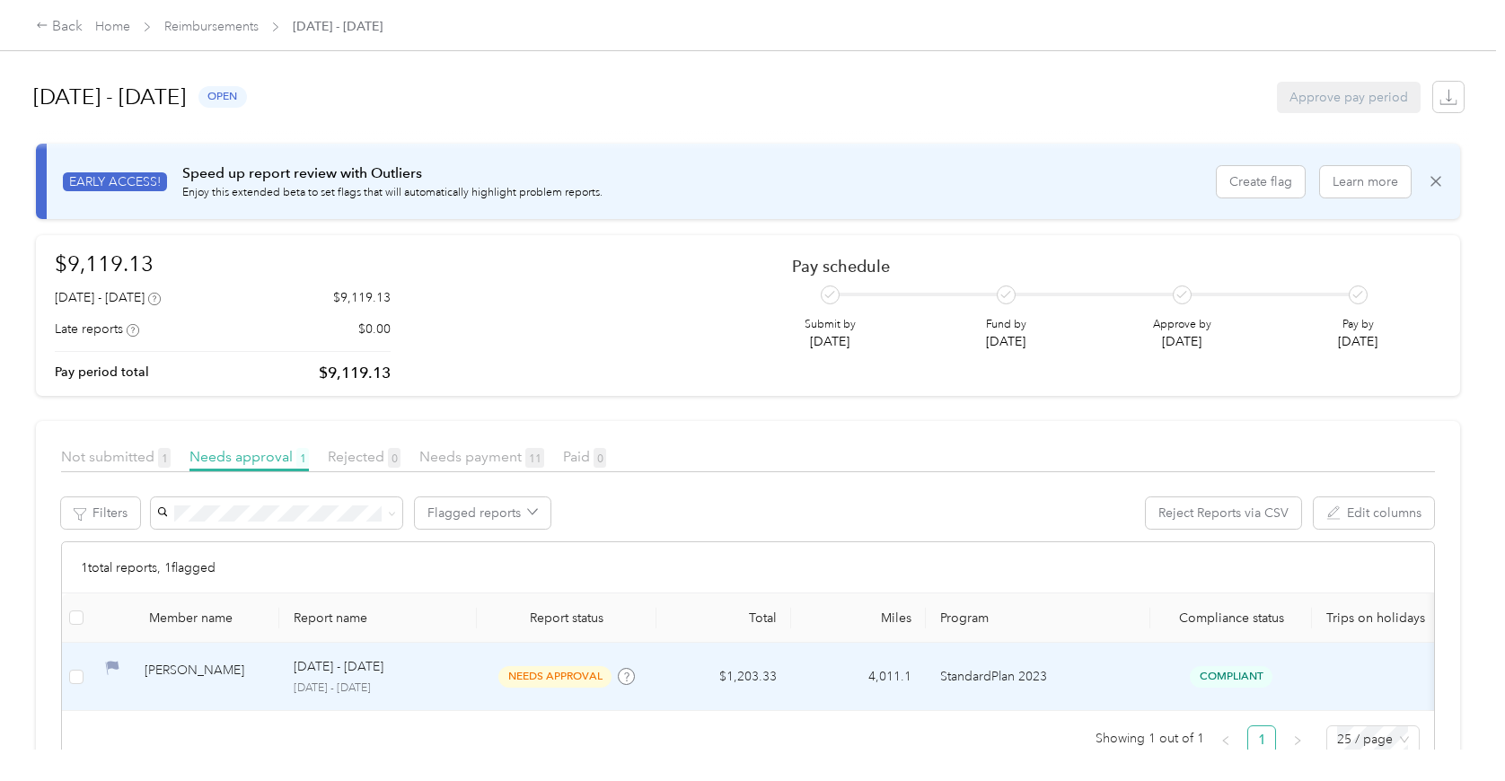
click at [117, 662] on icon at bounding box center [112, 668] width 14 height 14
click at [458, 685] on p "[DATE] - [DATE]" at bounding box center [378, 689] width 169 height 16
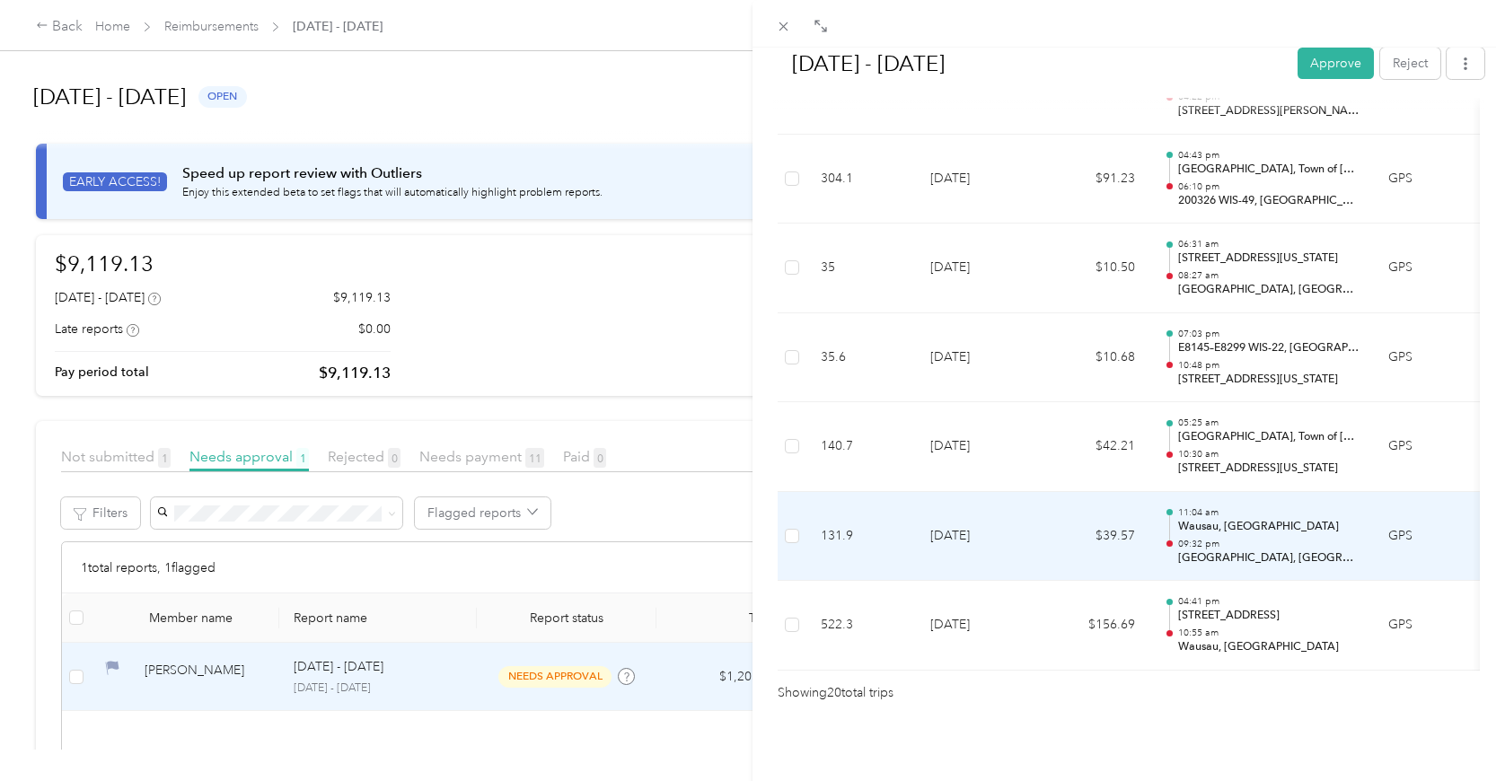
scroll to position [1801, 0]
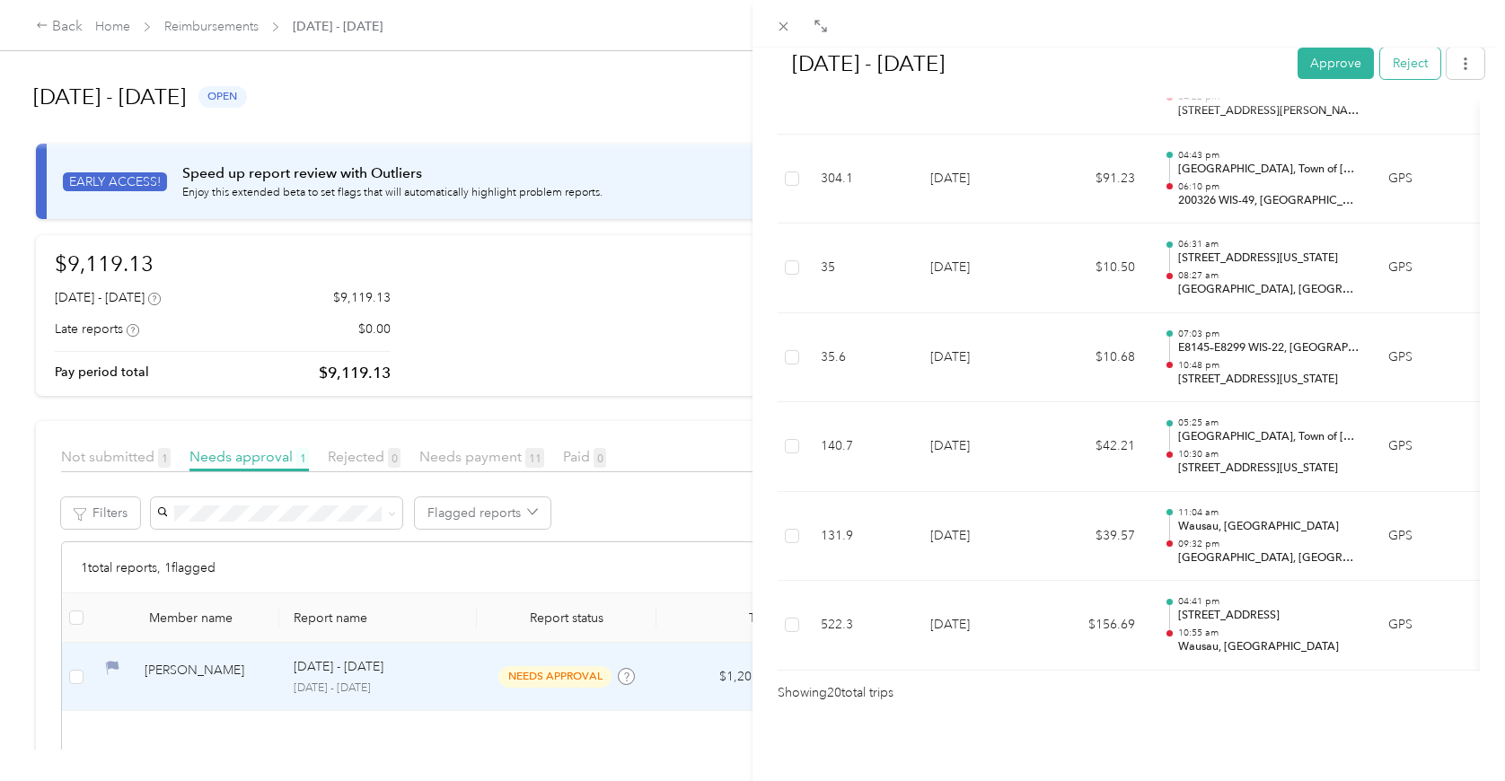
click at [1409, 67] on button "Reject" at bounding box center [1410, 63] width 60 height 31
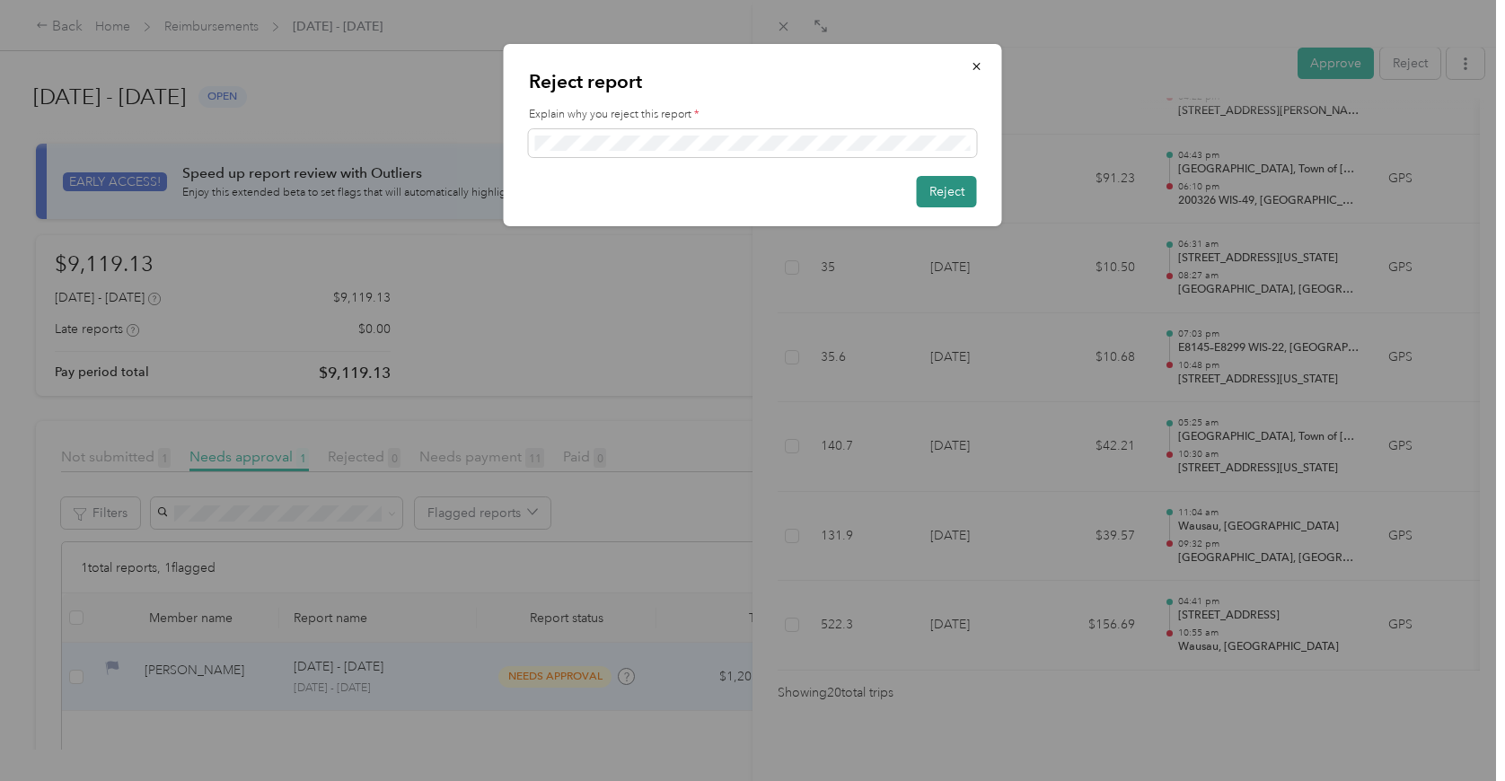
click at [958, 205] on button "Reject" at bounding box center [947, 191] width 60 height 31
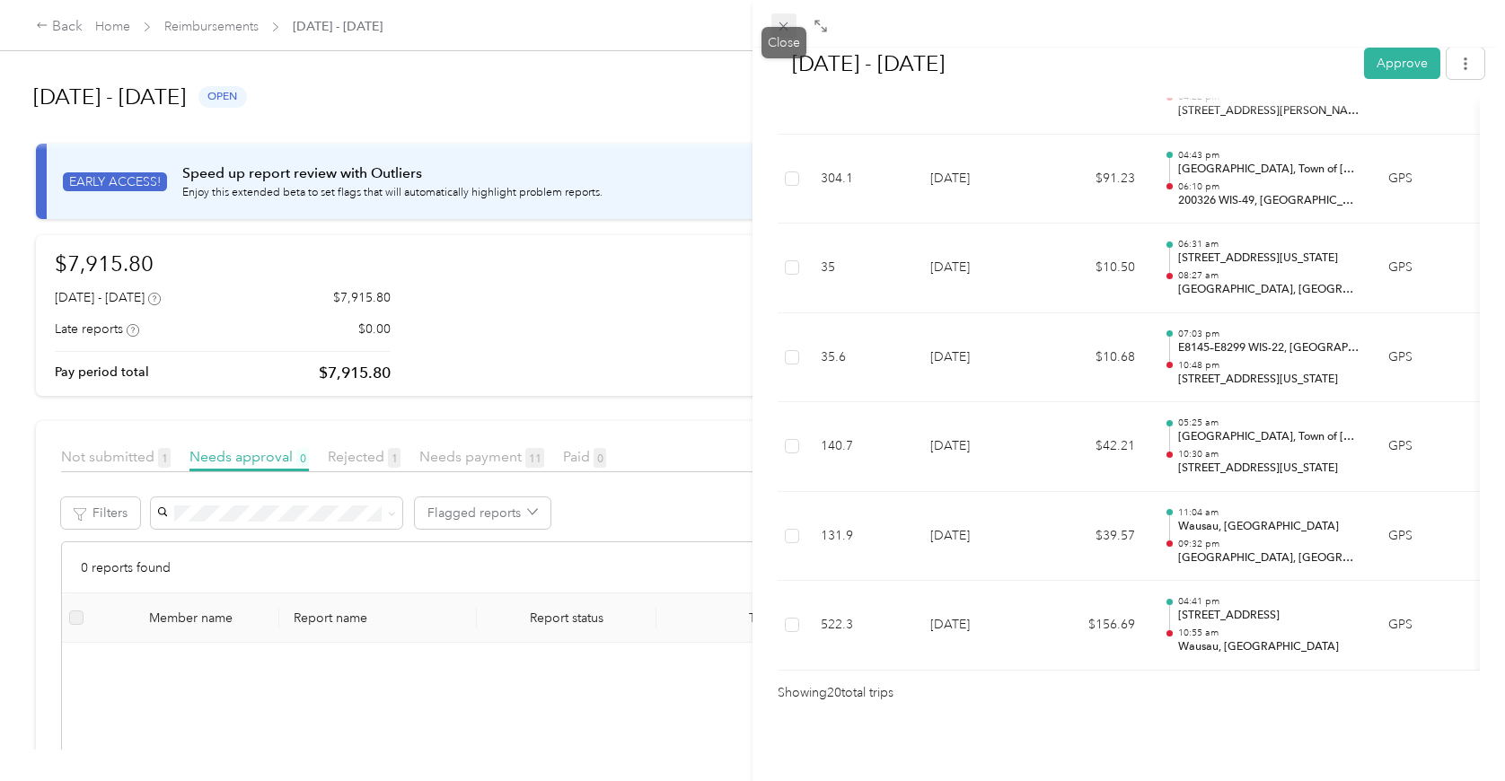
click at [778, 780] on div "1 flag has been detected on this report View flags [DATE] - [DATE] Approve Reje…" at bounding box center [748, 781] width 1496 height 0
drag, startPoint x: 780, startPoint y: 31, endPoint x: 672, endPoint y: 34, distance: 107.8
click at [672, 34] on div "1 flag has been detected on this report View flags [DATE] - [DATE] Approve Reje…" at bounding box center [752, 390] width 1505 height 781
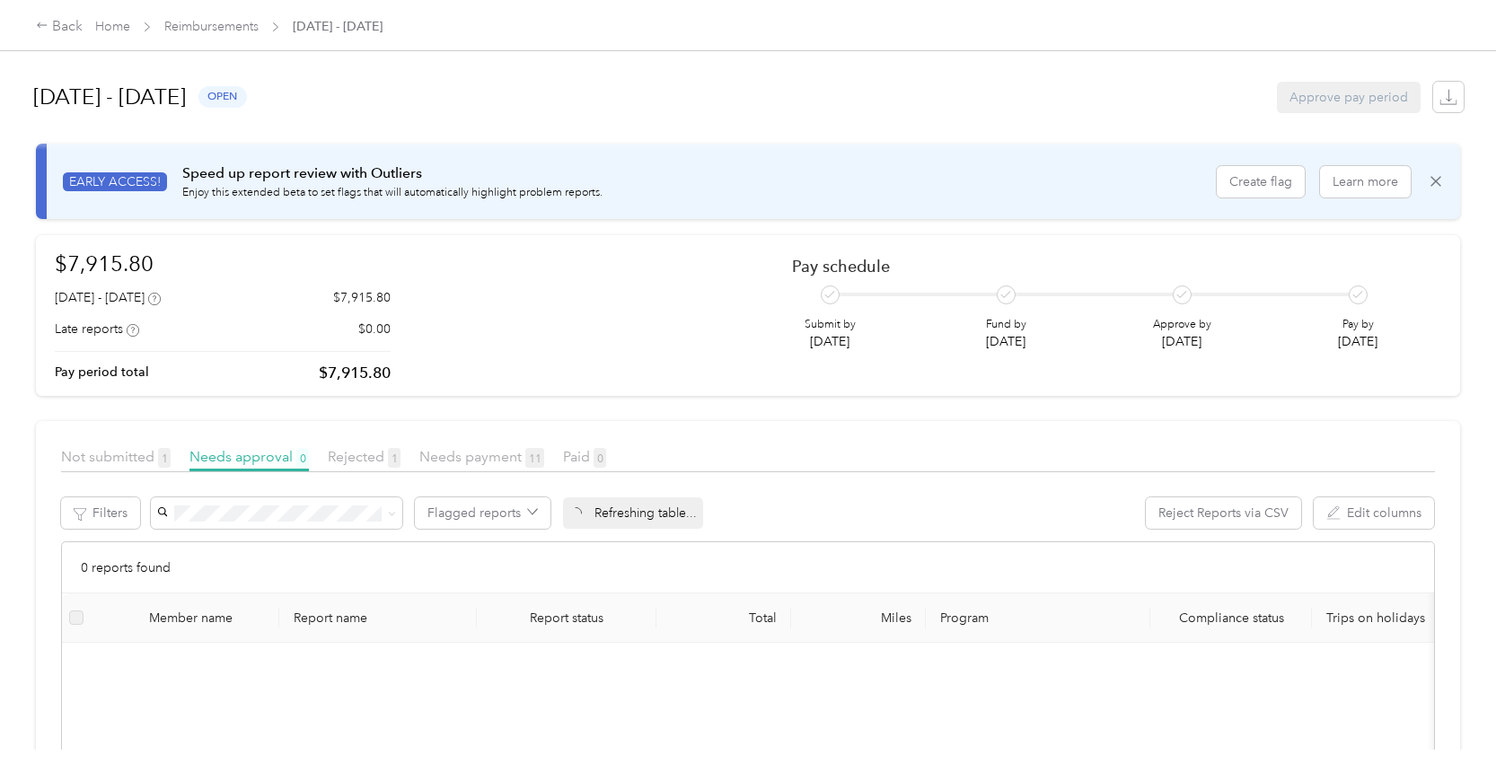
click at [259, 35] on span "Reimbursements" at bounding box center [211, 26] width 94 height 19
click at [240, 21] on link "Reimbursements" at bounding box center [211, 26] width 94 height 15
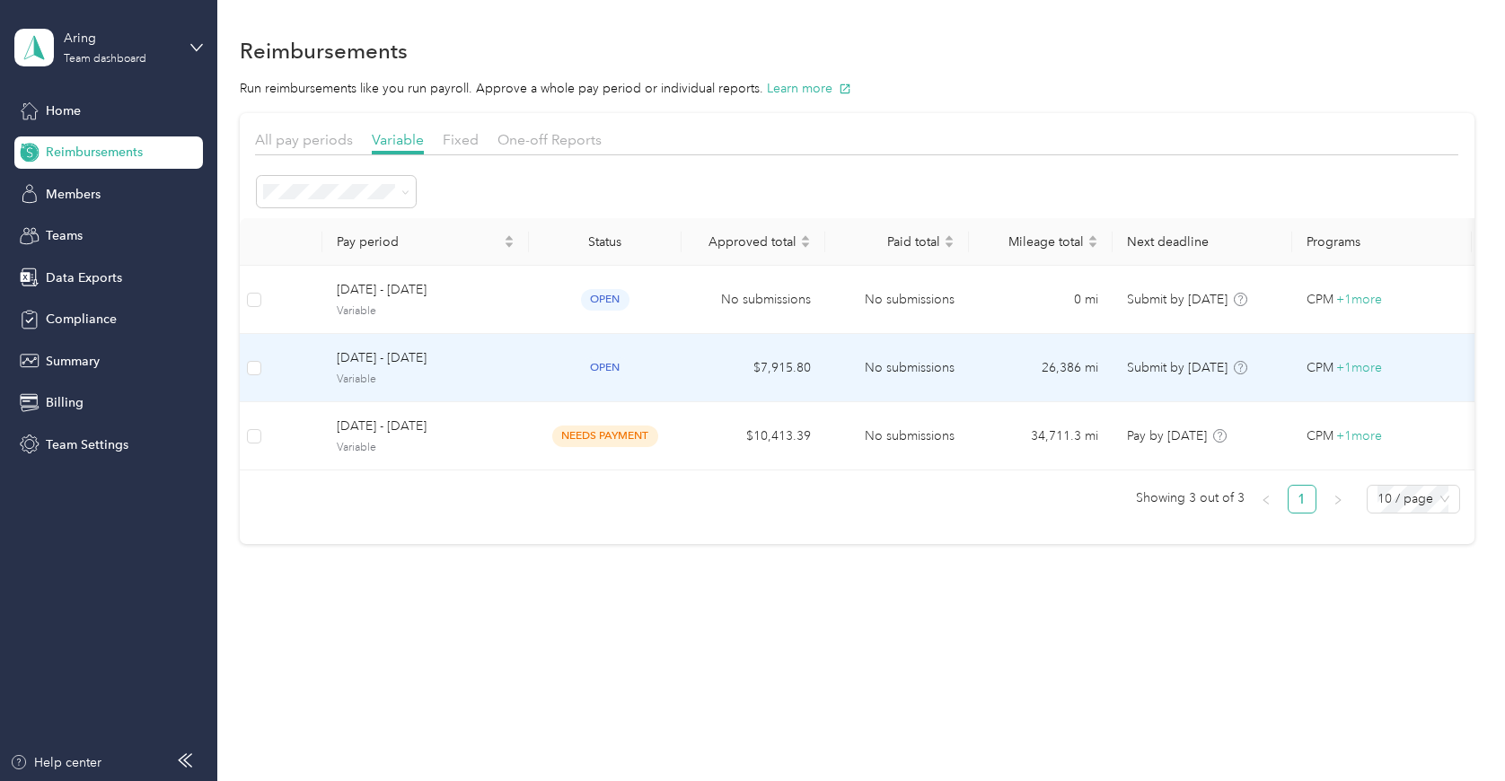
click at [467, 356] on span "[DATE] - [DATE]" at bounding box center [426, 358] width 178 height 20
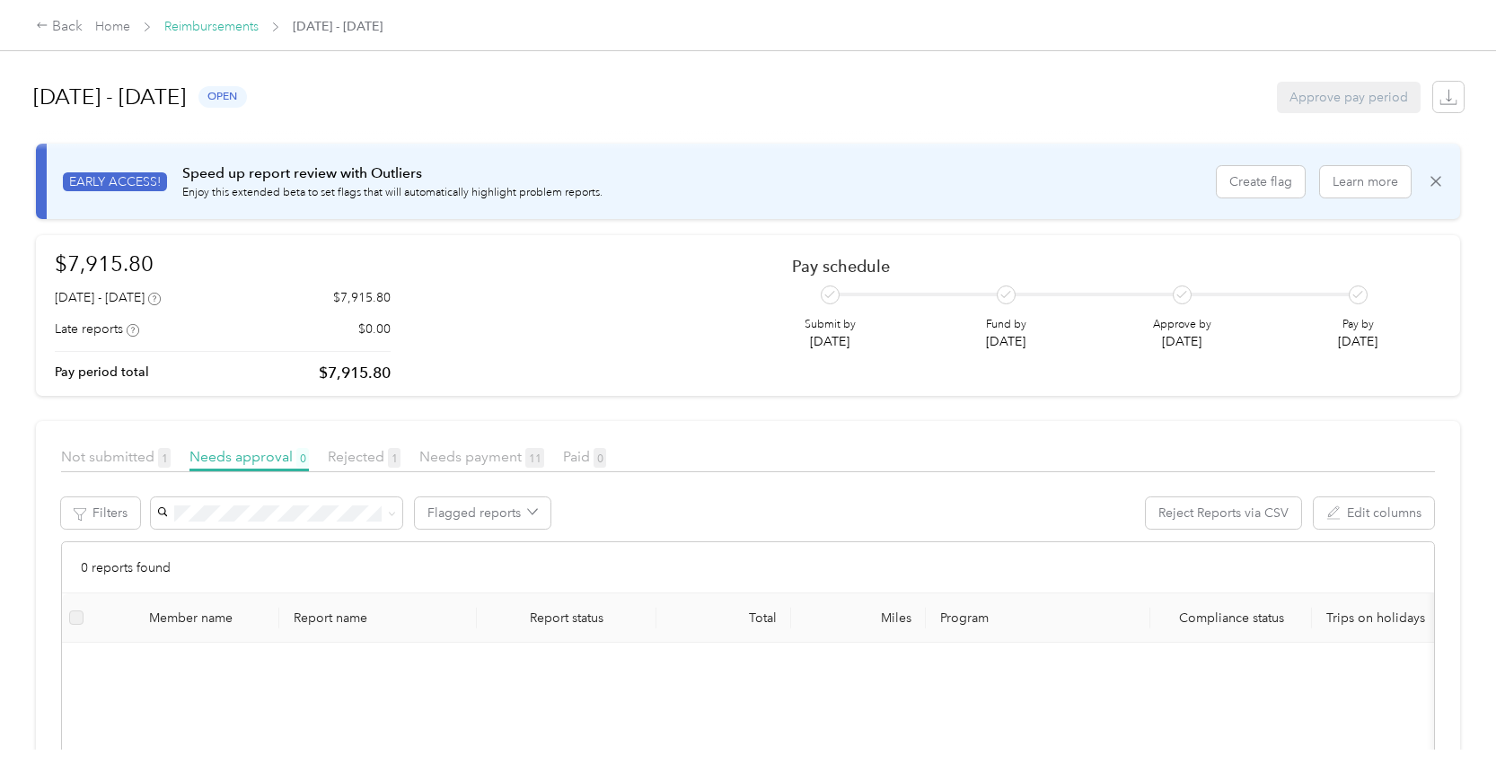
click at [211, 31] on link "Reimbursements" at bounding box center [211, 26] width 94 height 15
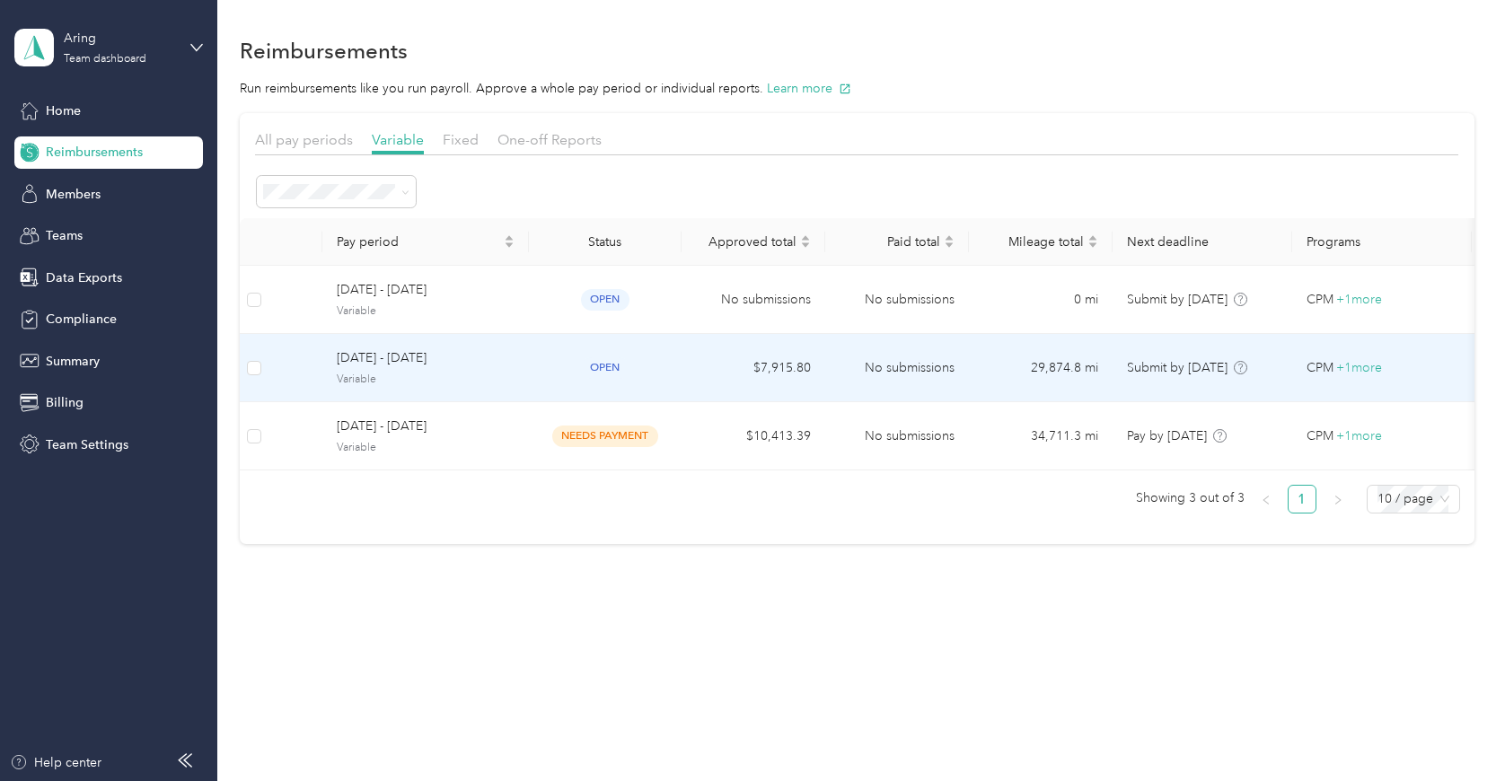
click at [465, 378] on span "Variable" at bounding box center [426, 380] width 178 height 16
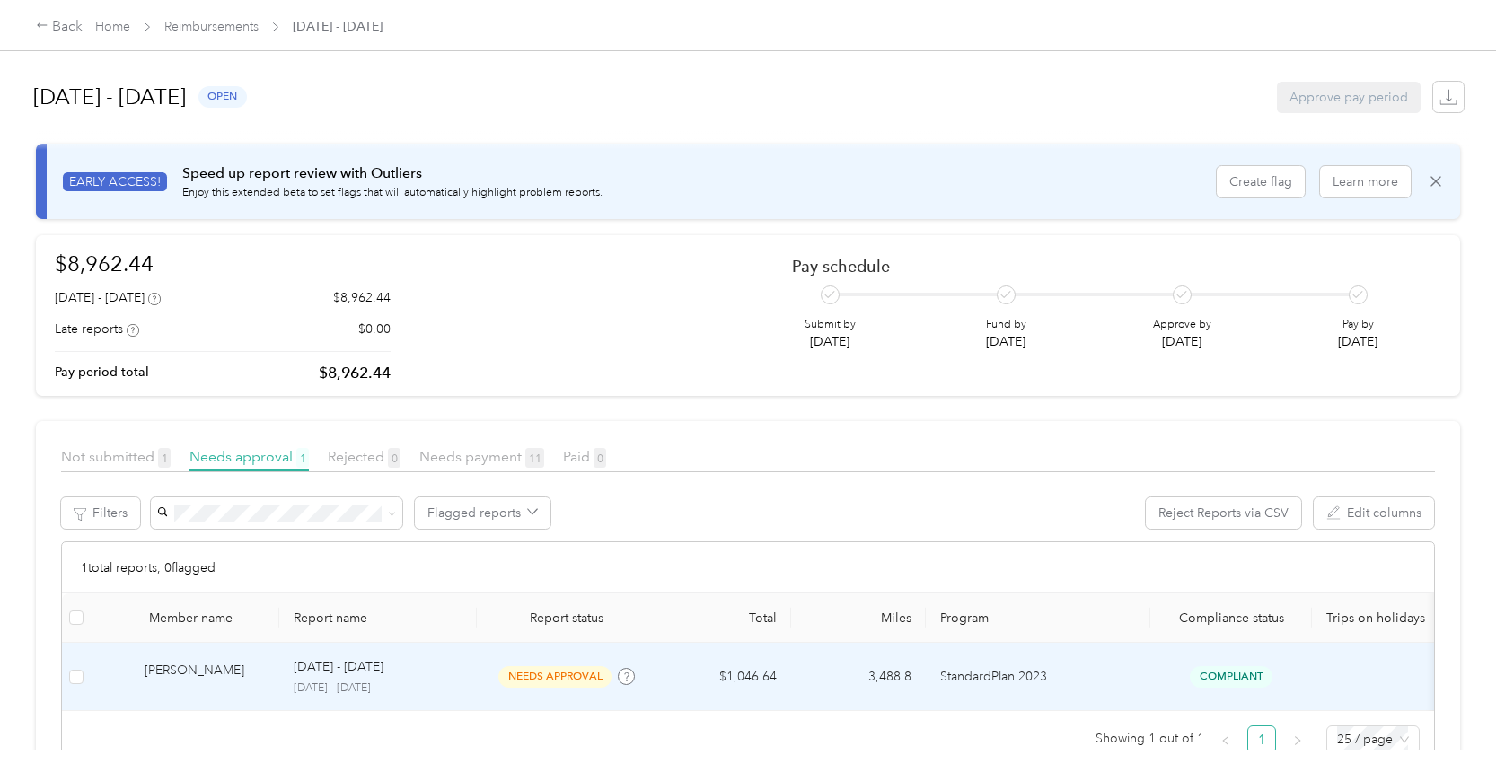
click at [383, 668] on p "[DATE] - [DATE]" at bounding box center [339, 667] width 90 height 20
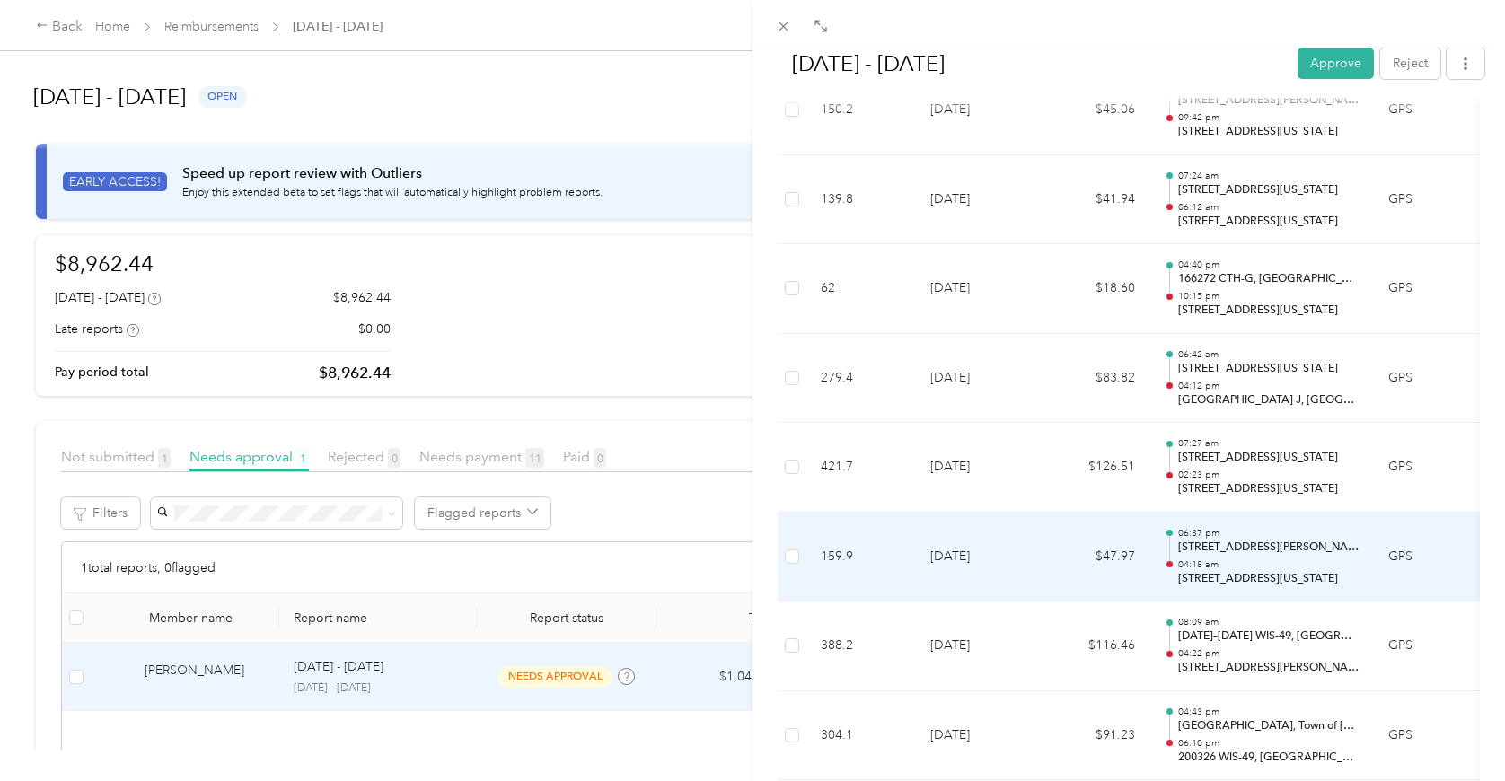
scroll to position [1661, 0]
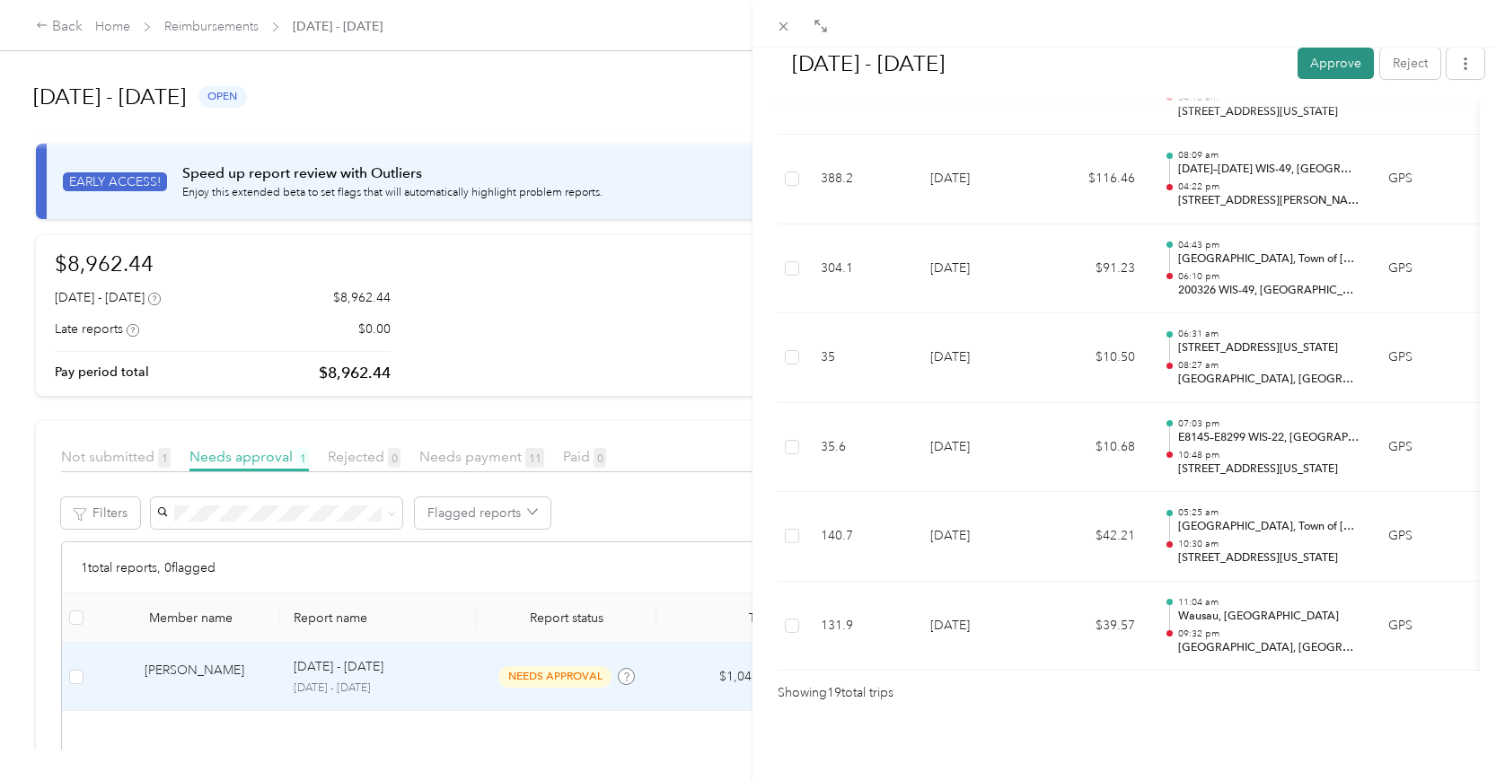
click at [1325, 66] on button "Approve" at bounding box center [1335, 63] width 76 height 31
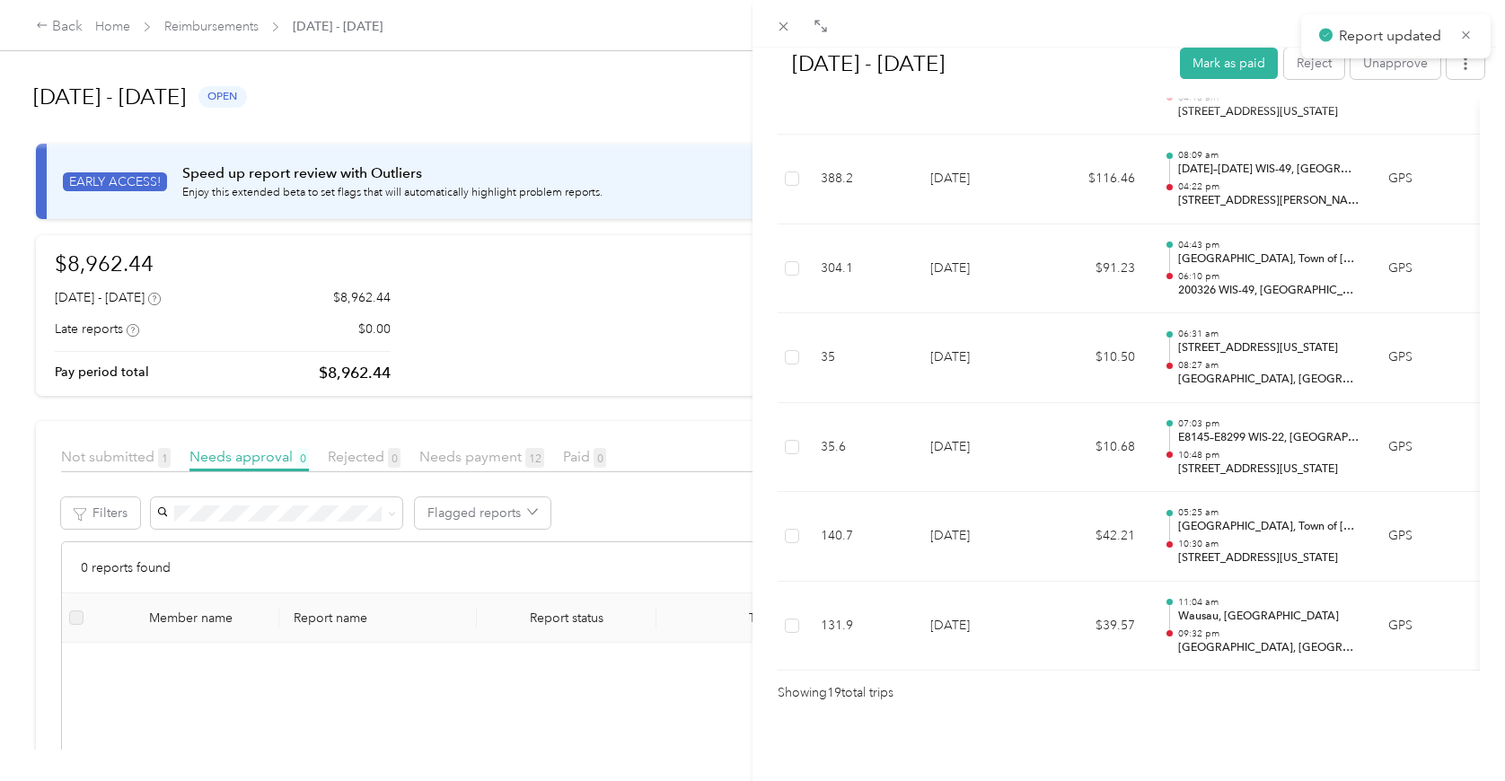
click at [116, 468] on div "[DATE] - [DATE] Mark as paid Reject Unapprove Needs Payment Needs payment from …" at bounding box center [752, 390] width 1505 height 781
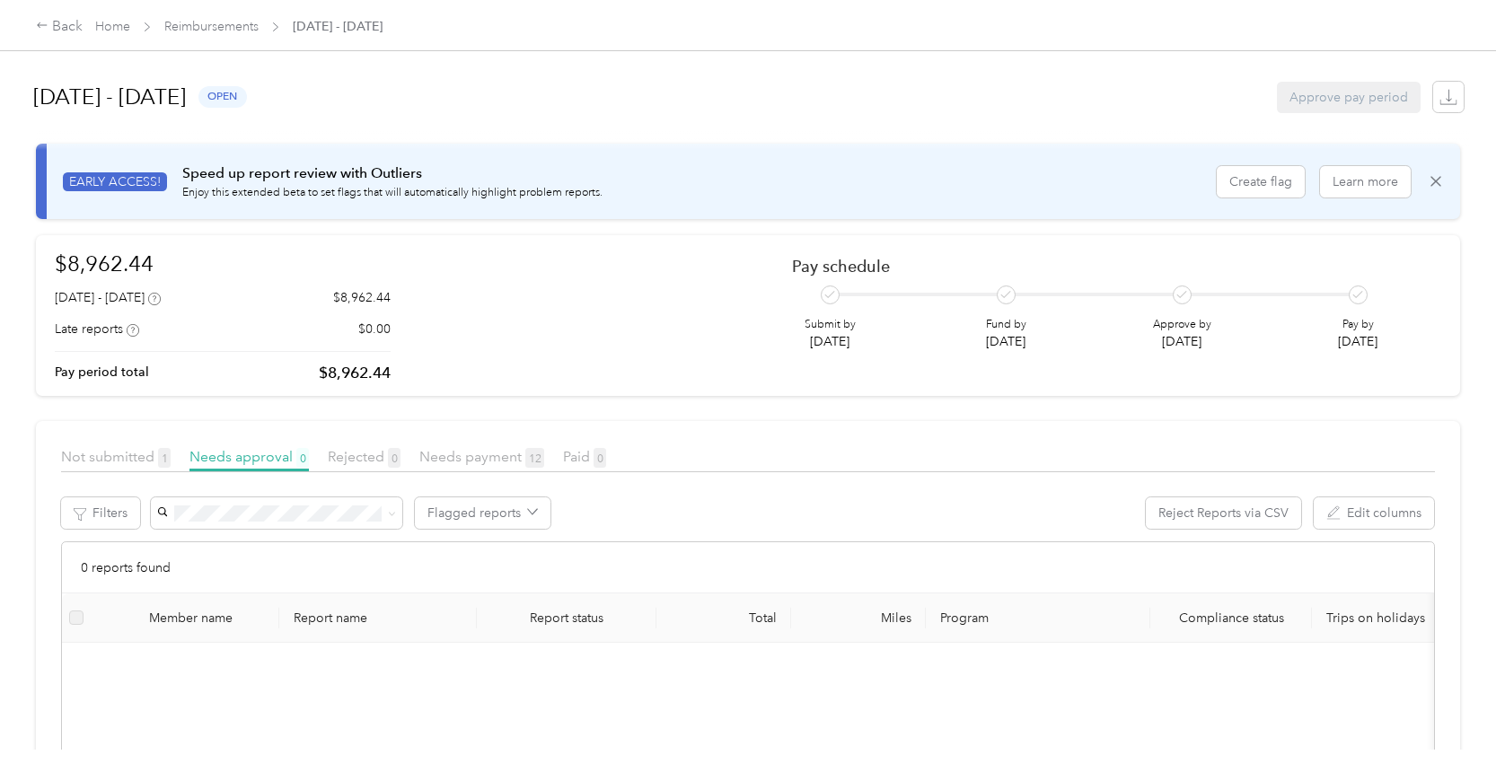
click at [117, 464] on span "Not submitted 1" at bounding box center [116, 456] width 110 height 17
